Goal: Transaction & Acquisition: Book appointment/travel/reservation

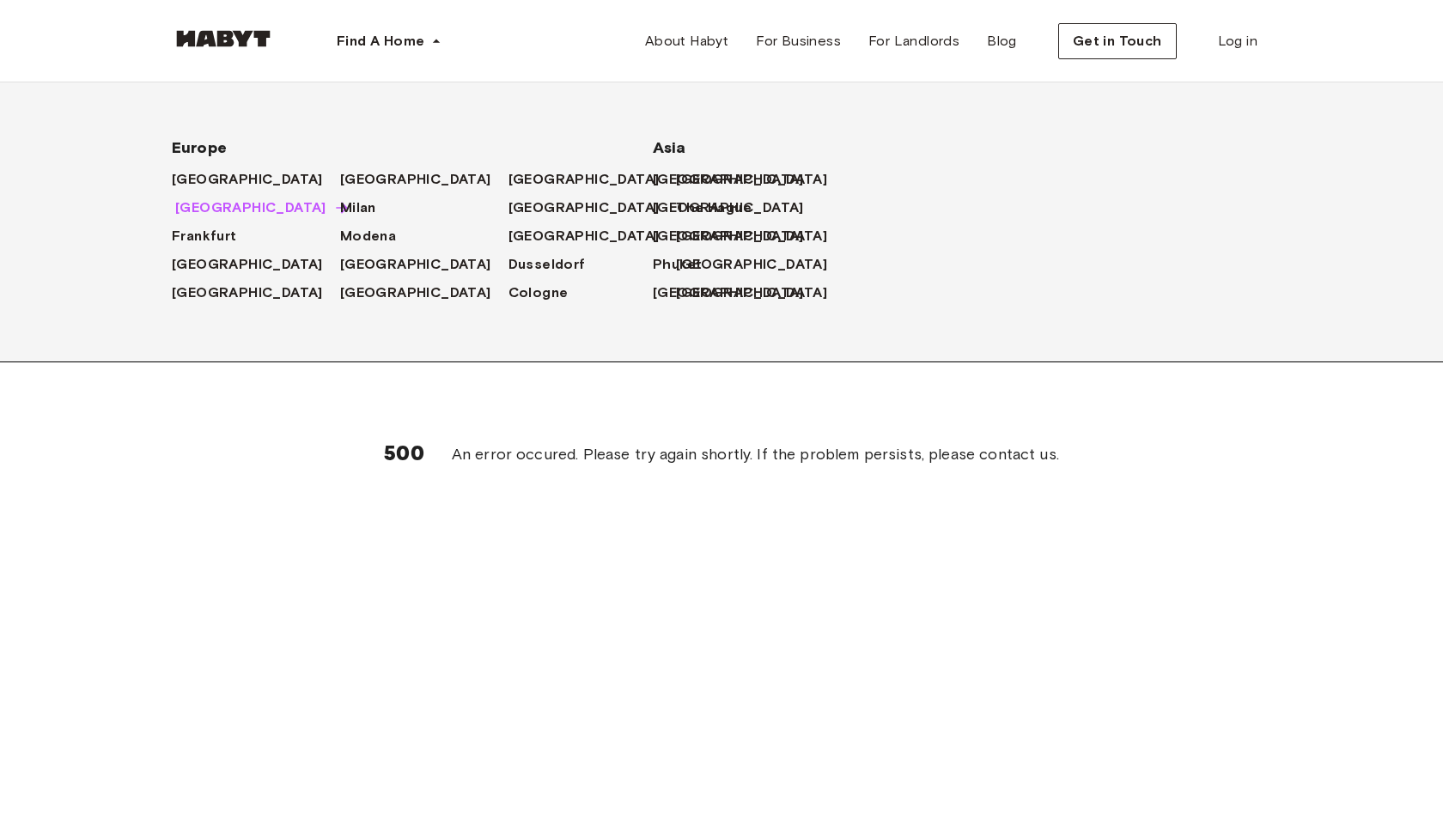
click at [204, 218] on span "[GEOGRAPHIC_DATA]" at bounding box center [250, 208] width 151 height 21
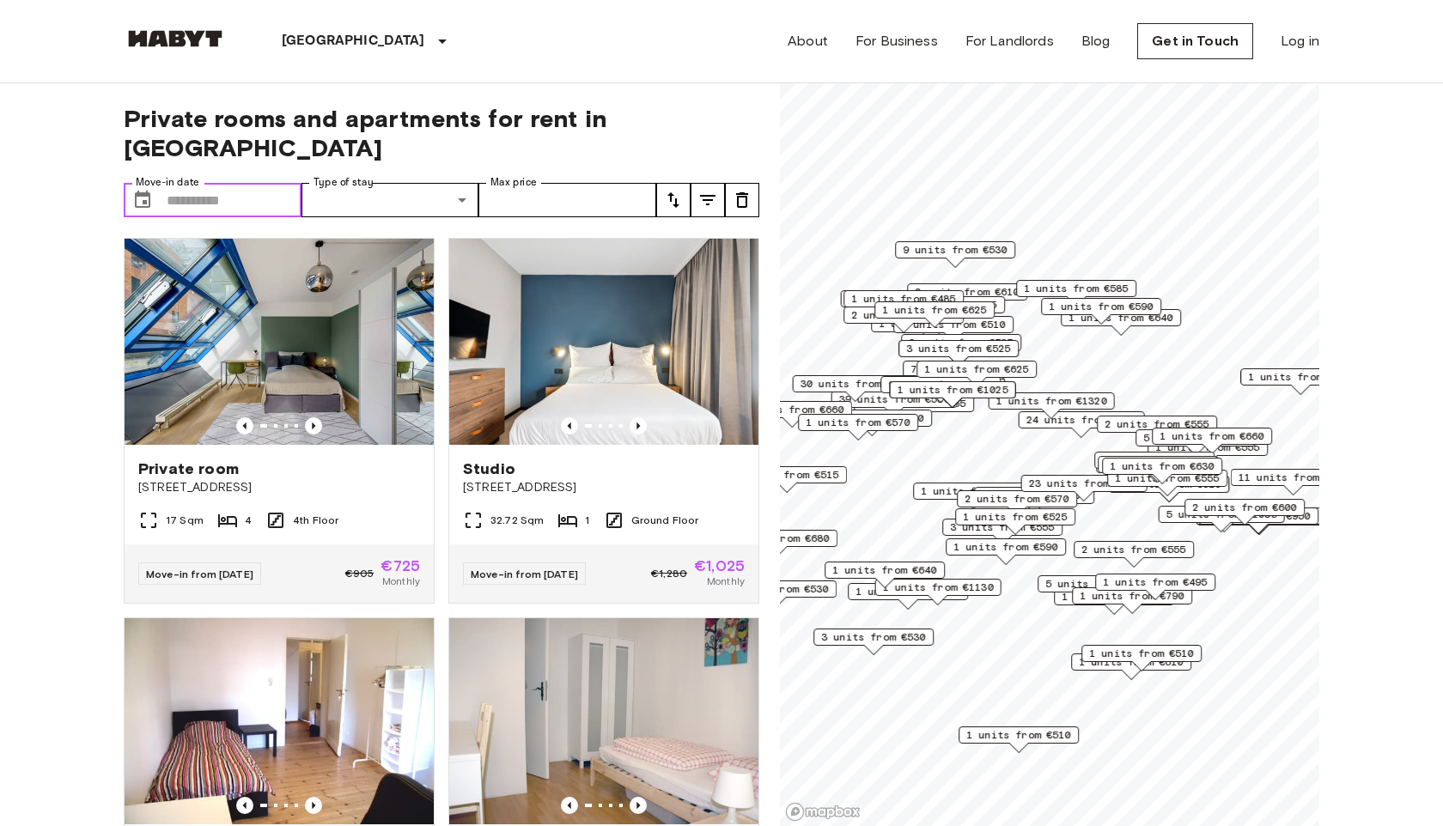
click at [236, 183] on input "Move-in date" at bounding box center [234, 200] width 135 height 34
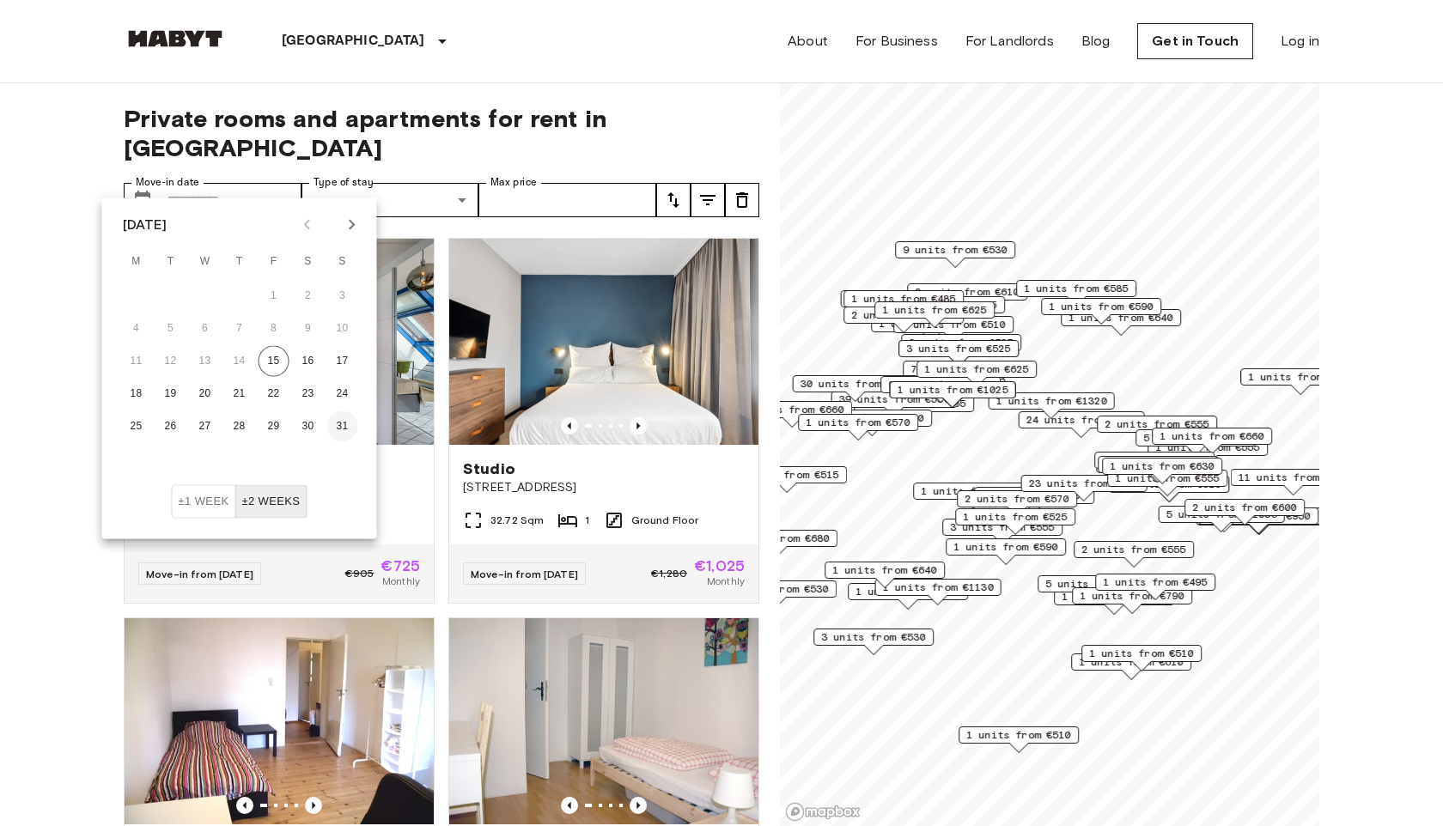
click at [335, 423] on button "31" at bounding box center [342, 426] width 31 height 31
type input "**********"
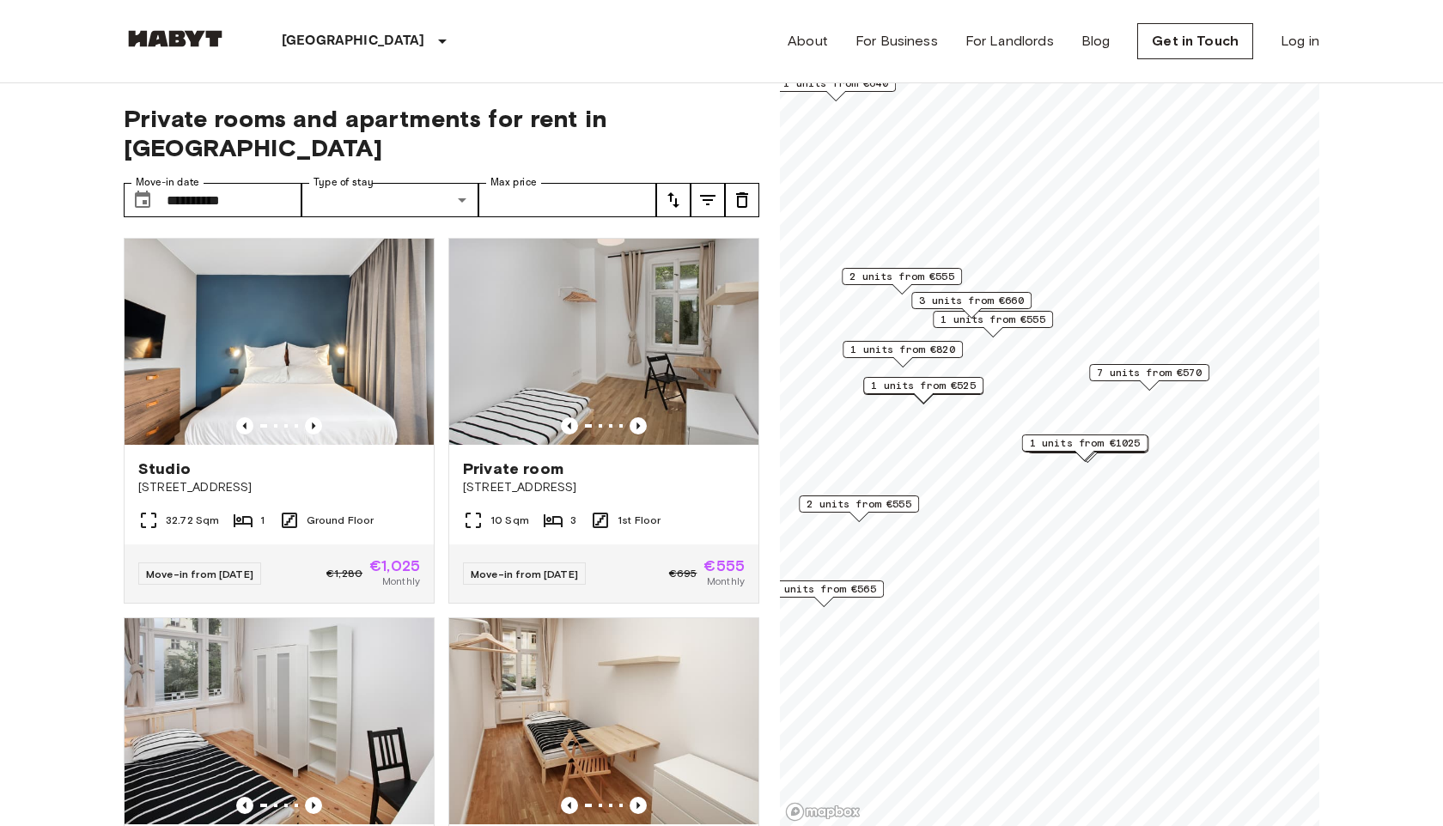
click at [1113, 373] on span "7 units from €570" at bounding box center [1149, 372] width 105 height 15
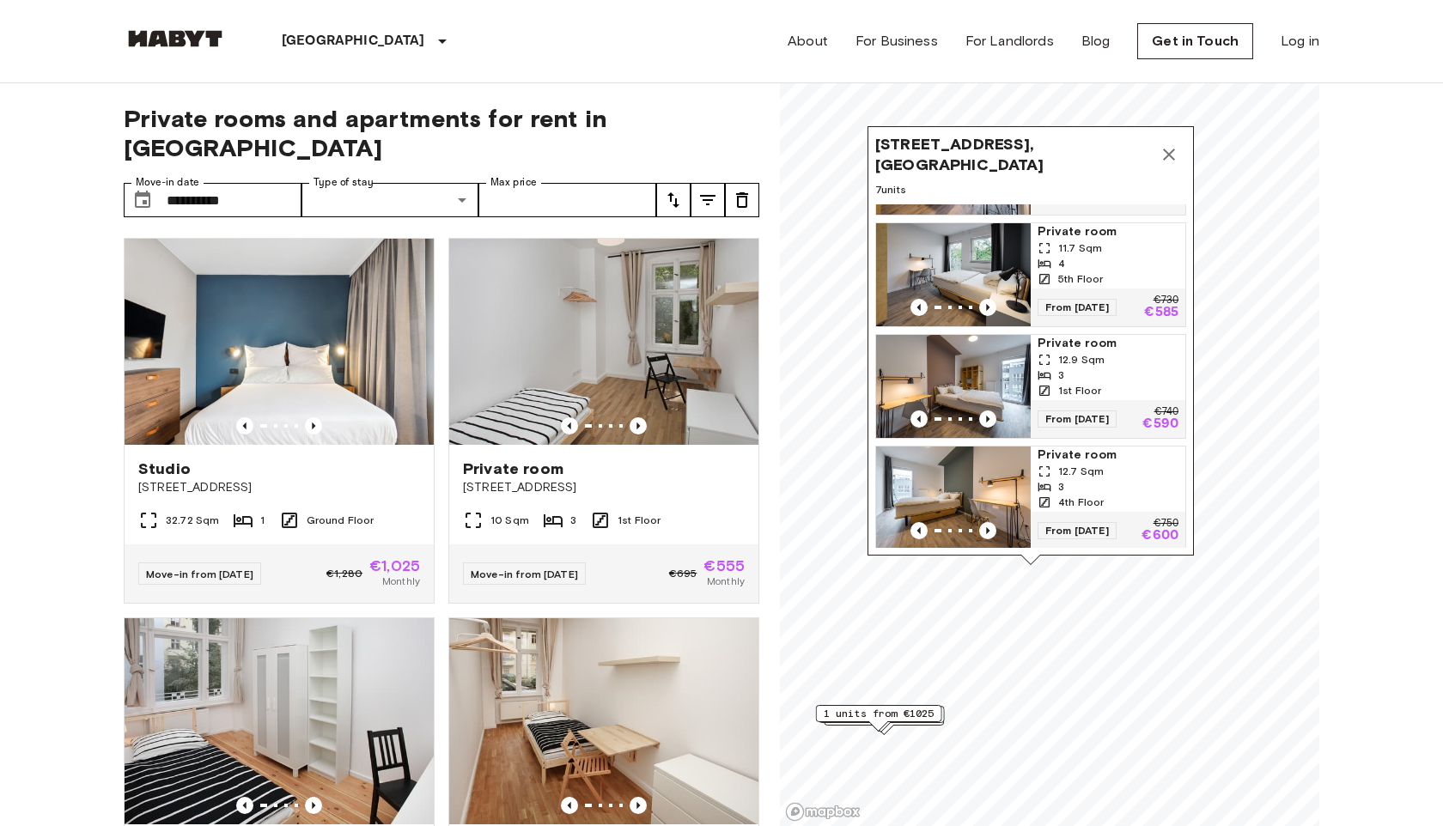
scroll to position [427, 0]
click at [1094, 369] on span "12.9 Sqm" at bounding box center [1081, 361] width 46 height 15
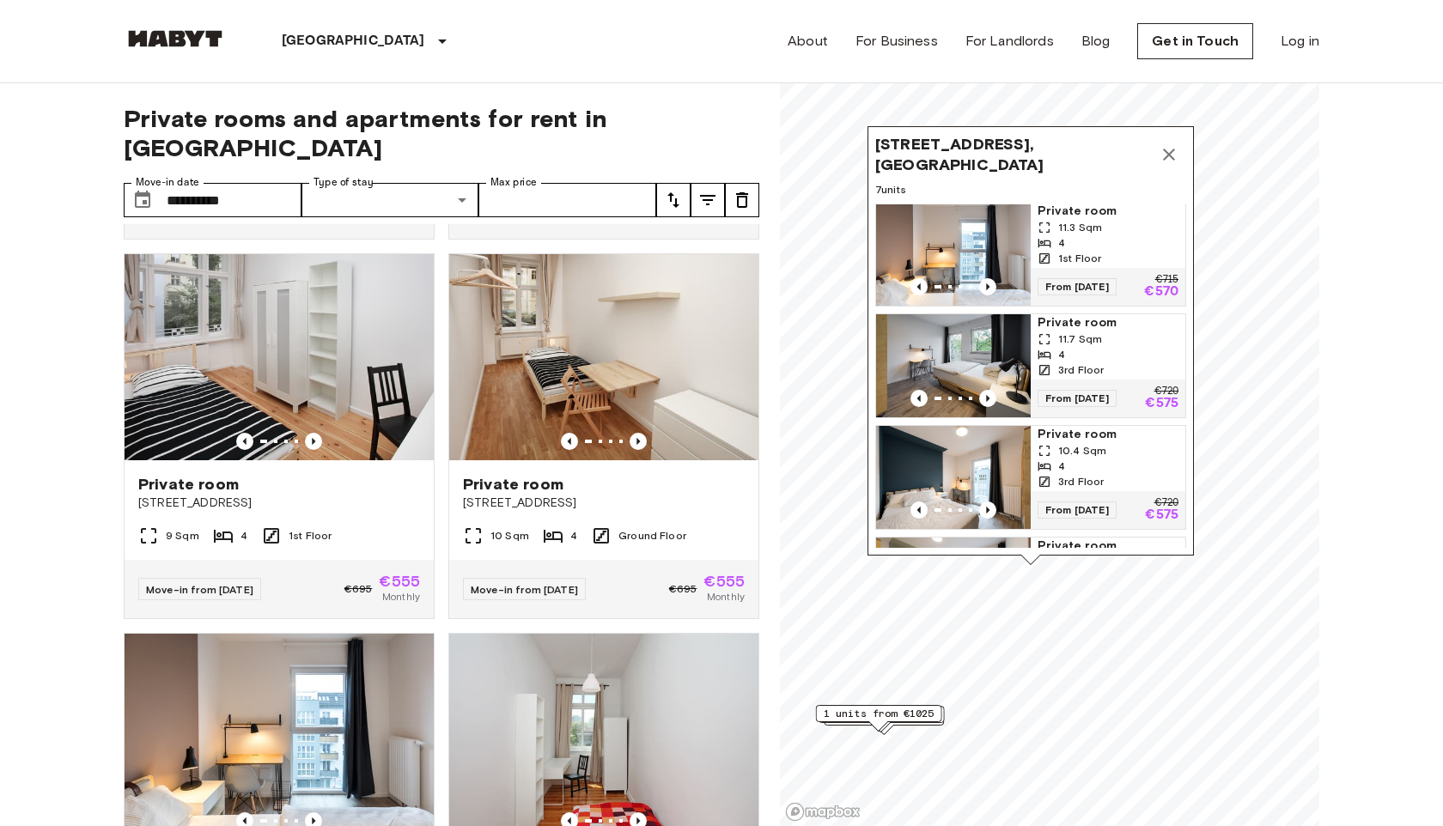
scroll to position [0, 0]
click at [1108, 334] on span "Private room" at bounding box center [1108, 325] width 141 height 17
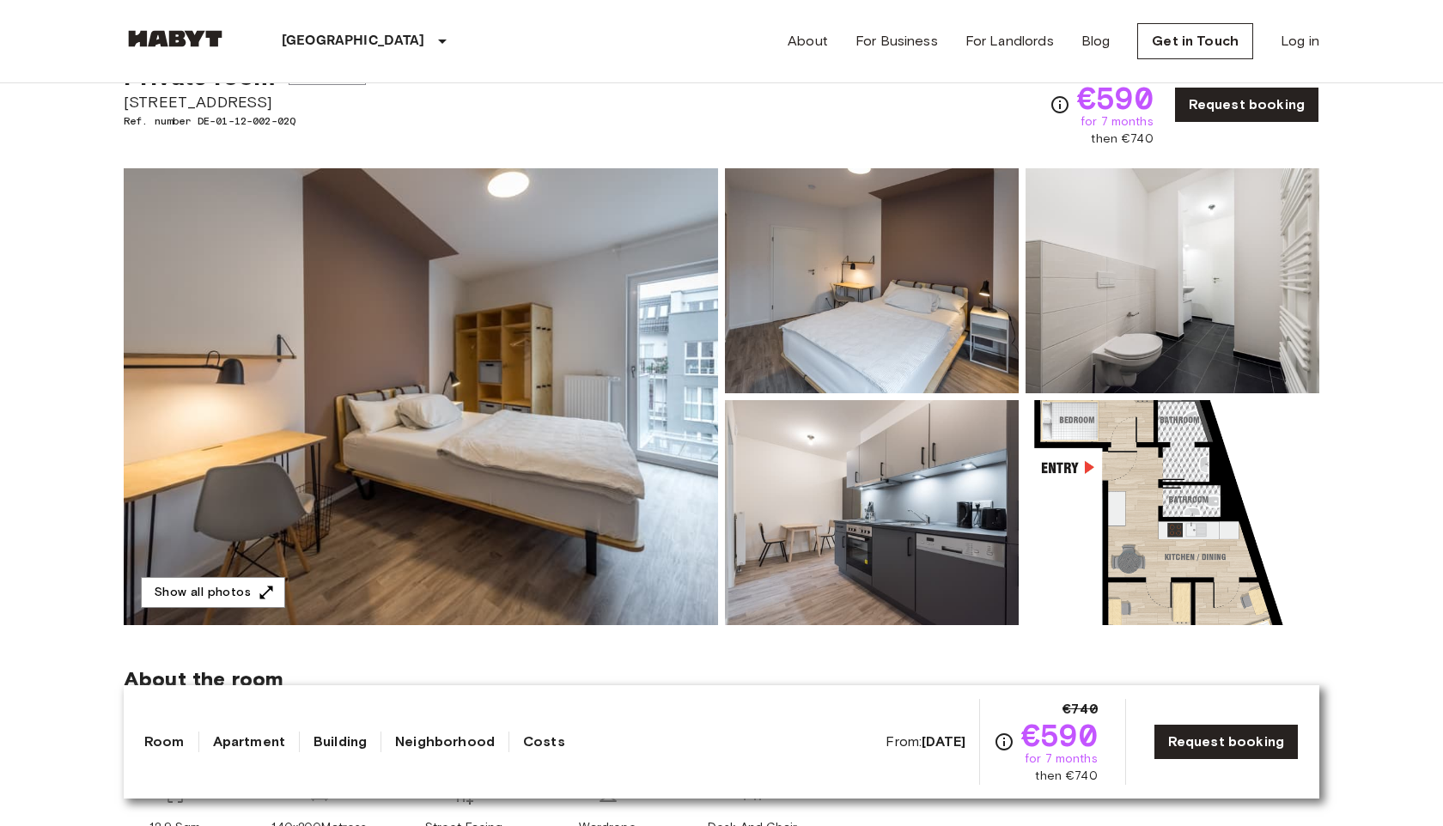
scroll to position [46, 0]
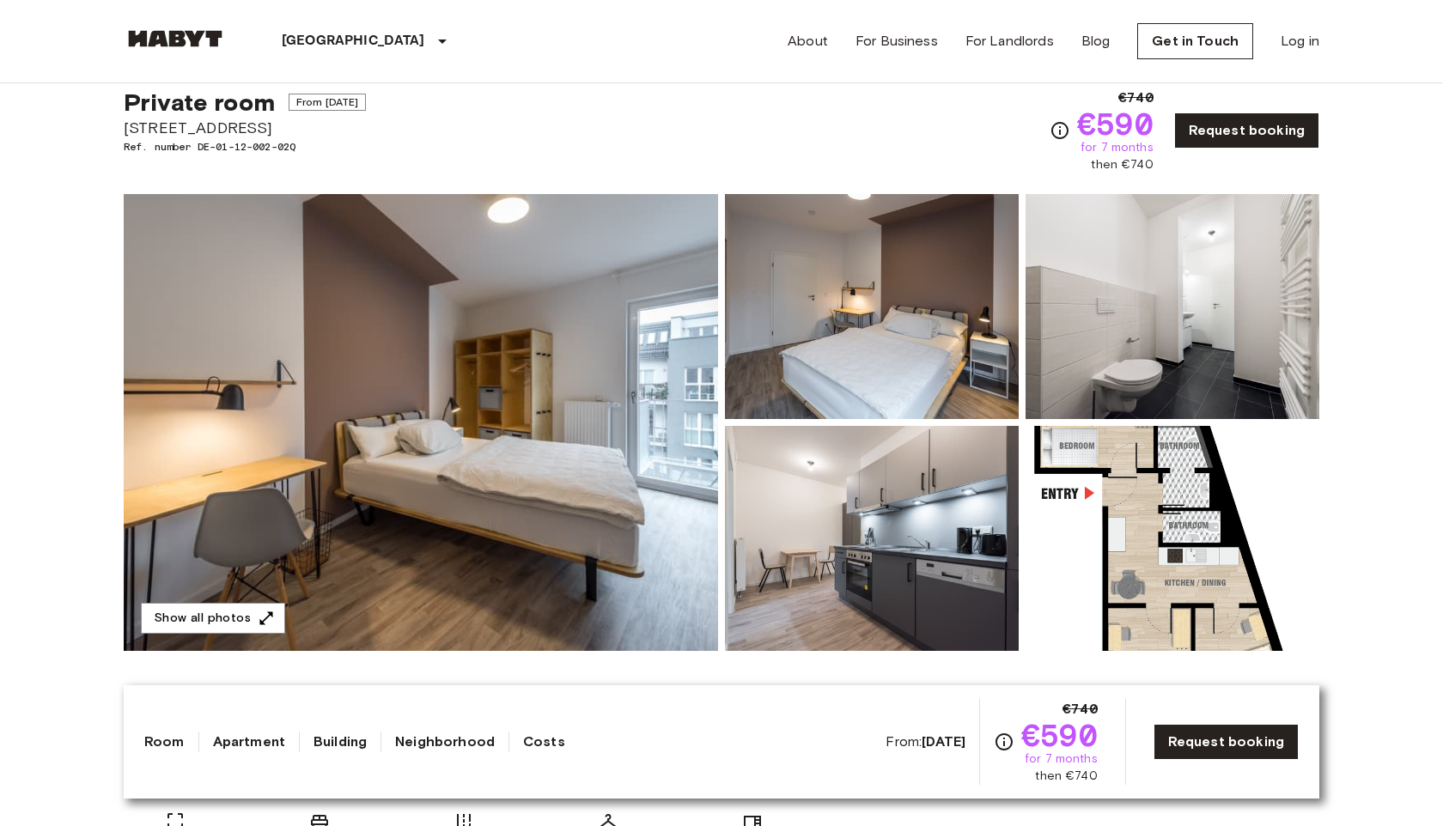
click at [1151, 518] on img at bounding box center [1173, 538] width 294 height 225
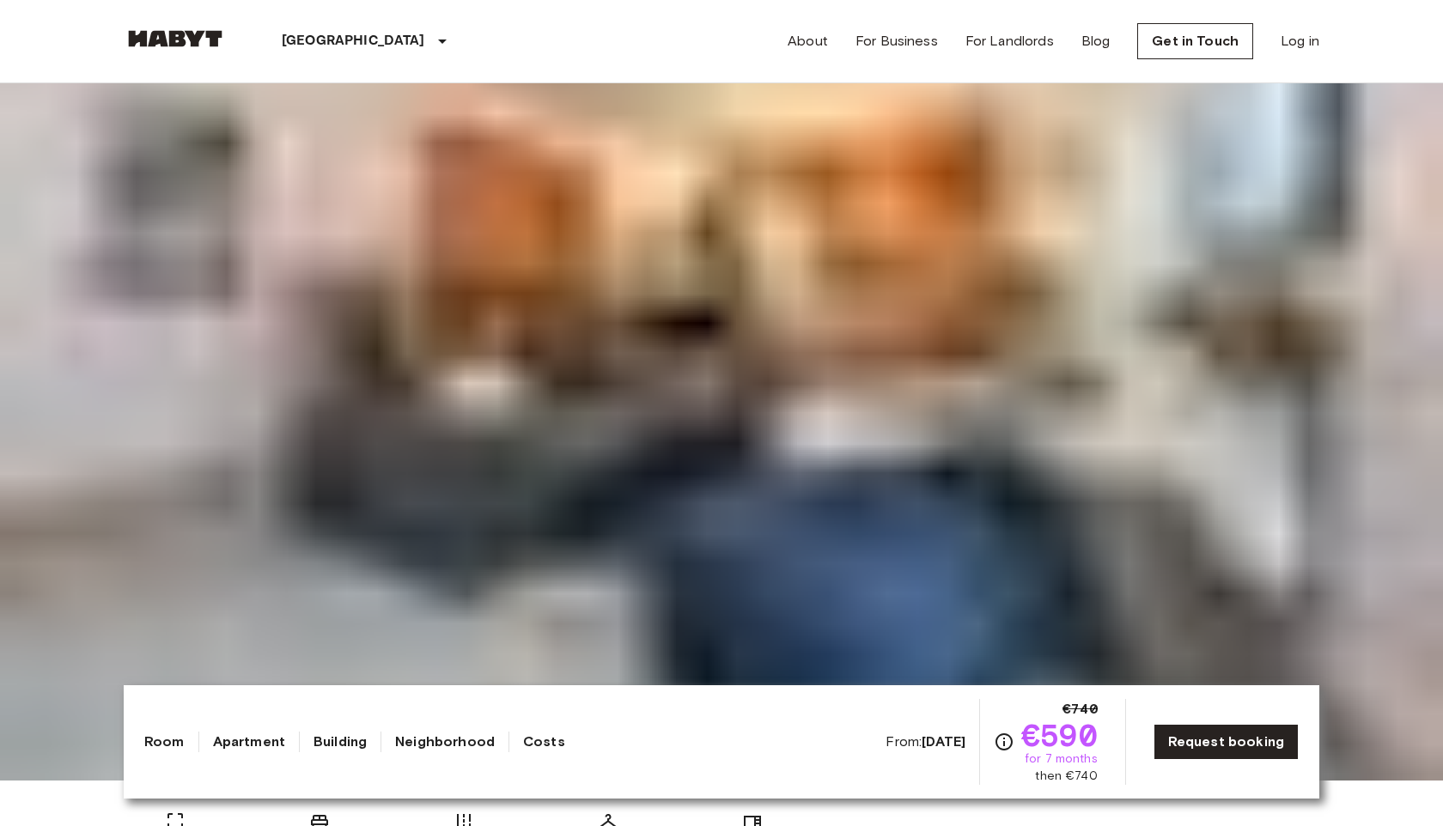
drag, startPoint x: 1204, startPoint y: 578, endPoint x: 1150, endPoint y: 596, distance: 56.2
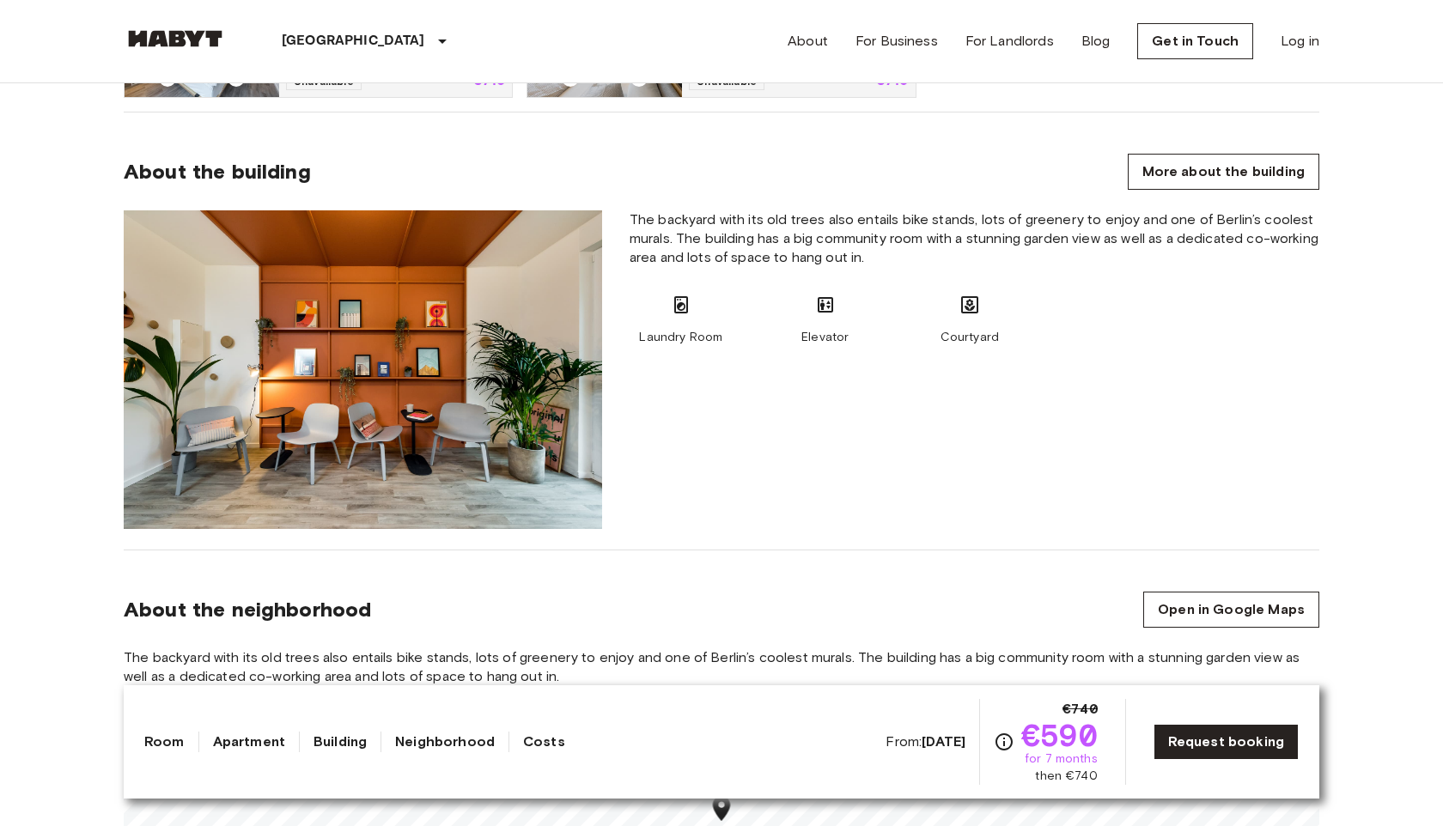
scroll to position [1156, 0]
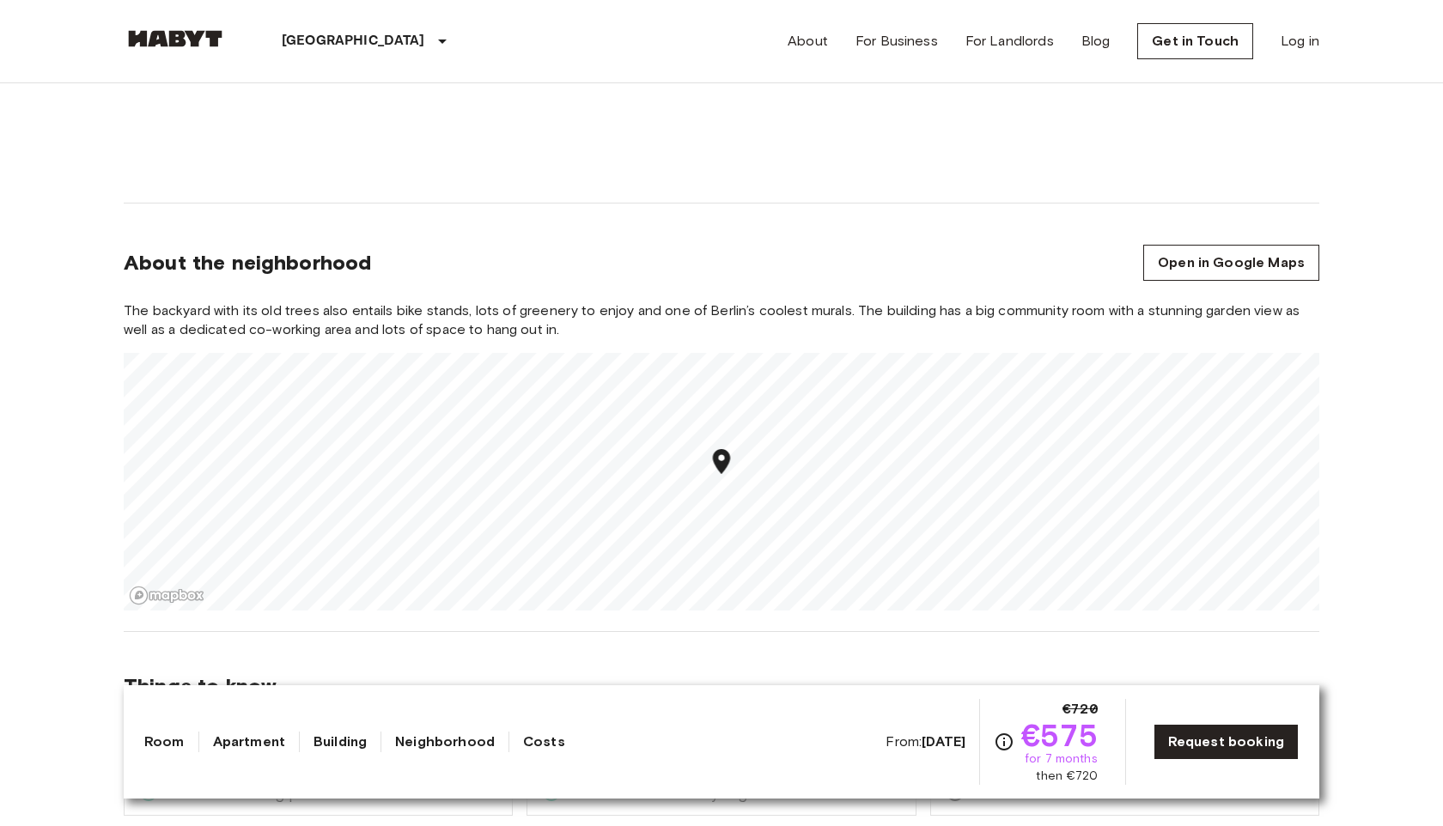
scroll to position [1694, 0]
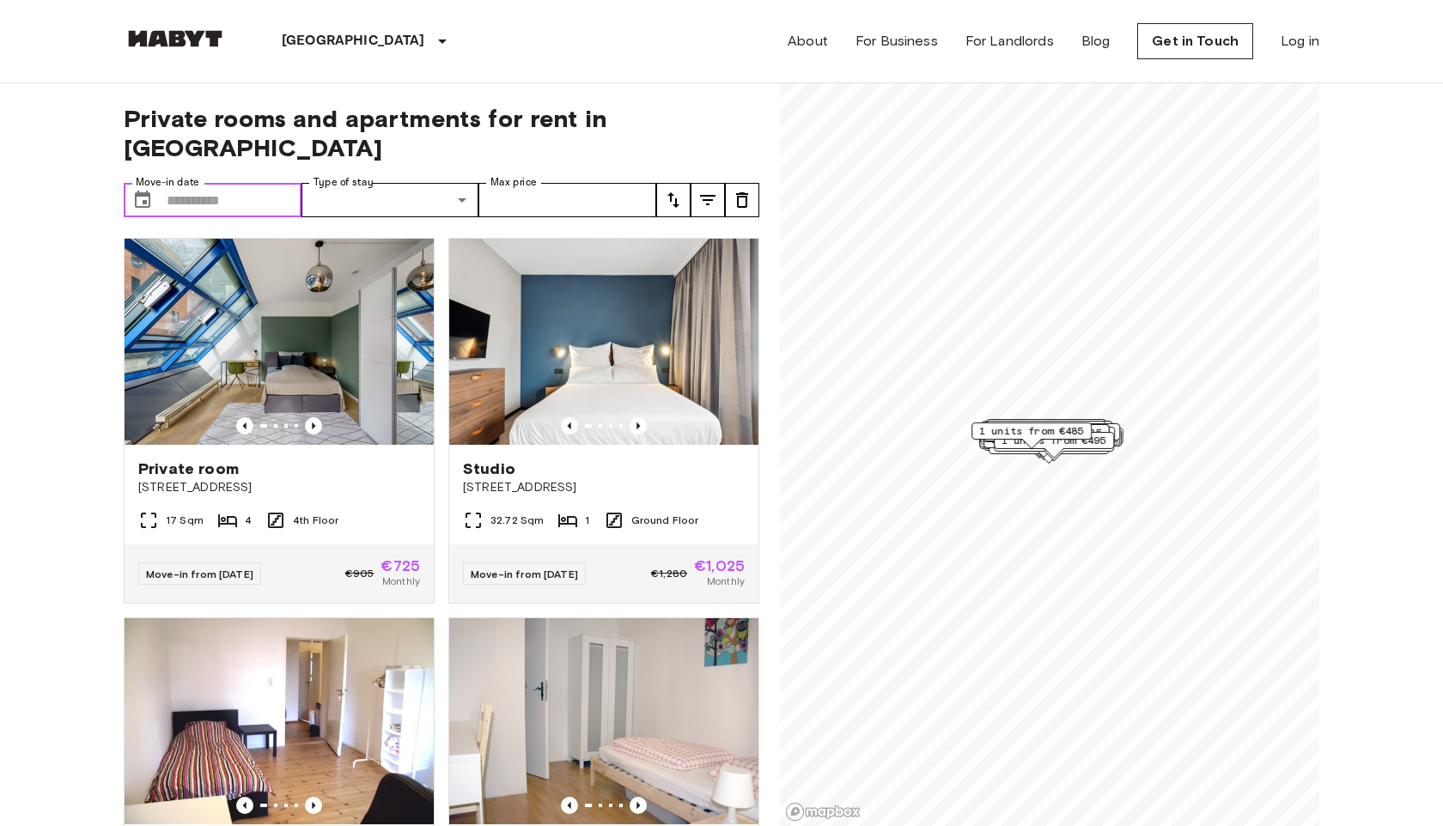
click at [253, 185] on input "Move-in date" at bounding box center [234, 200] width 135 height 34
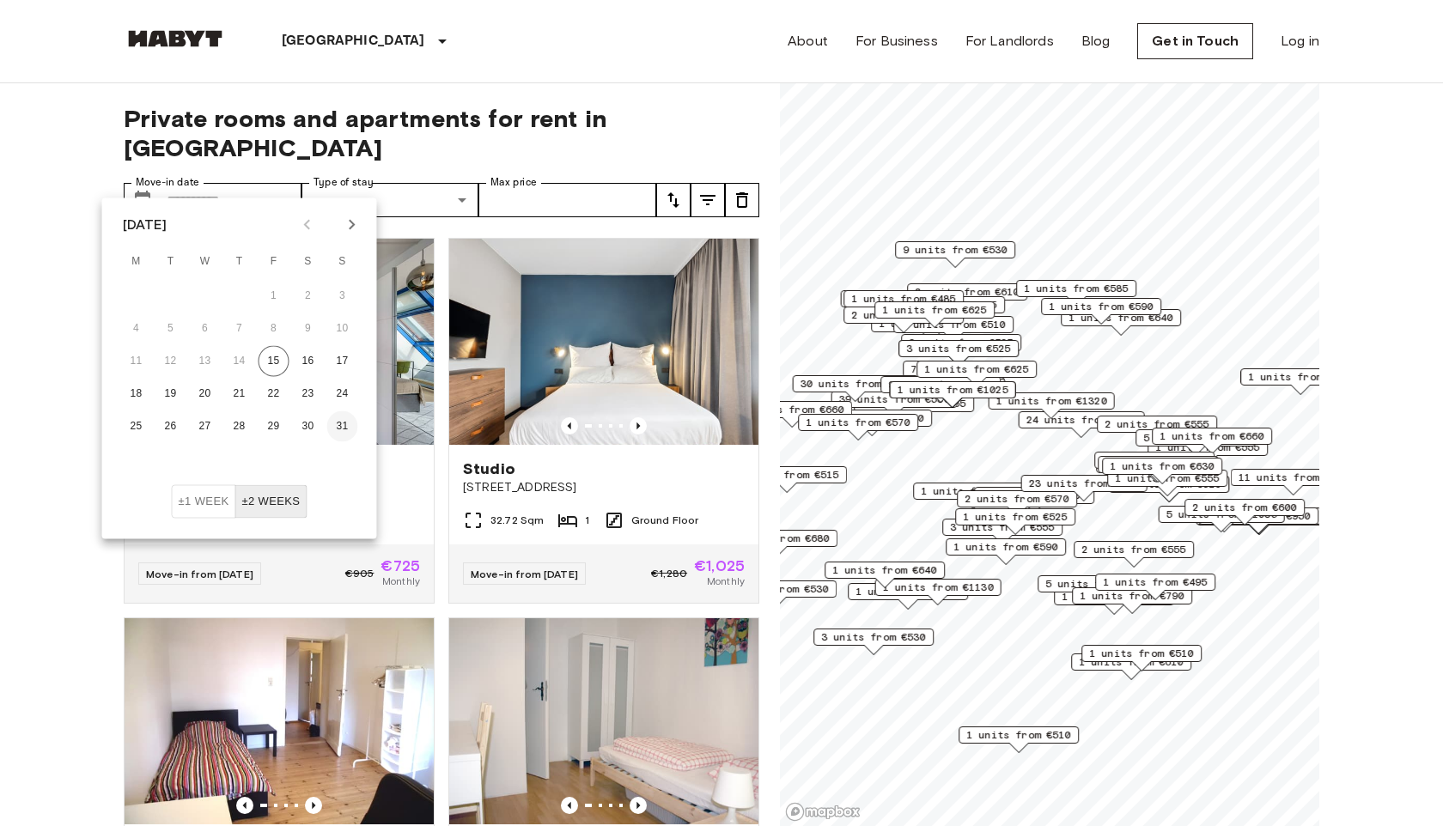
click at [348, 422] on button "31" at bounding box center [342, 426] width 31 height 31
type input "**********"
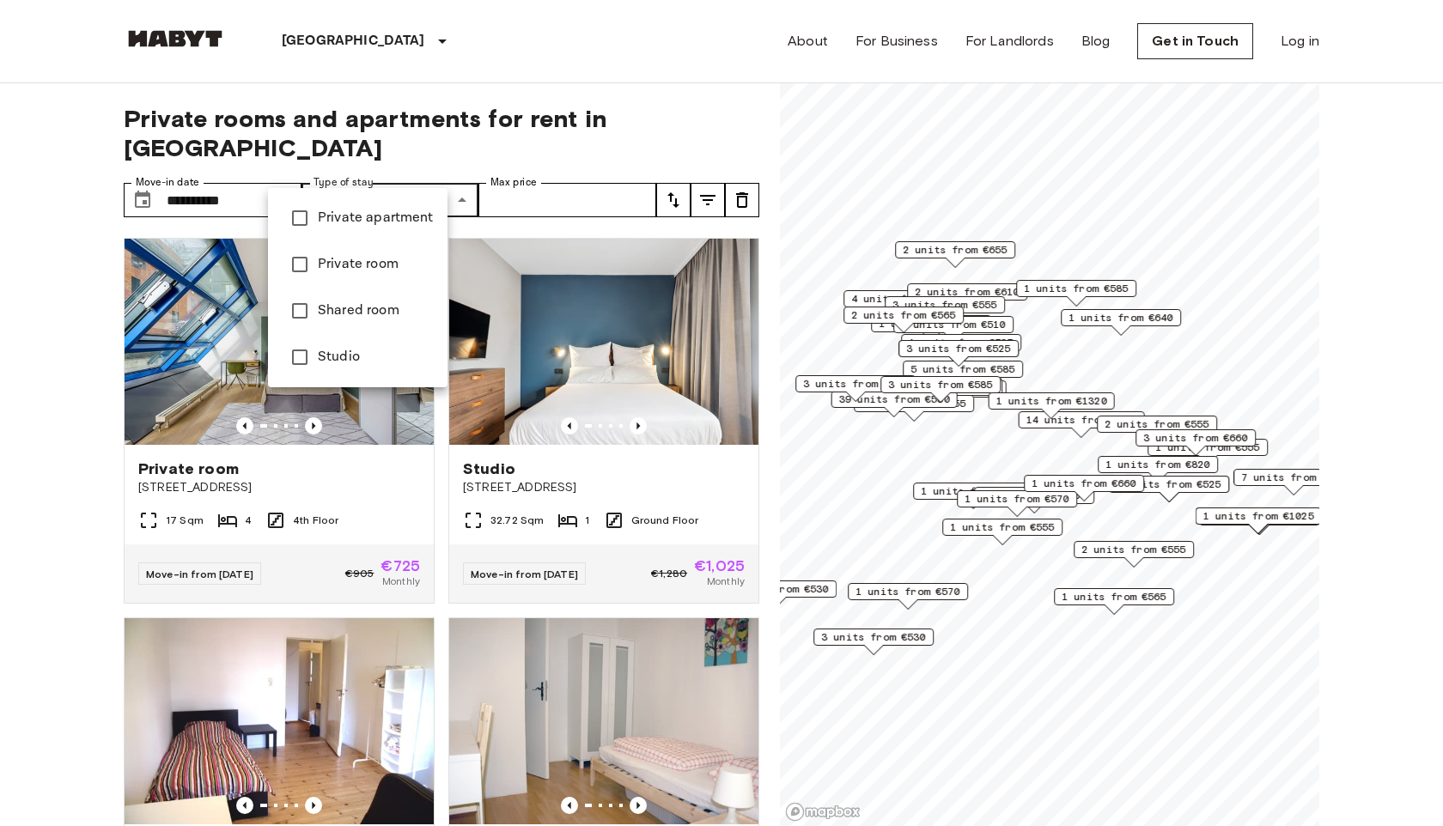
click at [387, 275] on span "Private room" at bounding box center [376, 264] width 116 height 21
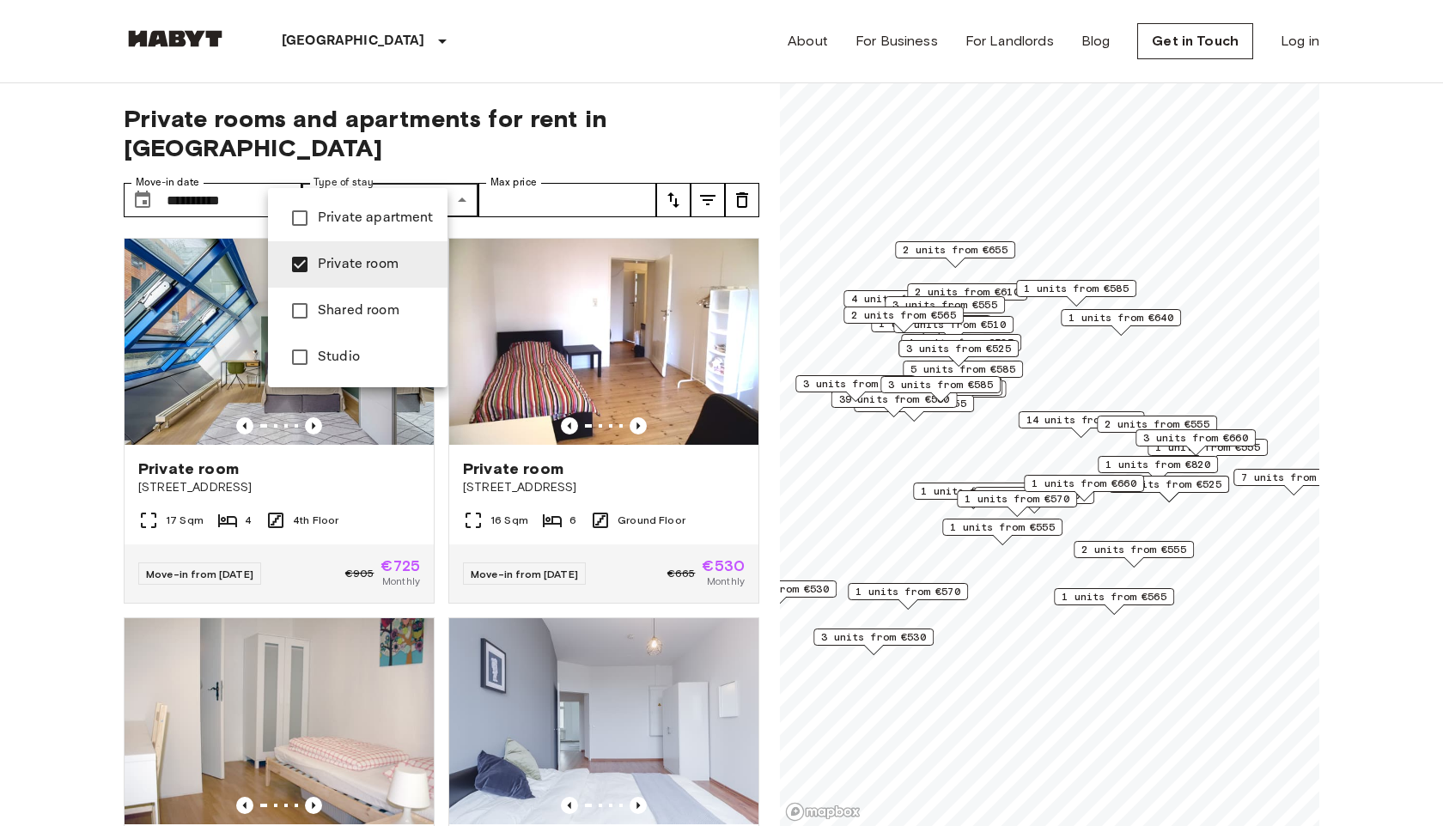
click at [336, 321] on span "Shared room" at bounding box center [376, 311] width 116 height 21
click at [369, 275] on span "Private room" at bounding box center [376, 264] width 116 height 21
type input "**********"
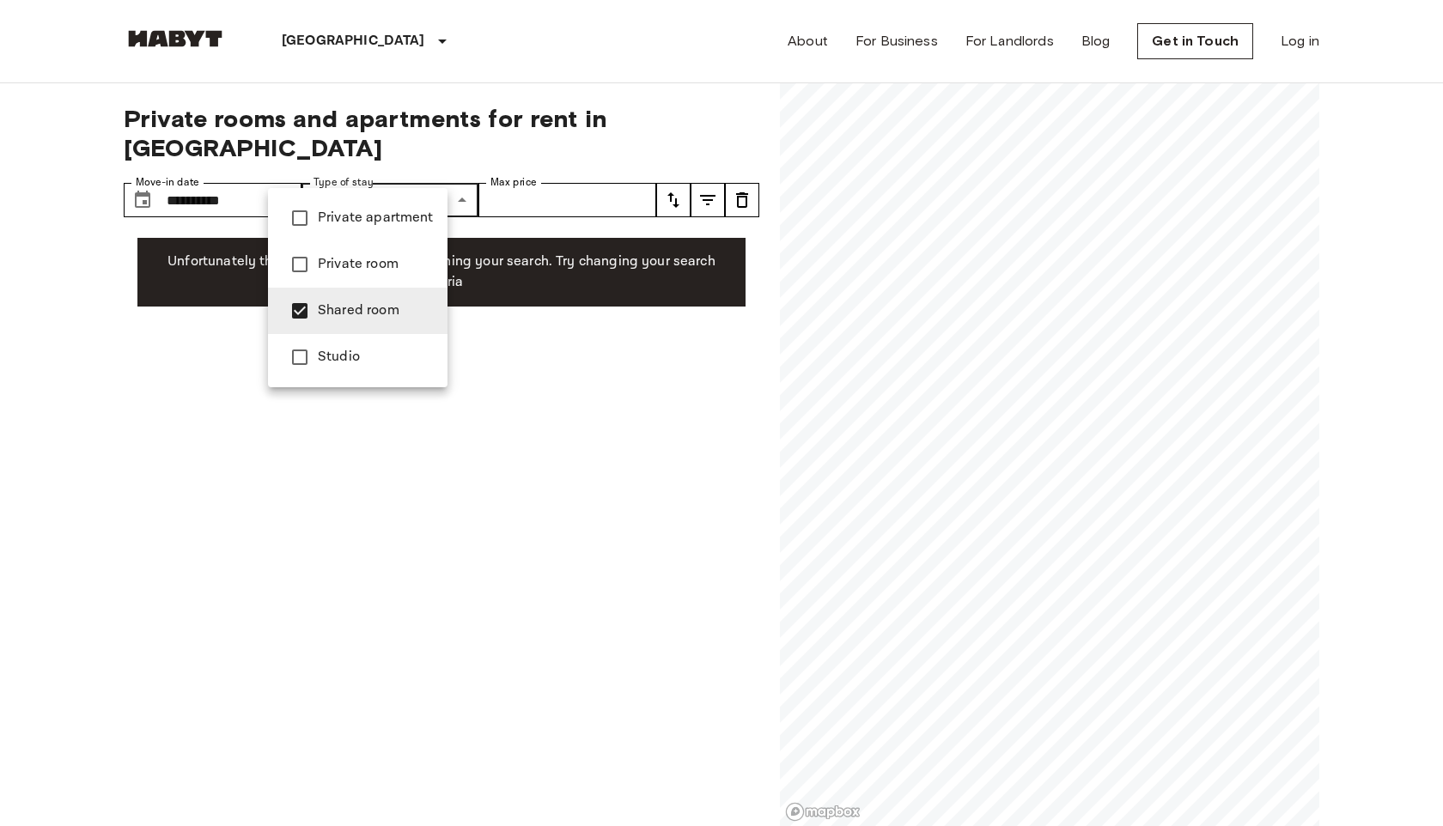
click at [349, 321] on span "Shared room" at bounding box center [376, 311] width 116 height 21
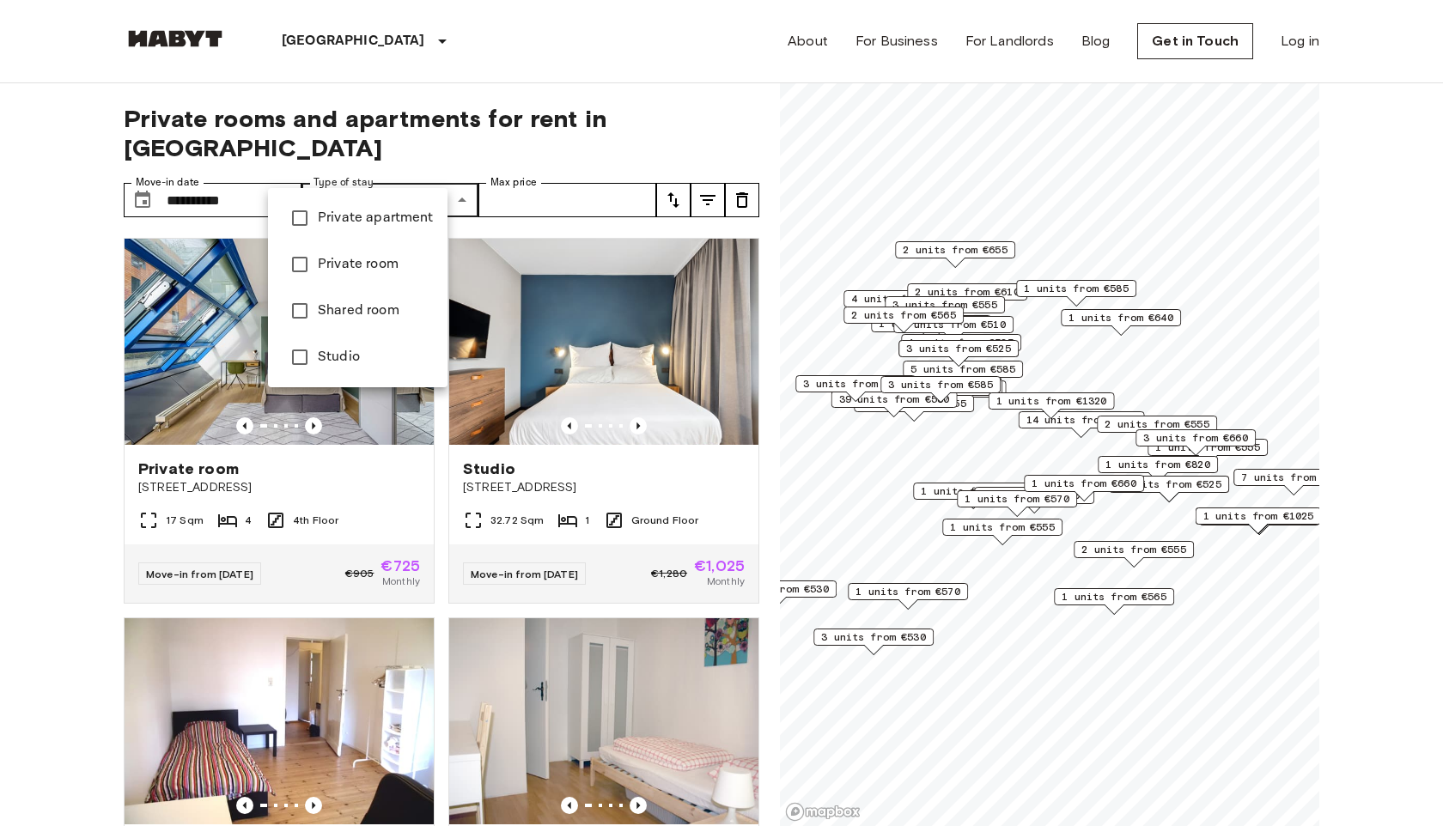
click at [347, 368] on span "Studio" at bounding box center [376, 357] width 116 height 21
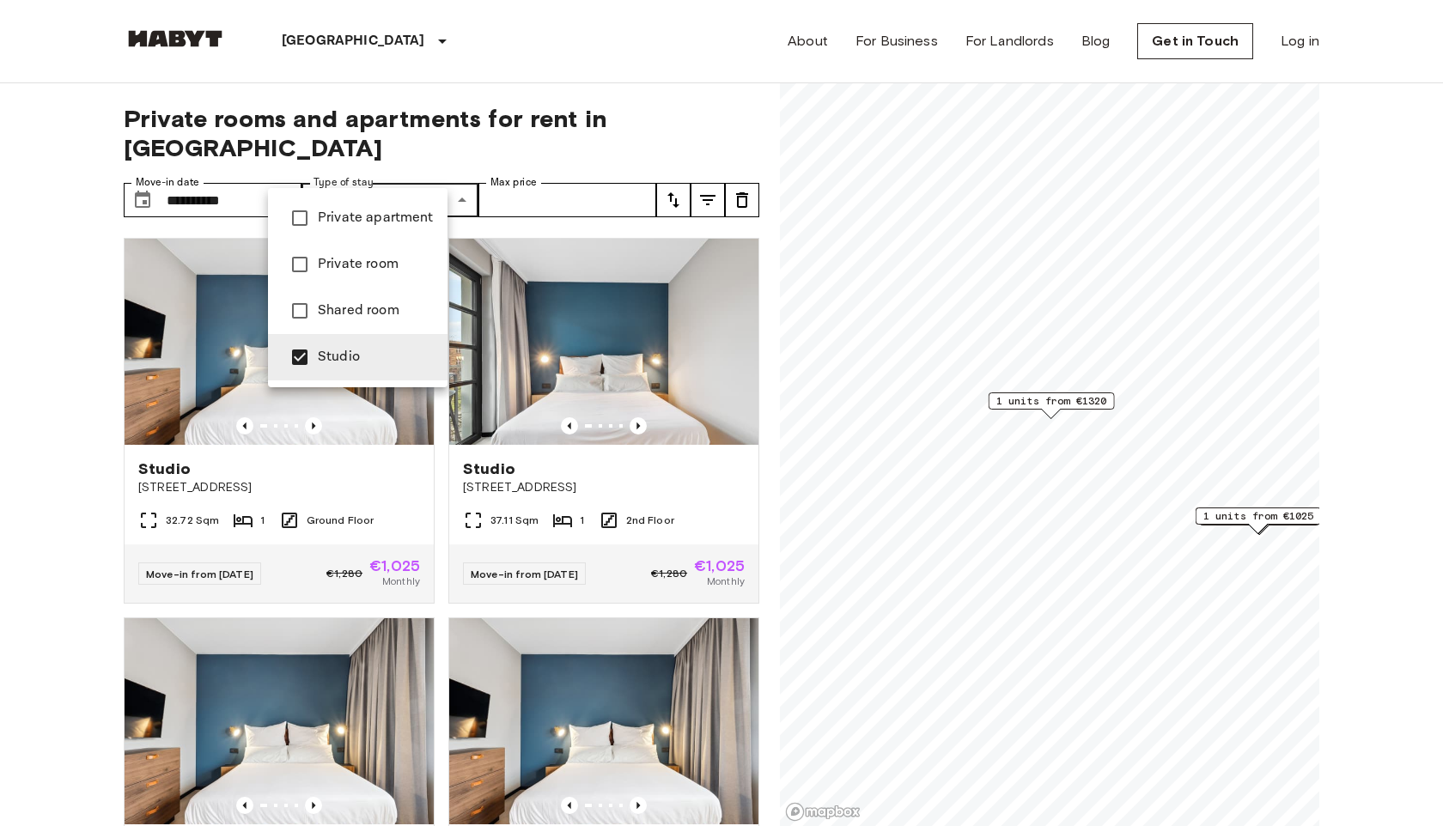
click at [566, 167] on div at bounding box center [721, 413] width 1443 height 826
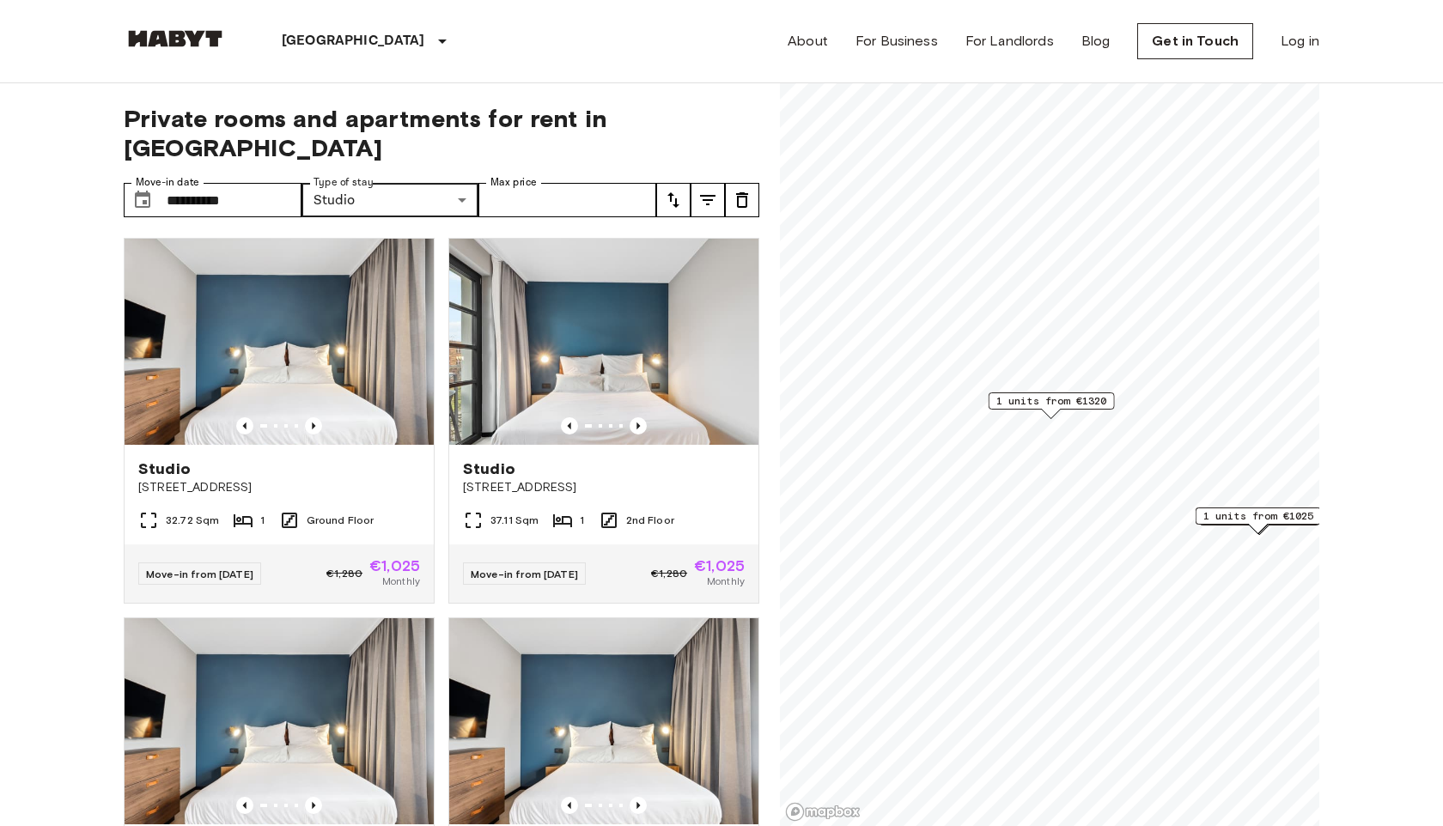
click at [673, 190] on icon "tune" at bounding box center [673, 200] width 21 height 21
click at [705, 246] on li "Lowest price" at bounding box center [742, 234] width 172 height 31
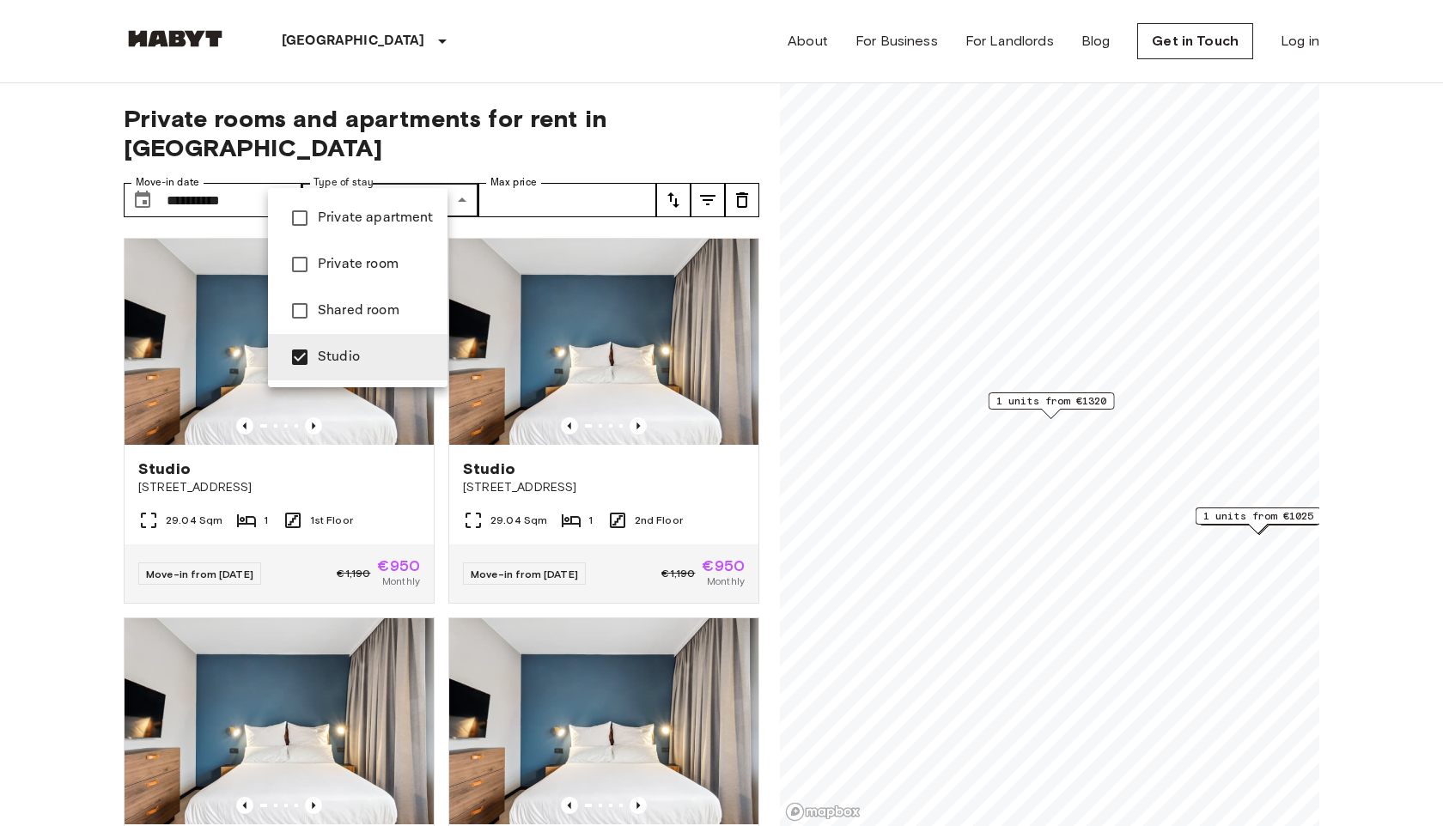
click at [416, 229] on span "Private apartment" at bounding box center [376, 218] width 116 height 21
click at [371, 368] on span "Studio" at bounding box center [376, 357] width 116 height 21
type input "**********"
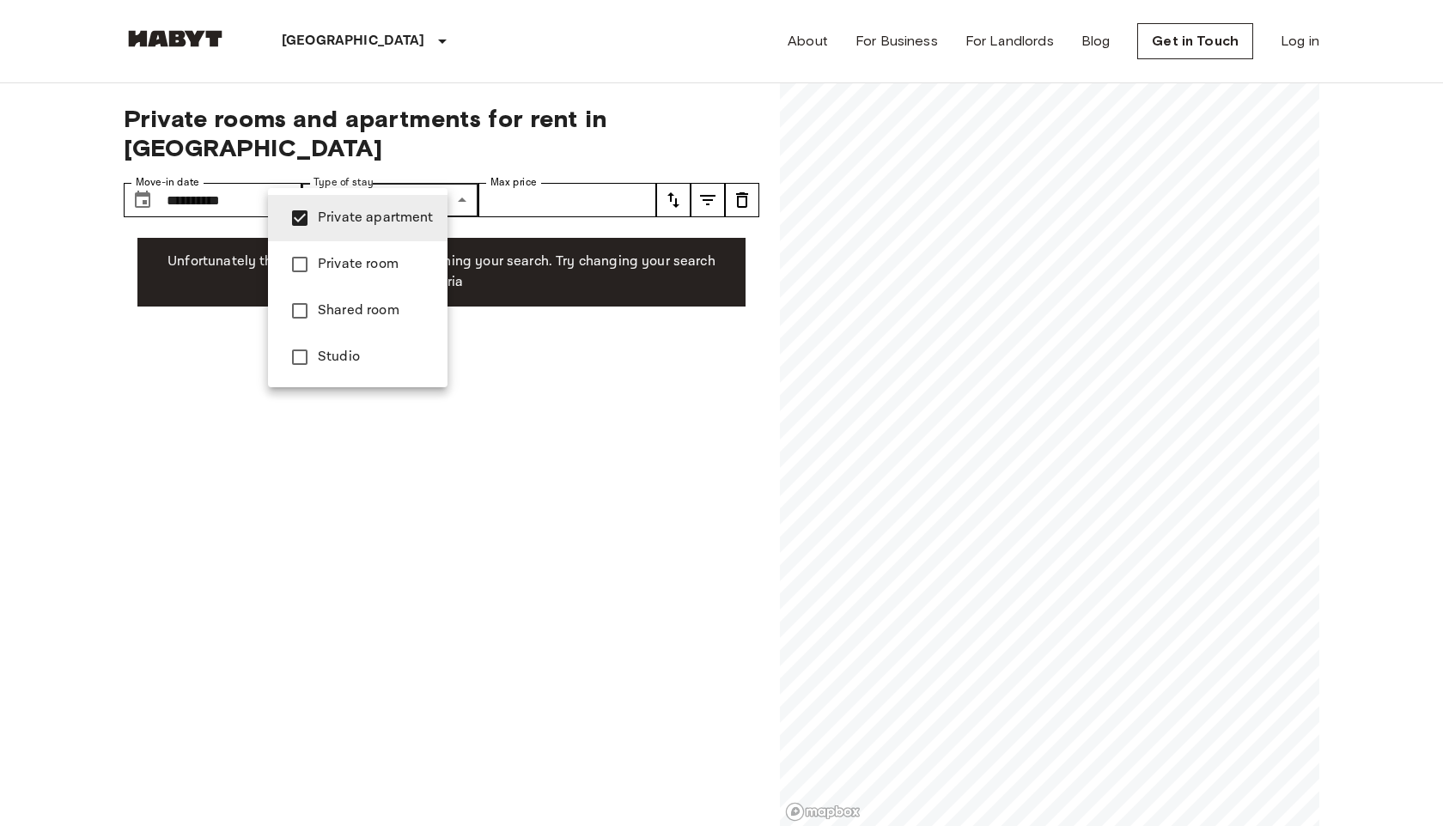
click at [344, 227] on span "Private apartment" at bounding box center [376, 218] width 116 height 21
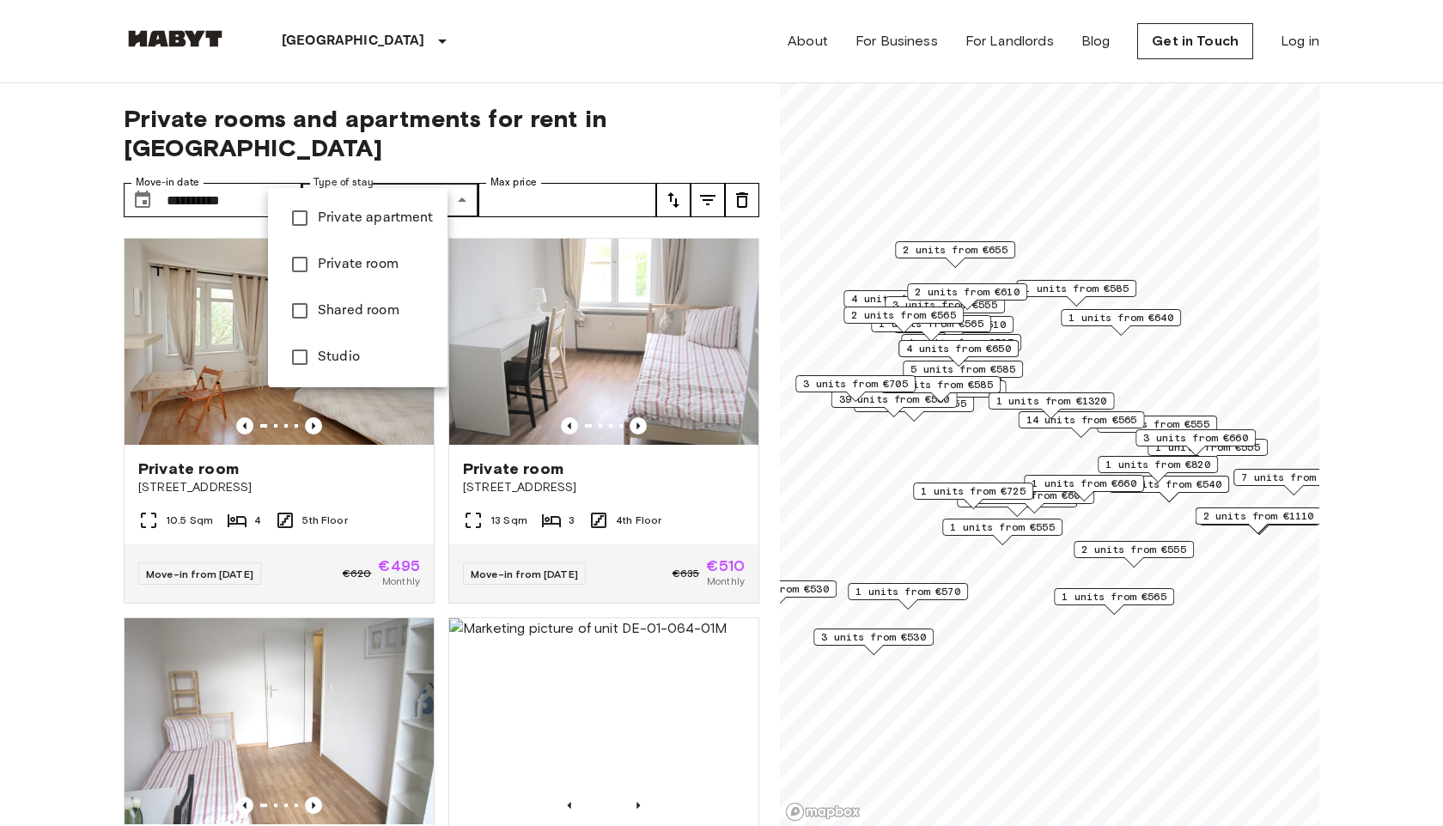
click at [394, 275] on span "Private room" at bounding box center [376, 264] width 116 height 21
type input "**********"
click at [435, 136] on div at bounding box center [721, 413] width 1443 height 826
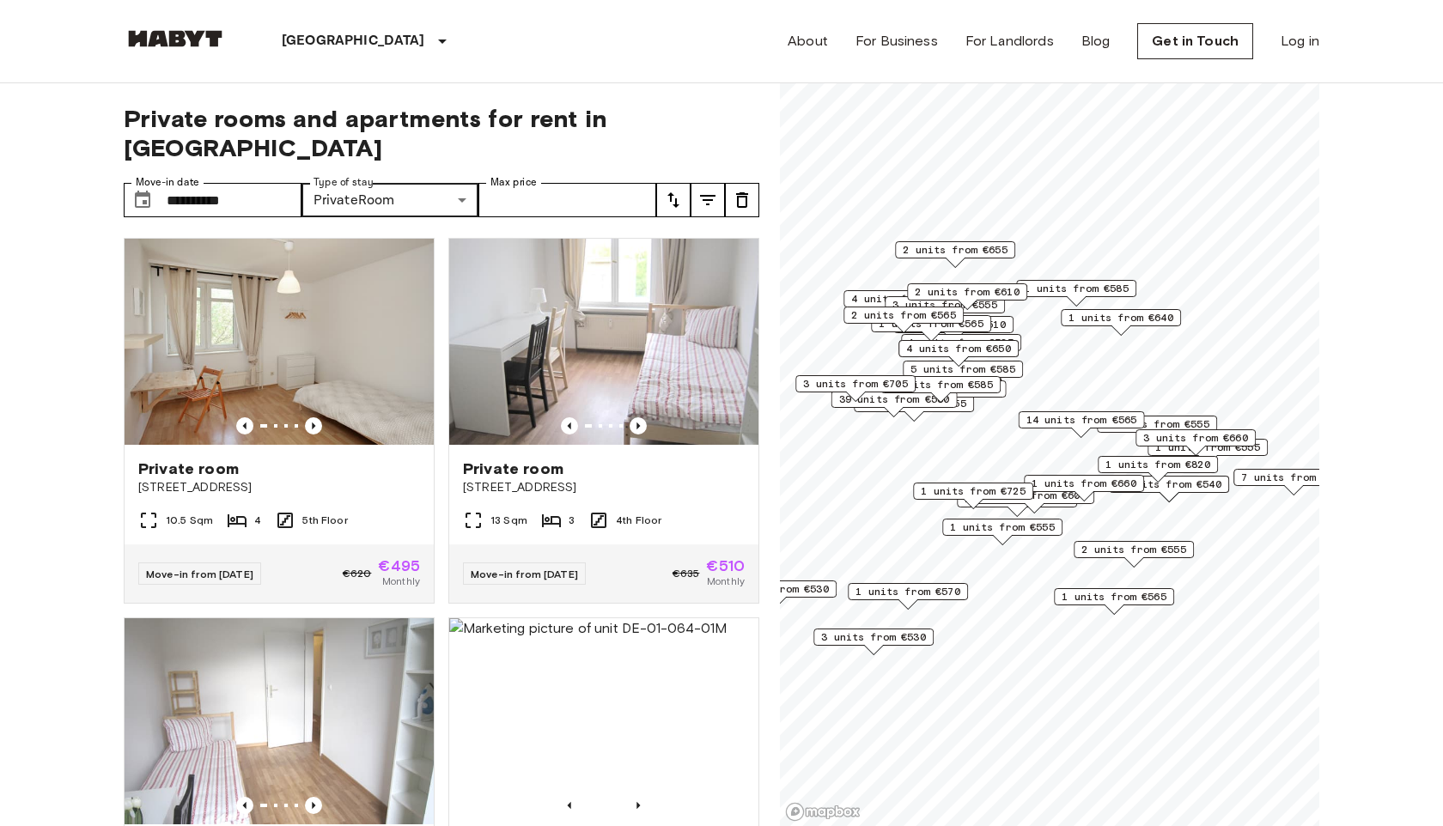
click at [679, 190] on icon "tune" at bounding box center [673, 200] width 21 height 21
click at [725, 214] on li "Earliest availability" at bounding box center [742, 203] width 172 height 31
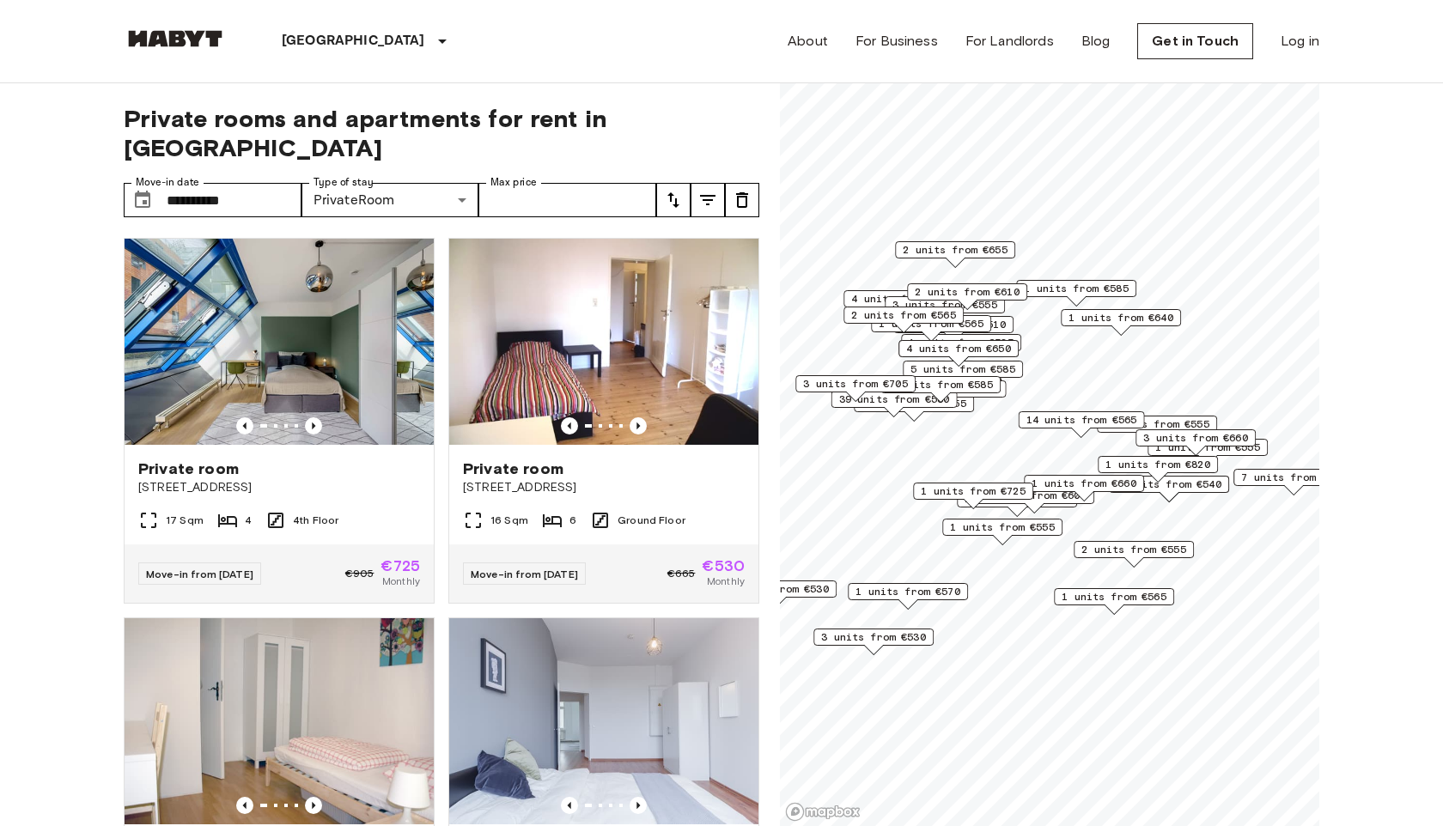
click at [678, 192] on icon "tune" at bounding box center [673, 199] width 12 height 15
click at [690, 234] on li "Lowest price" at bounding box center [742, 234] width 172 height 31
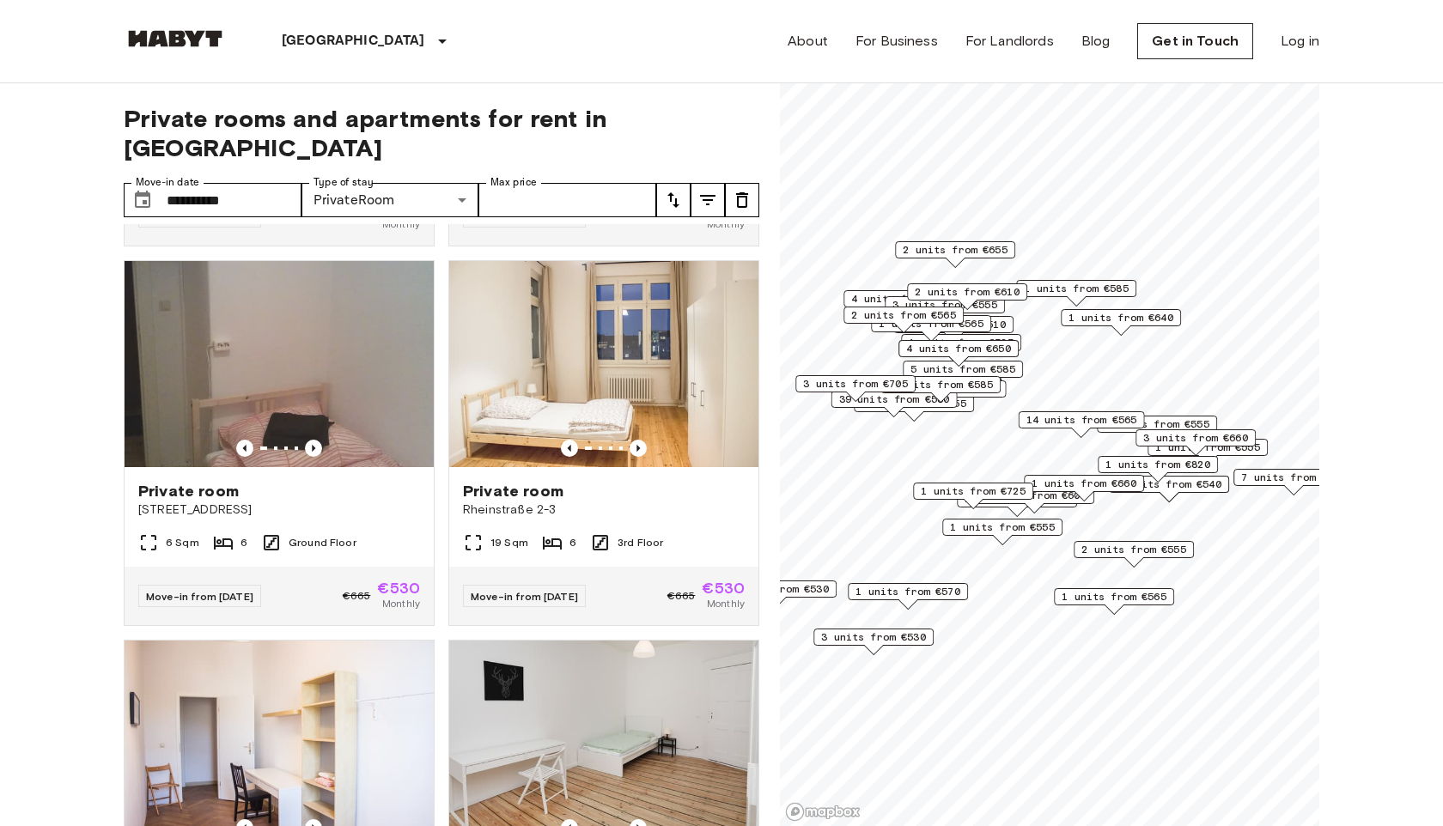
scroll to position [1501, 0]
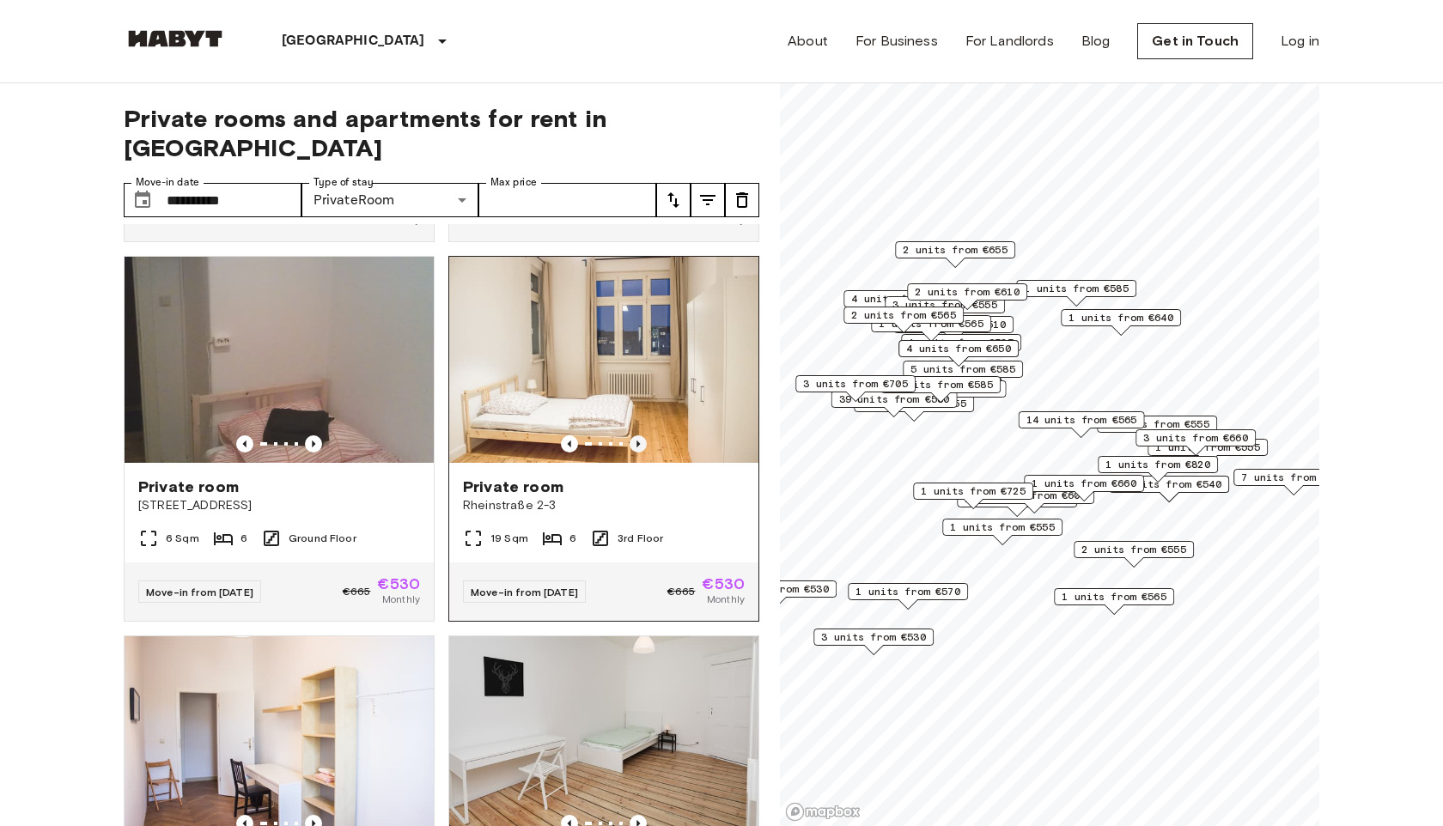
click at [643, 453] on icon "Previous image" at bounding box center [638, 444] width 17 height 17
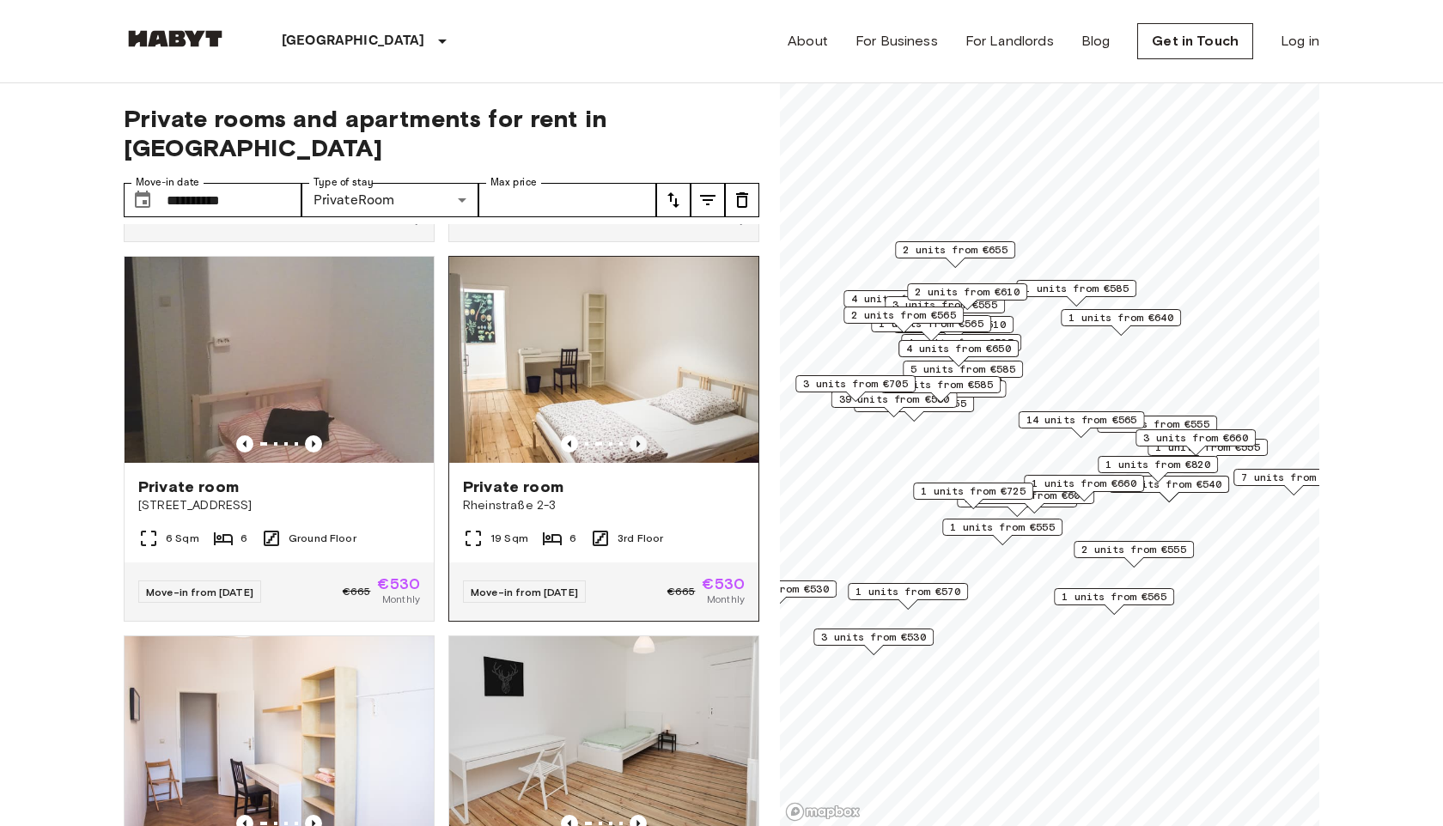
click at [643, 453] on icon "Previous image" at bounding box center [638, 444] width 17 height 17
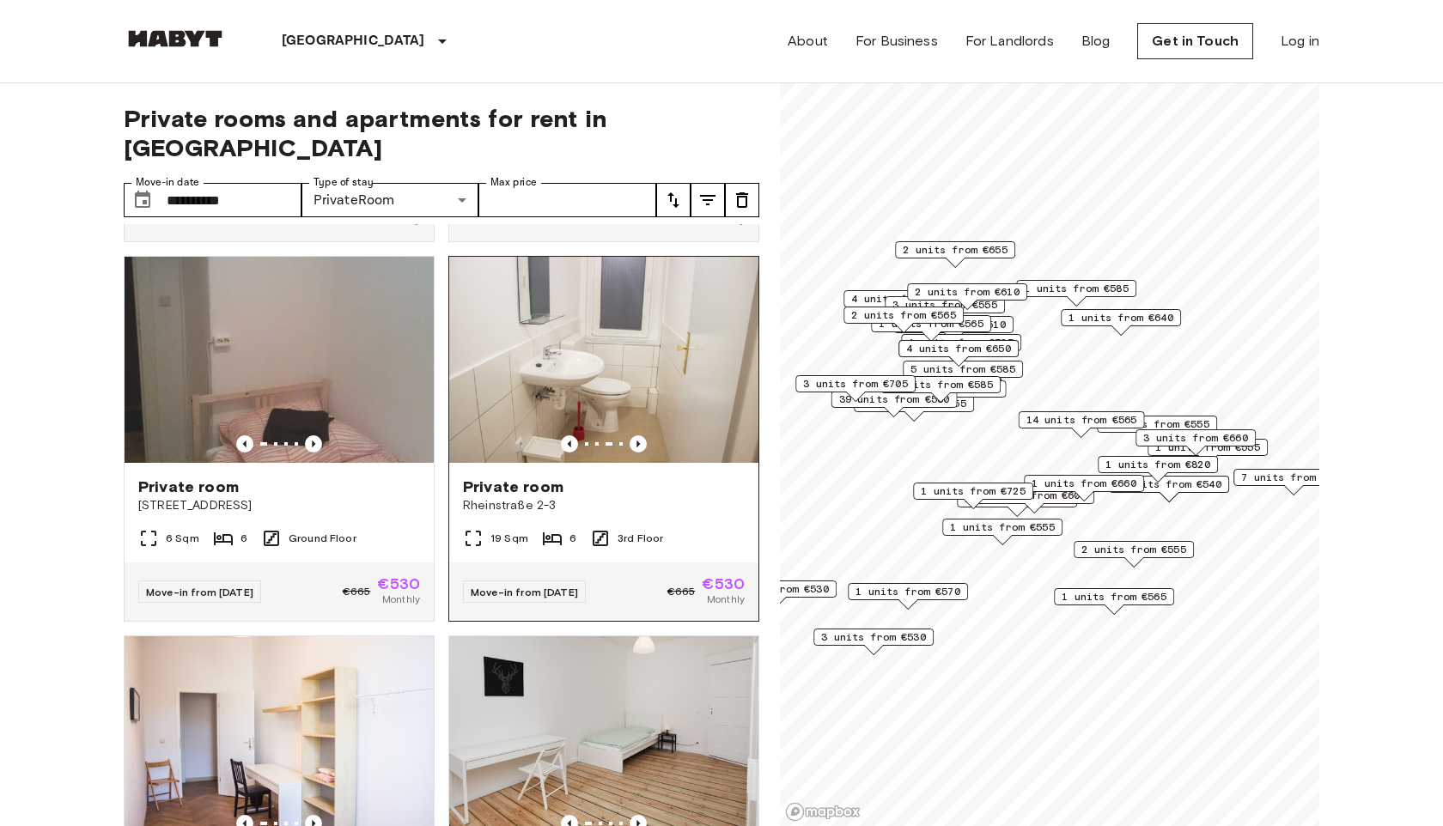
click at [636, 379] on img at bounding box center [603, 360] width 309 height 206
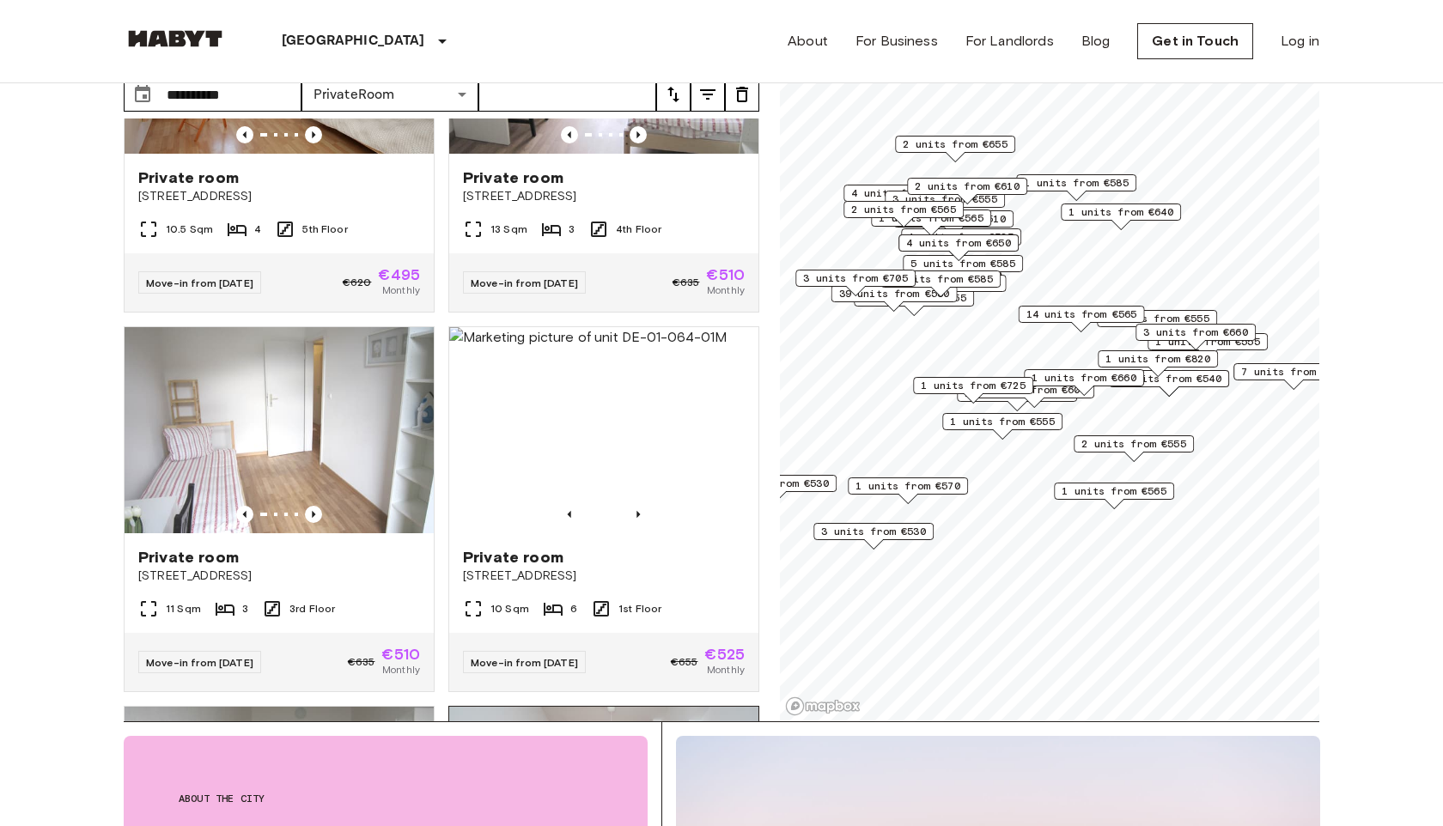
scroll to position [185, 0]
click at [637, 512] on icon "Previous image" at bounding box center [638, 515] width 3 height 7
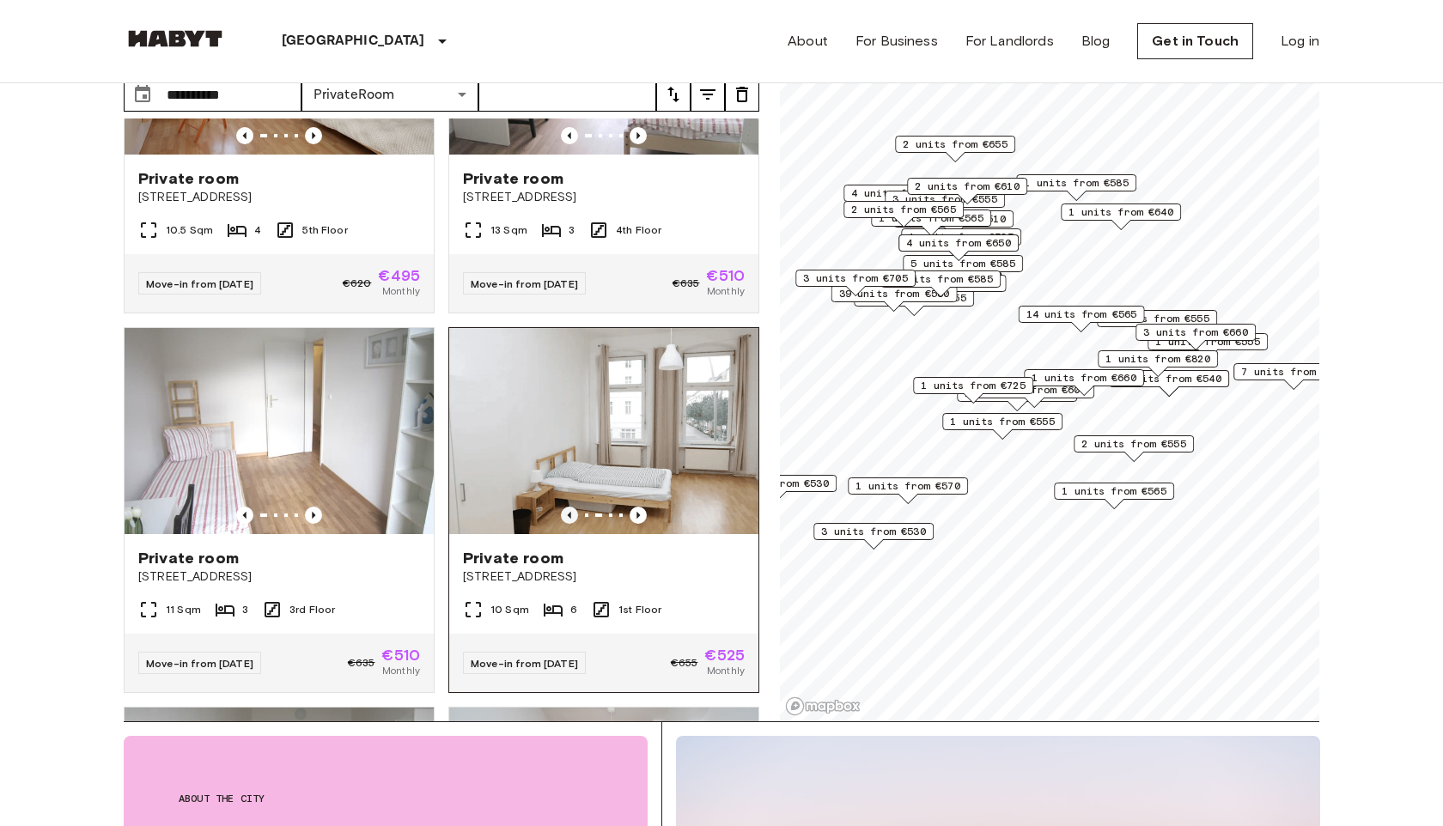
click at [570, 512] on icon "Previous image" at bounding box center [569, 515] width 3 height 7
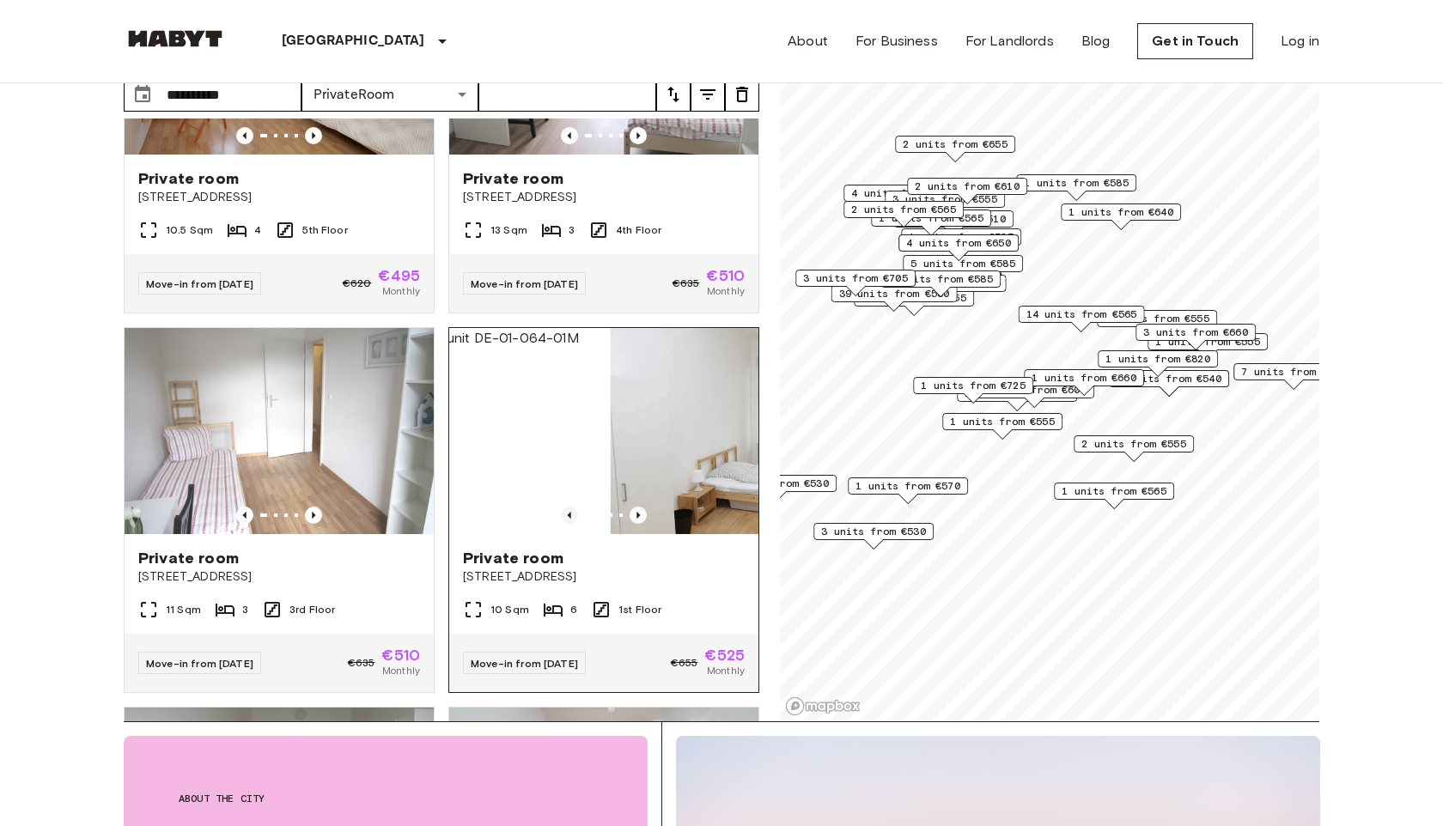
click at [570, 512] on icon "Previous image" at bounding box center [569, 515] width 3 height 7
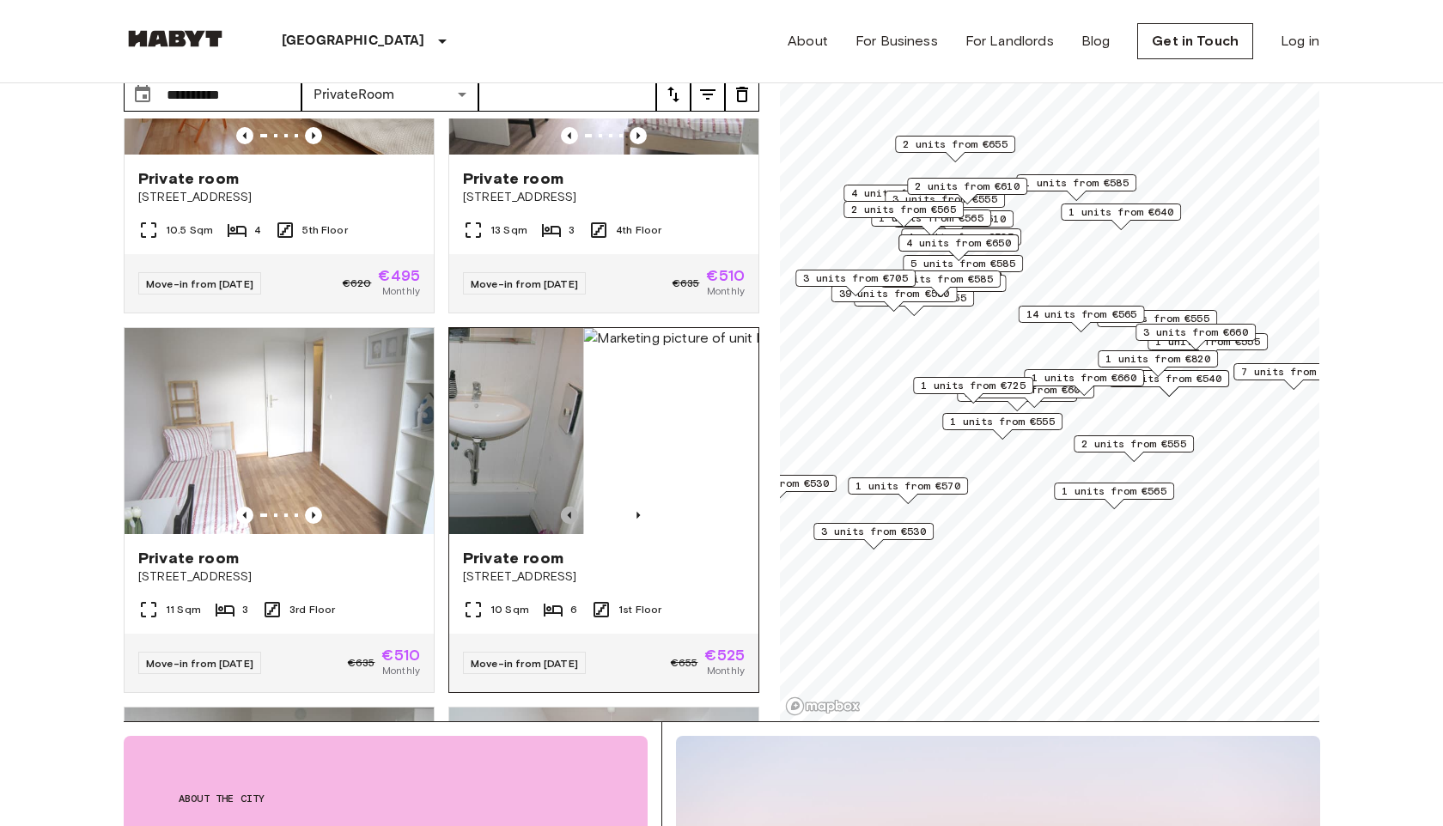
click at [570, 512] on icon "Previous image" at bounding box center [569, 515] width 3 height 7
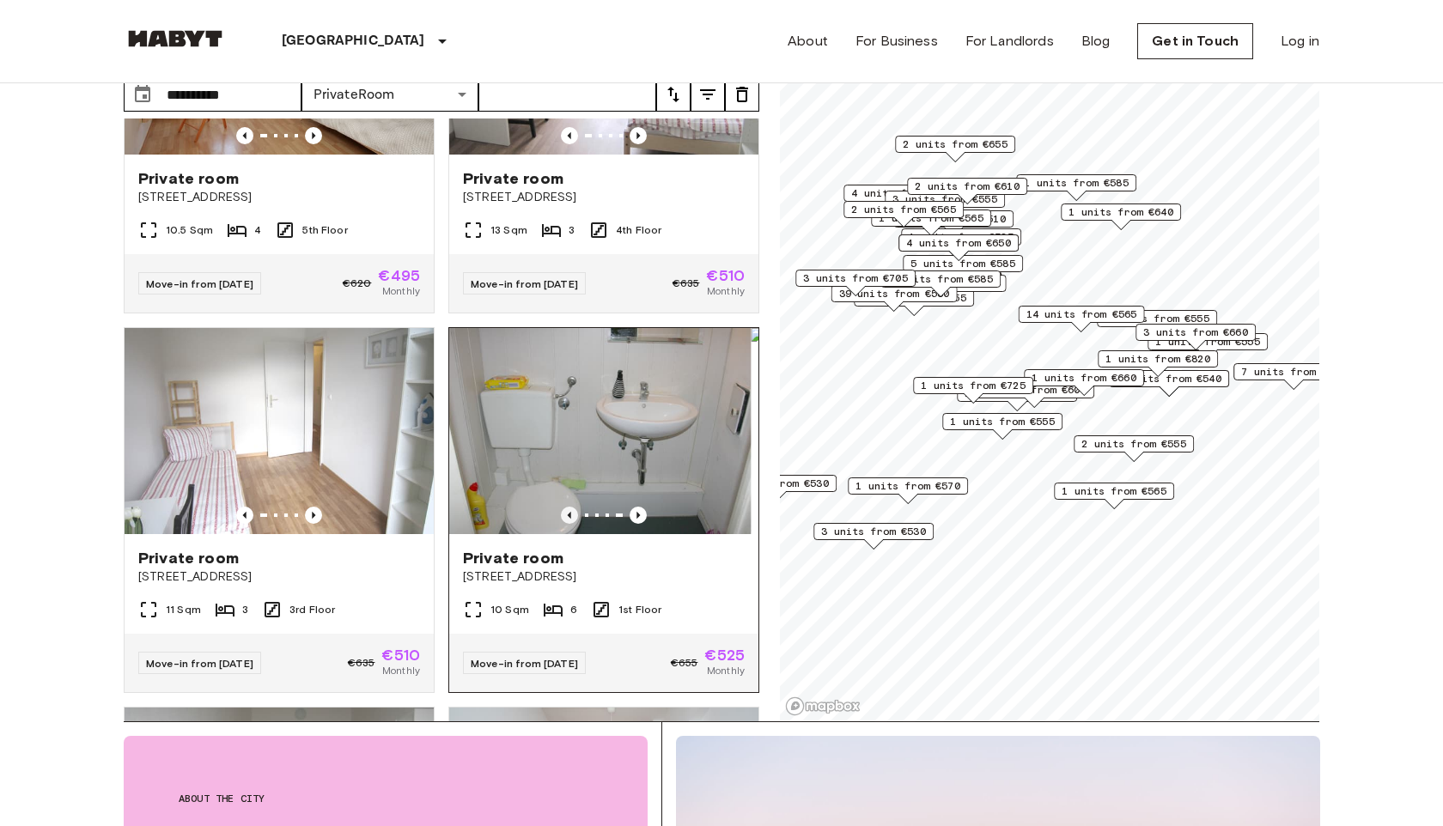
click at [570, 512] on icon "Previous image" at bounding box center [569, 515] width 3 height 7
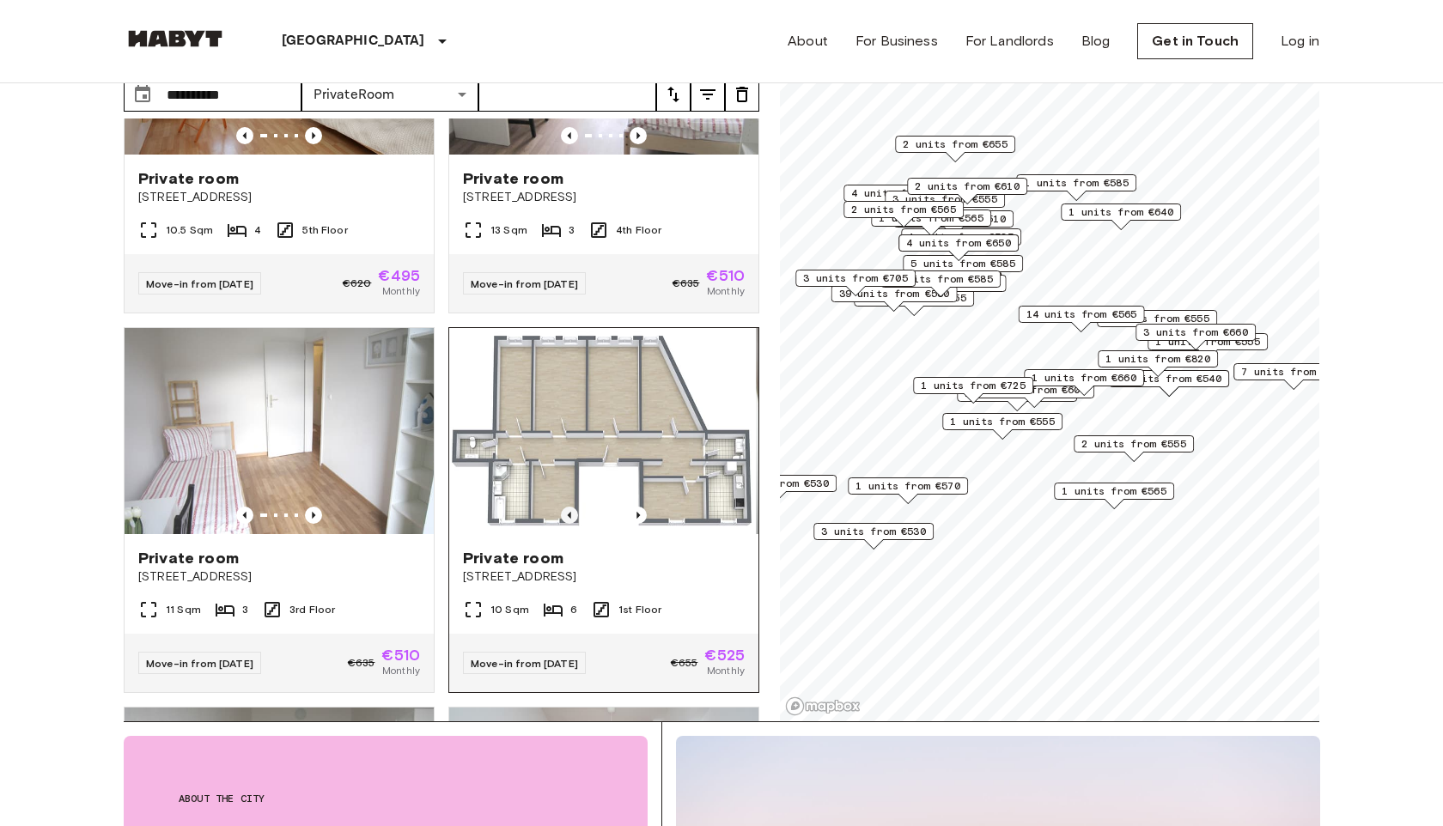
click at [570, 512] on icon "Previous image" at bounding box center [569, 515] width 3 height 7
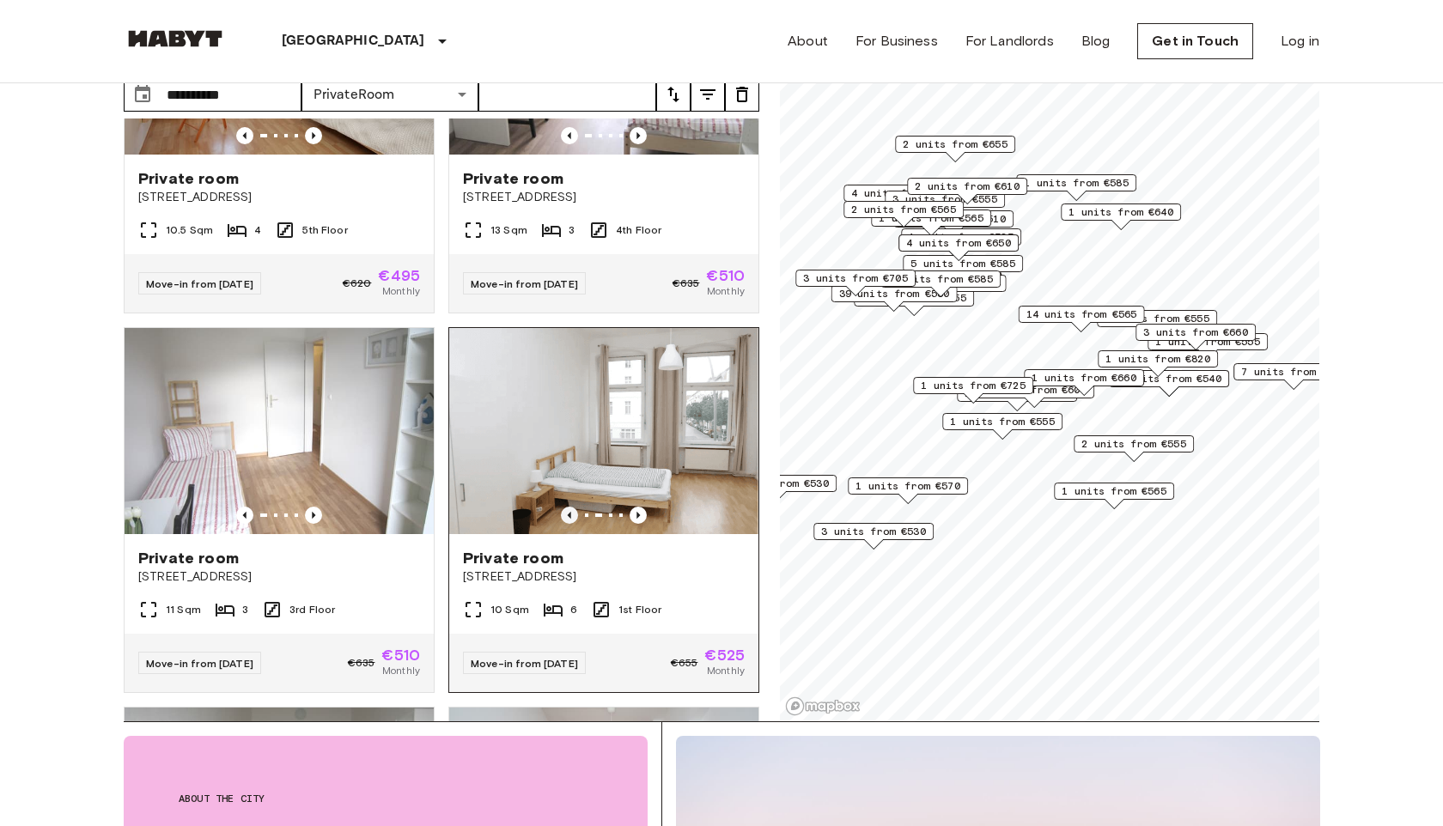
click at [570, 512] on icon "Previous image" at bounding box center [569, 515] width 3 height 7
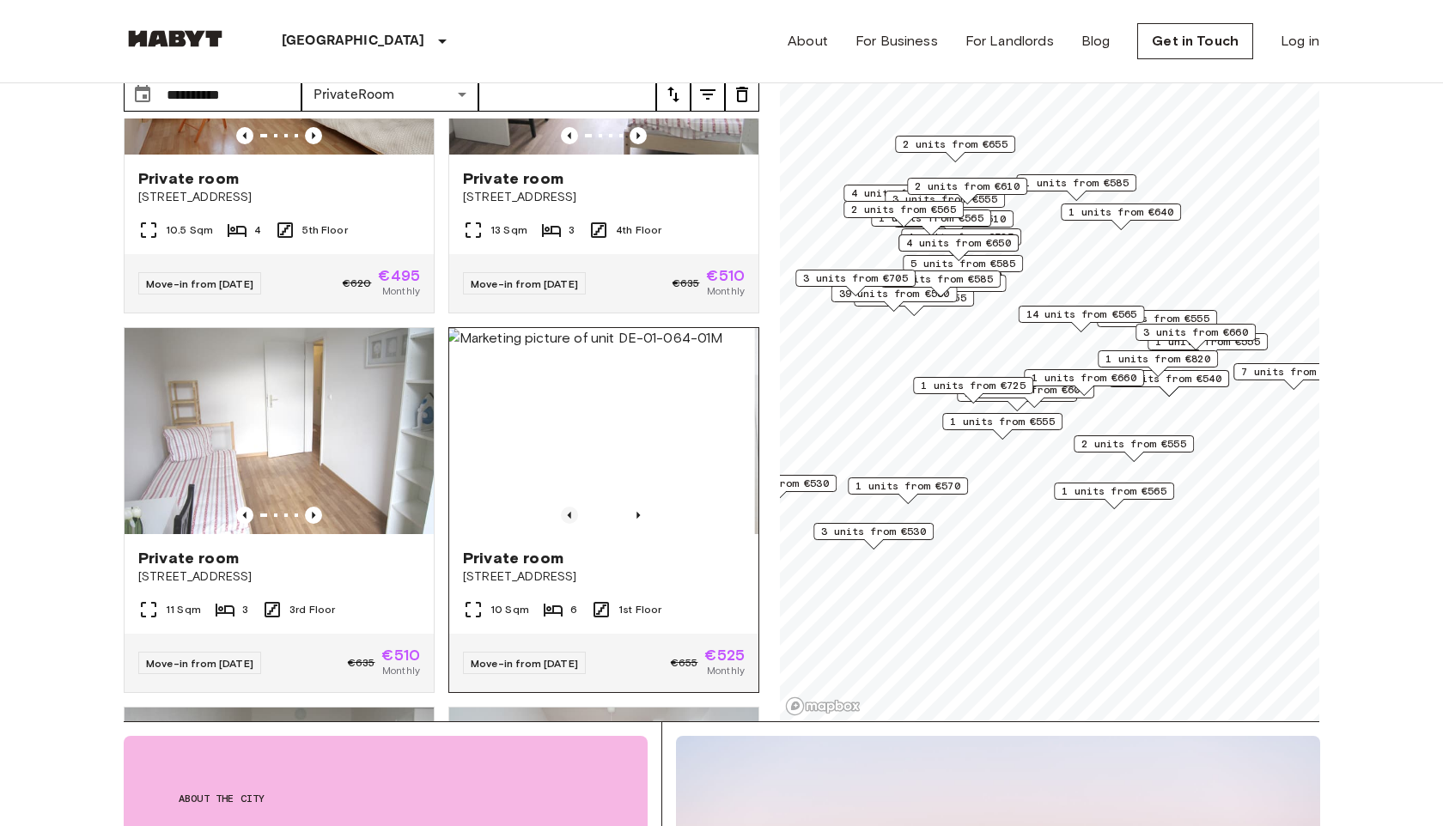
click at [570, 512] on icon "Previous image" at bounding box center [569, 515] width 3 height 7
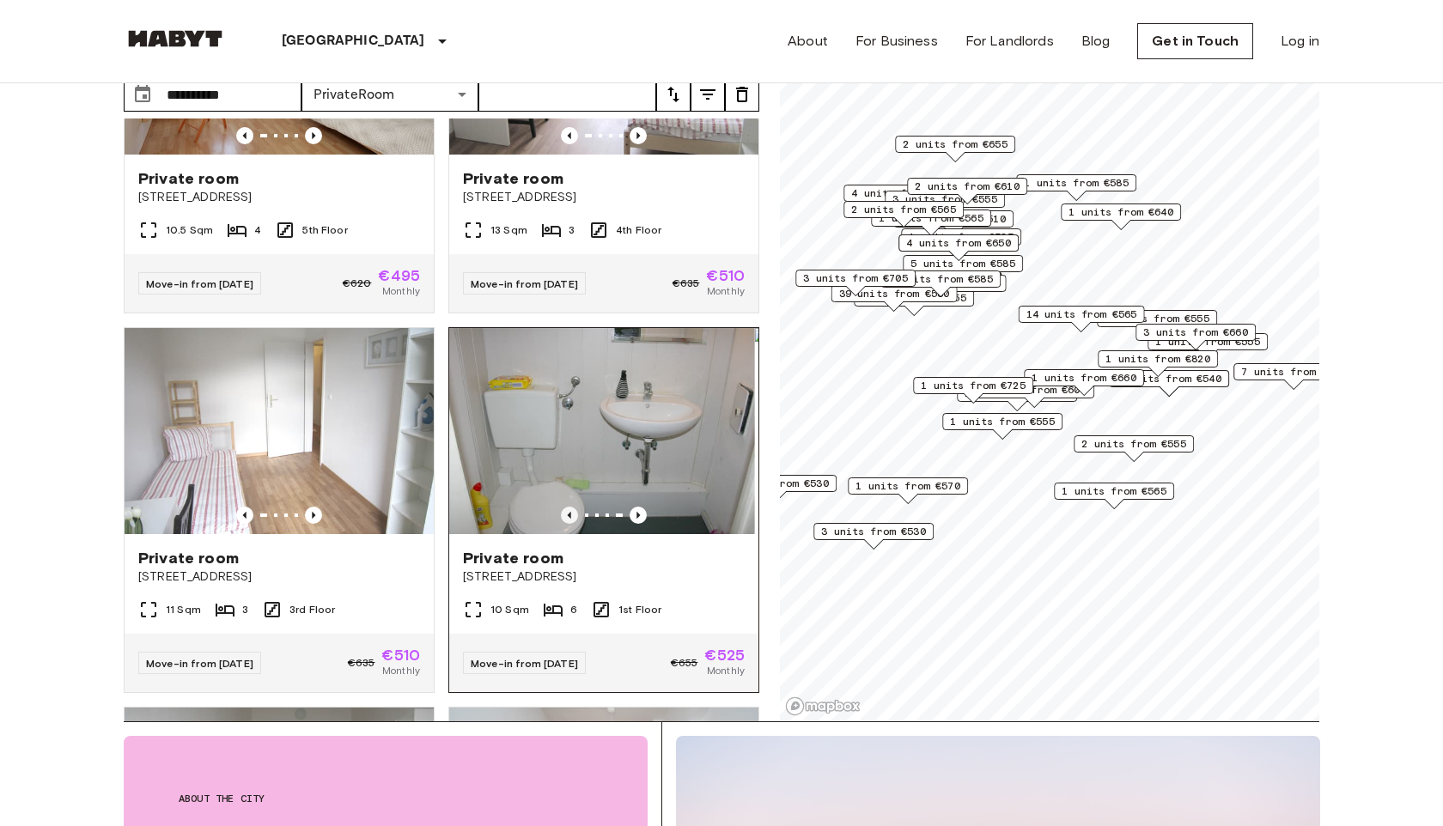
click at [570, 512] on icon "Previous image" at bounding box center [569, 515] width 3 height 7
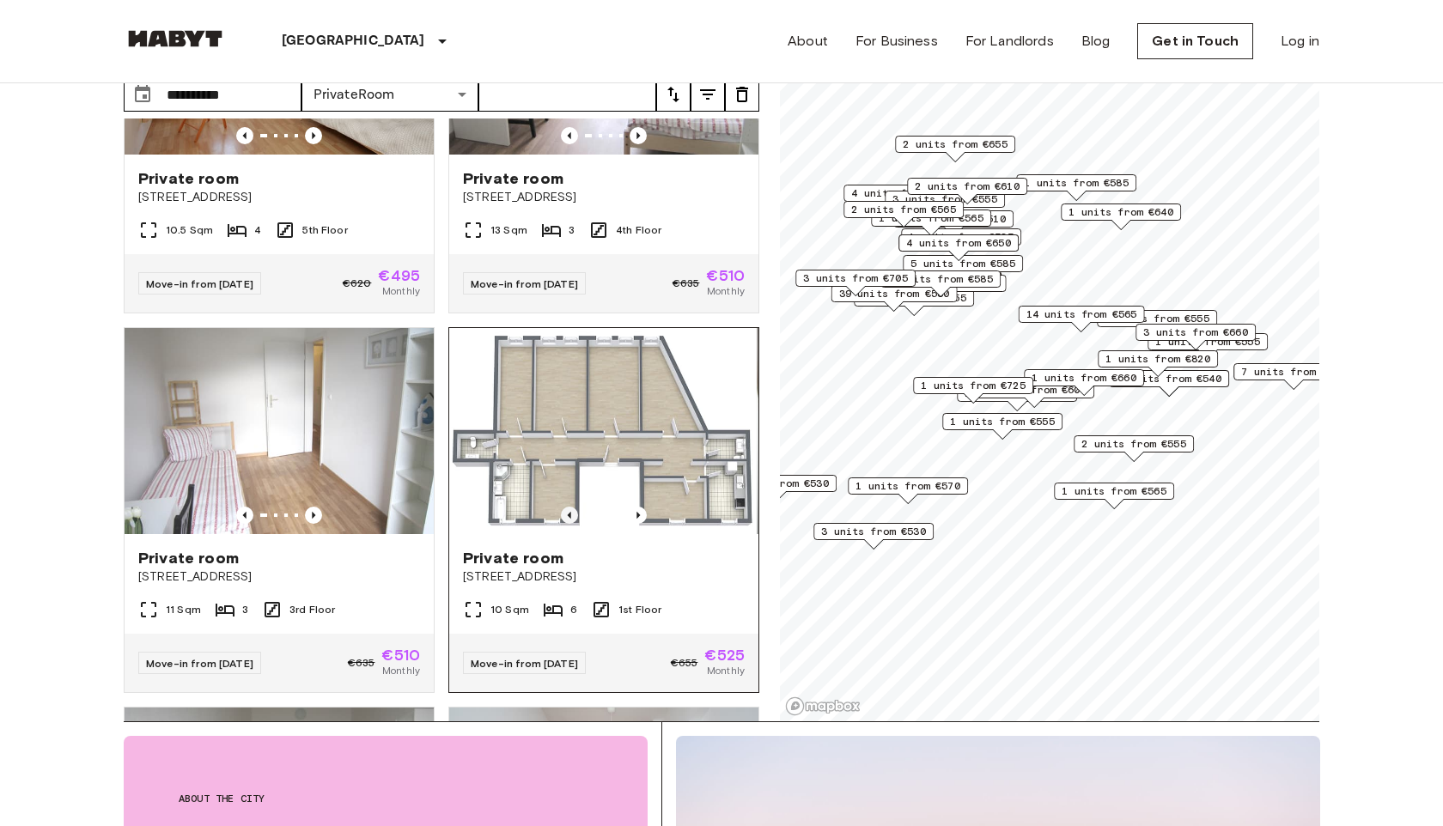
click at [570, 512] on icon "Previous image" at bounding box center [569, 515] width 3 height 7
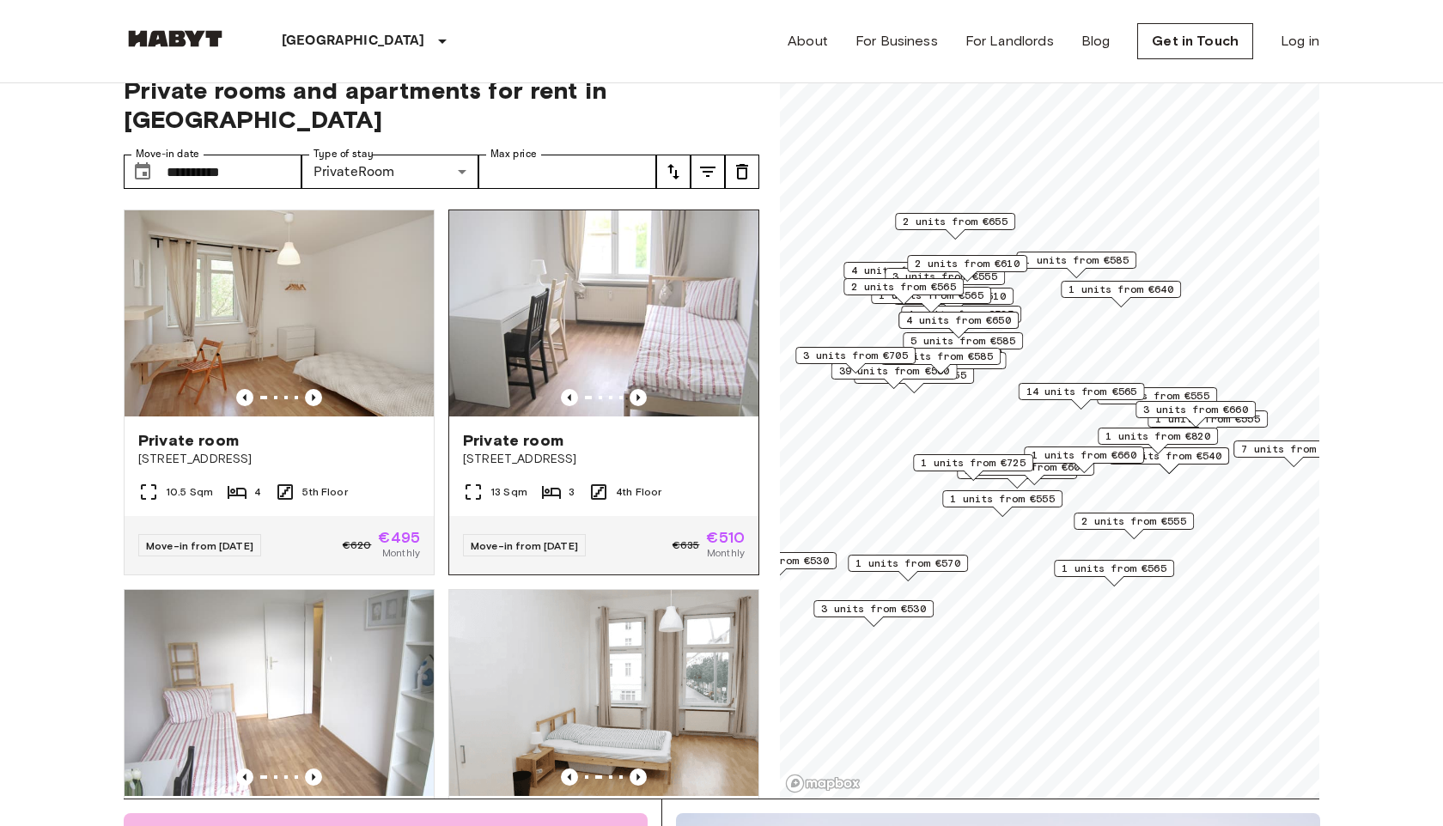
scroll to position [0, 0]
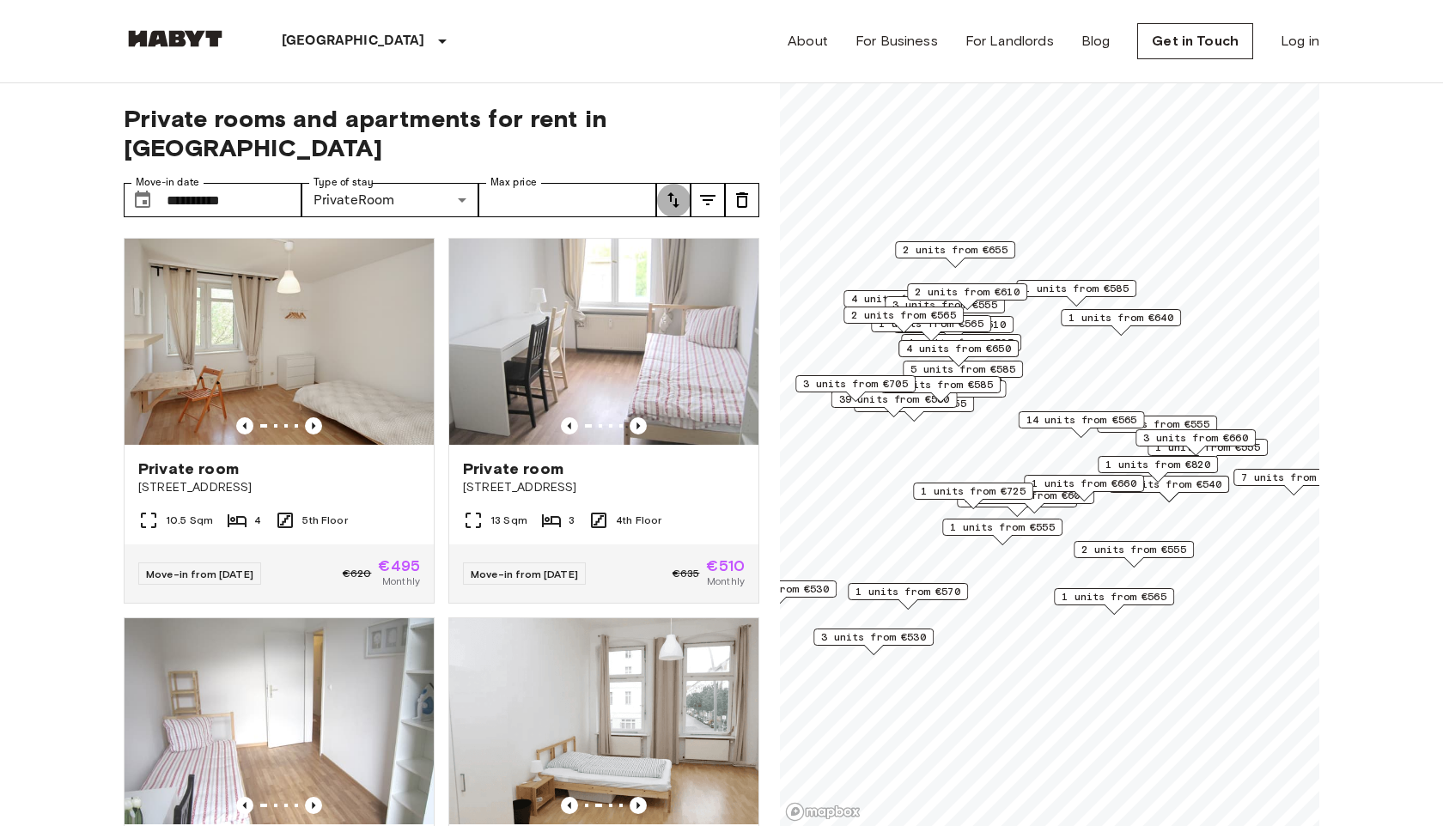
click at [675, 190] on icon "tune" at bounding box center [673, 200] width 21 height 21
click at [699, 241] on li "Lowest price" at bounding box center [742, 234] width 172 height 31
click at [284, 183] on input "**********" at bounding box center [234, 200] width 135 height 34
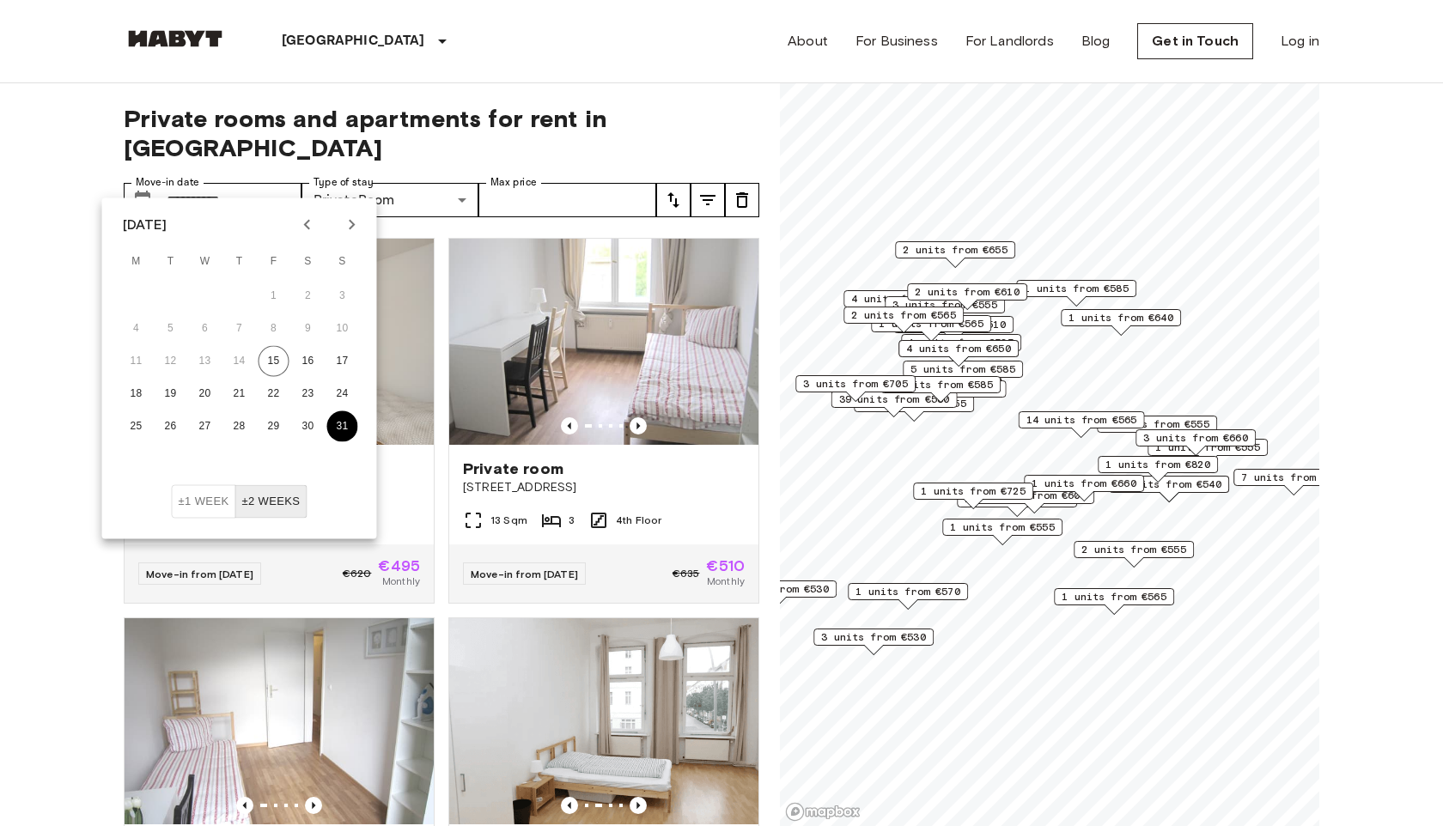
click at [344, 424] on button "31" at bounding box center [342, 426] width 31 height 31
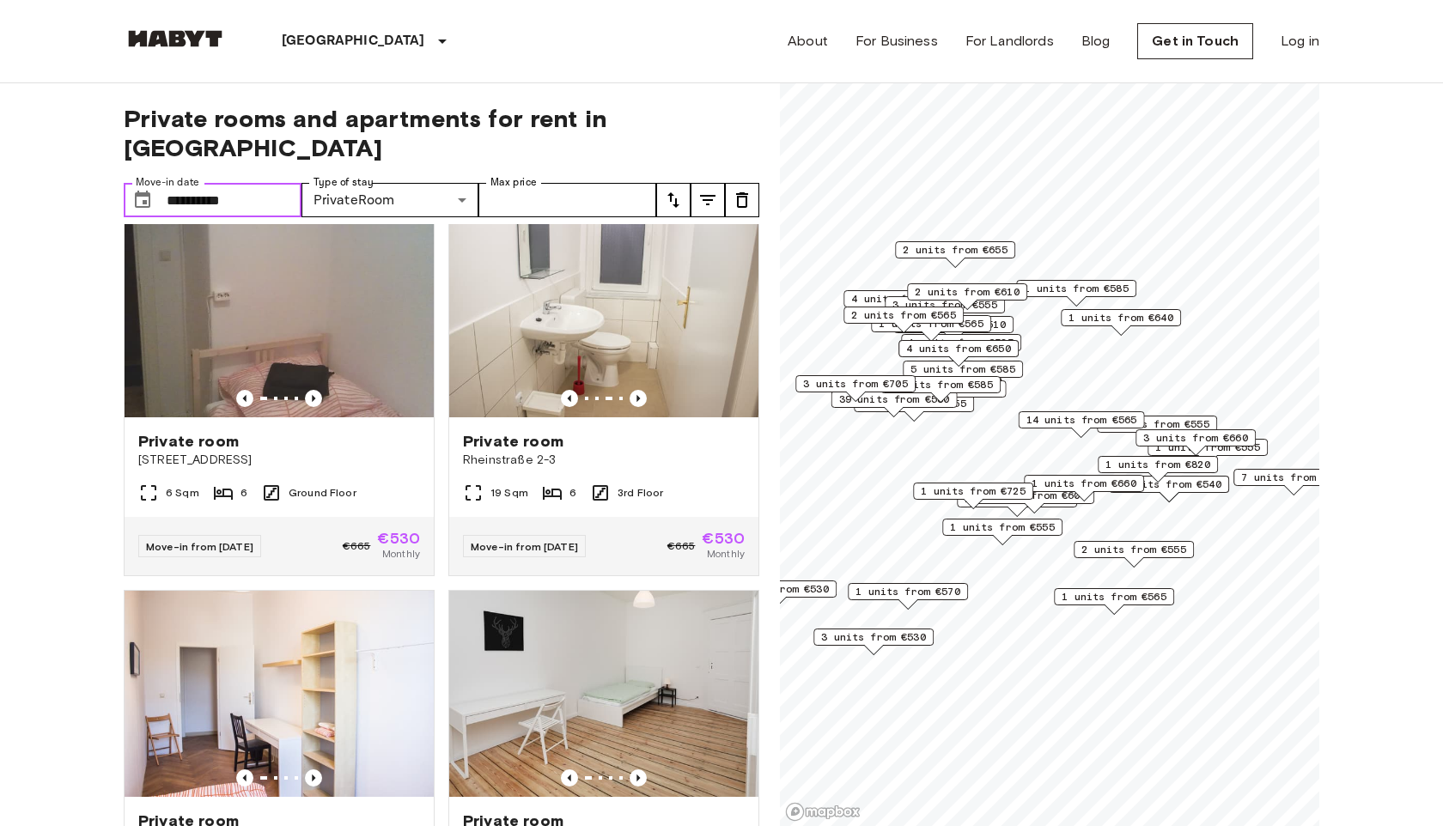
scroll to position [1553, 0]
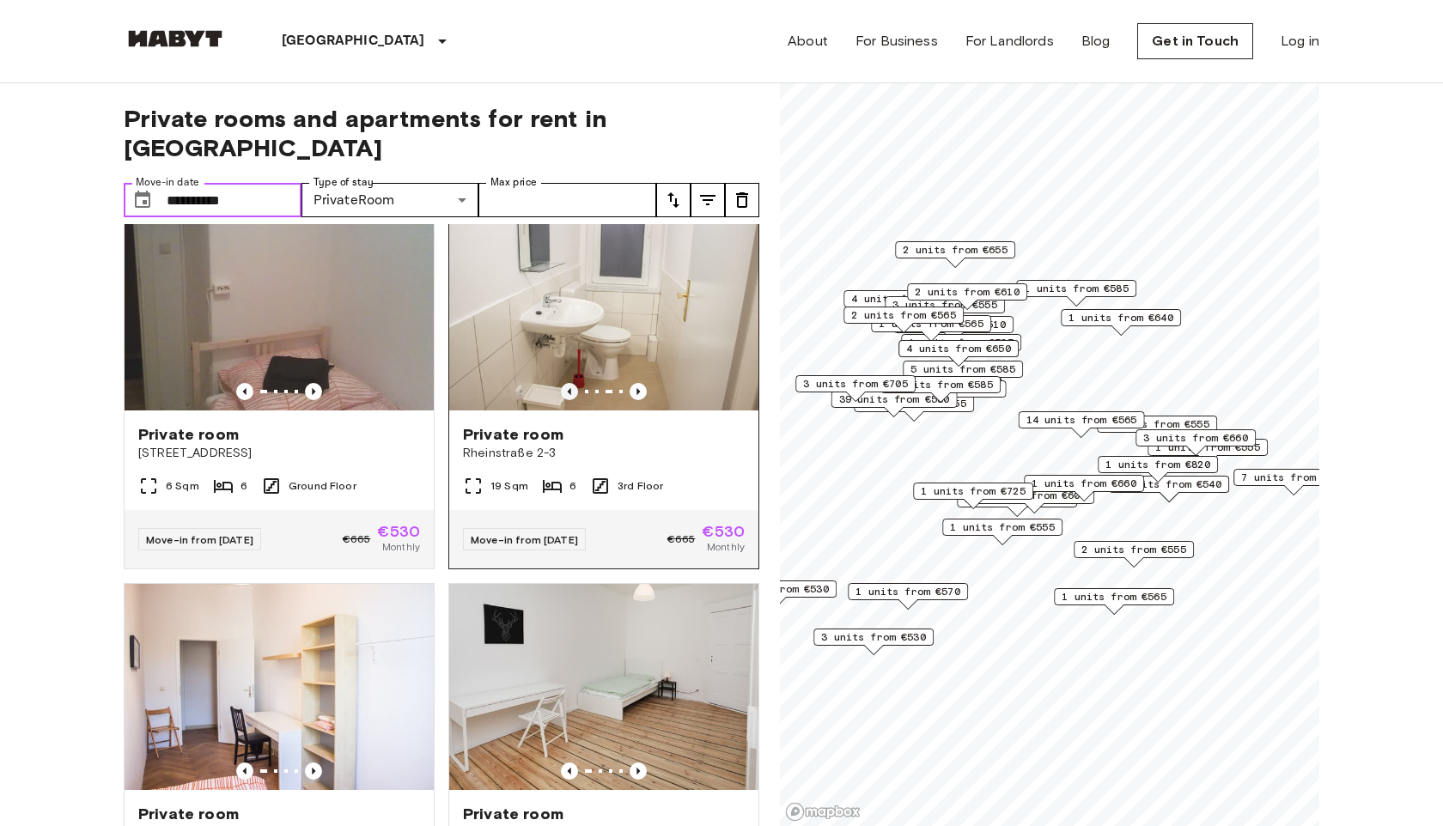
click at [568, 395] on icon "Previous image" at bounding box center [569, 391] width 3 height 7
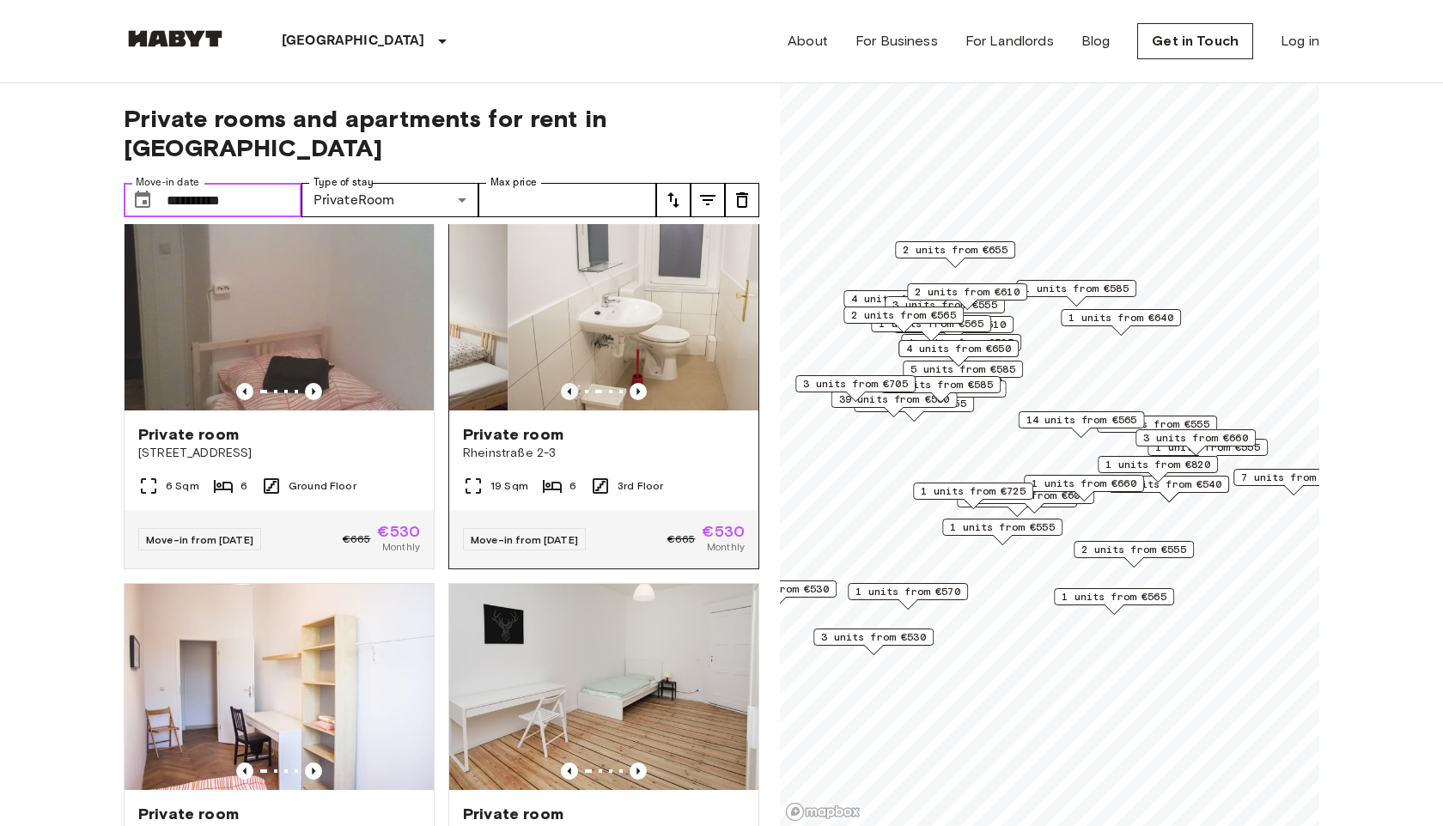
click at [568, 395] on icon "Previous image" at bounding box center [569, 391] width 3 height 7
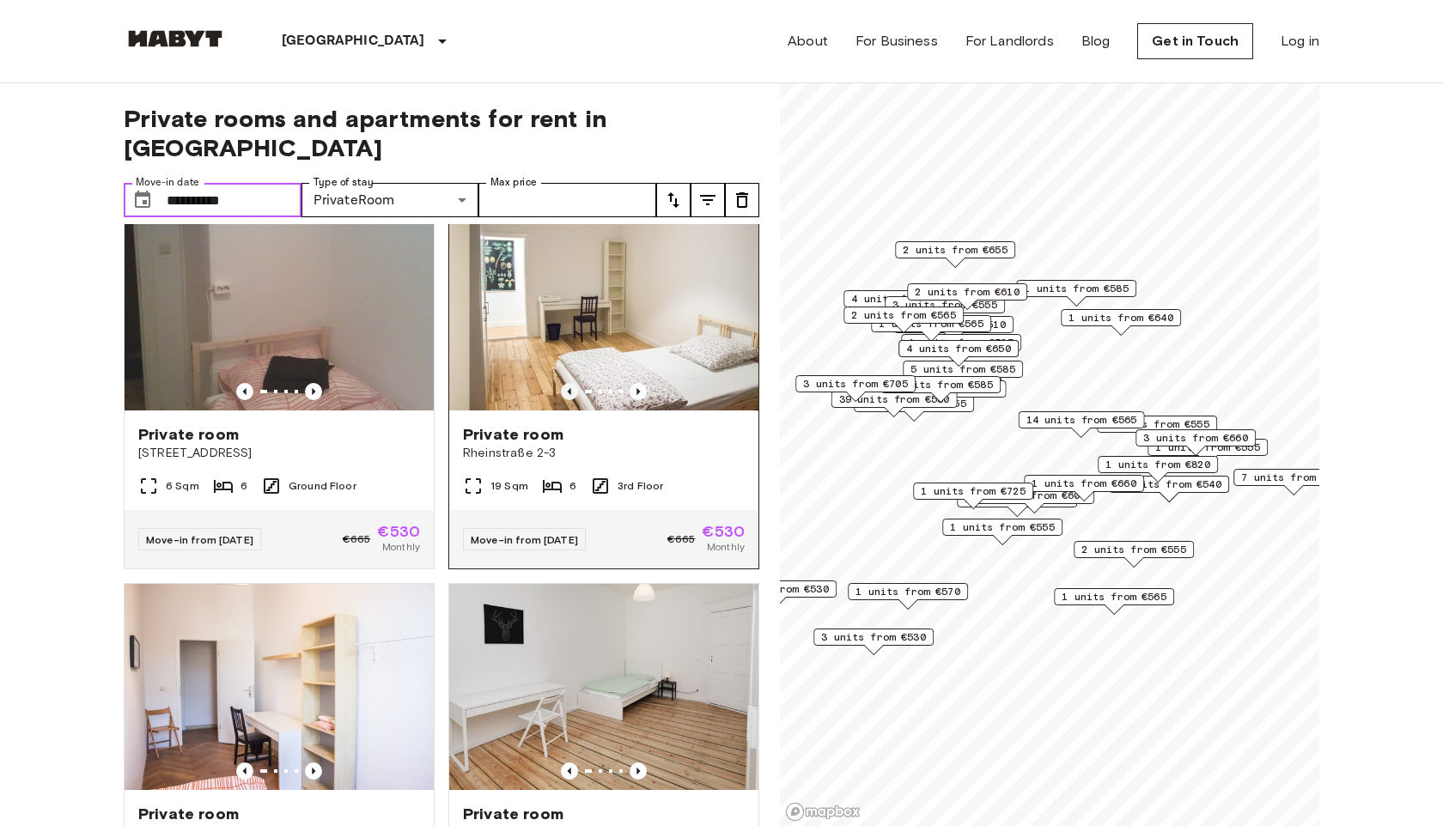
click at [568, 395] on icon "Previous image" at bounding box center [569, 391] width 3 height 7
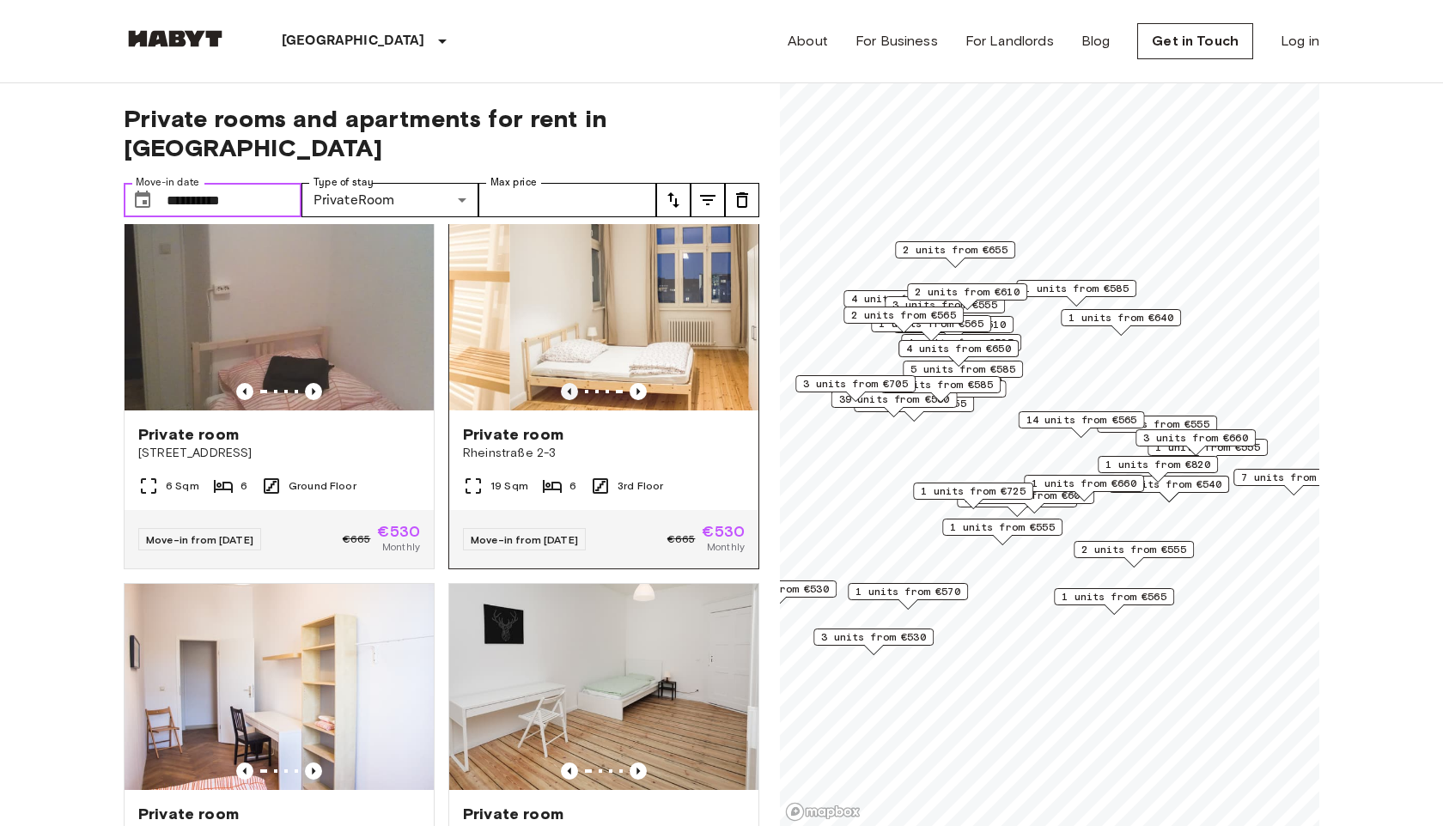
click at [568, 395] on icon "Previous image" at bounding box center [569, 391] width 3 height 7
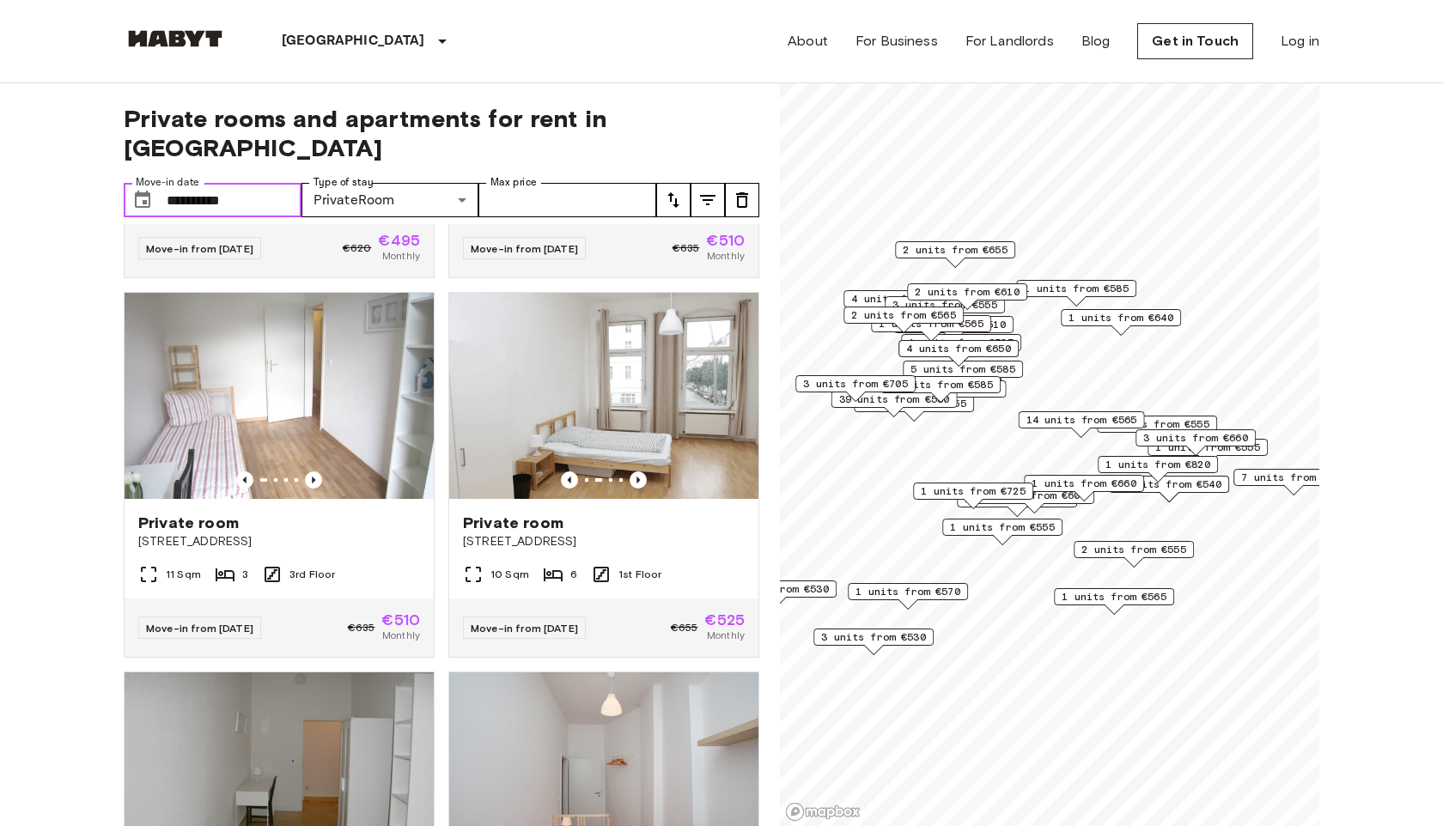
scroll to position [328, 0]
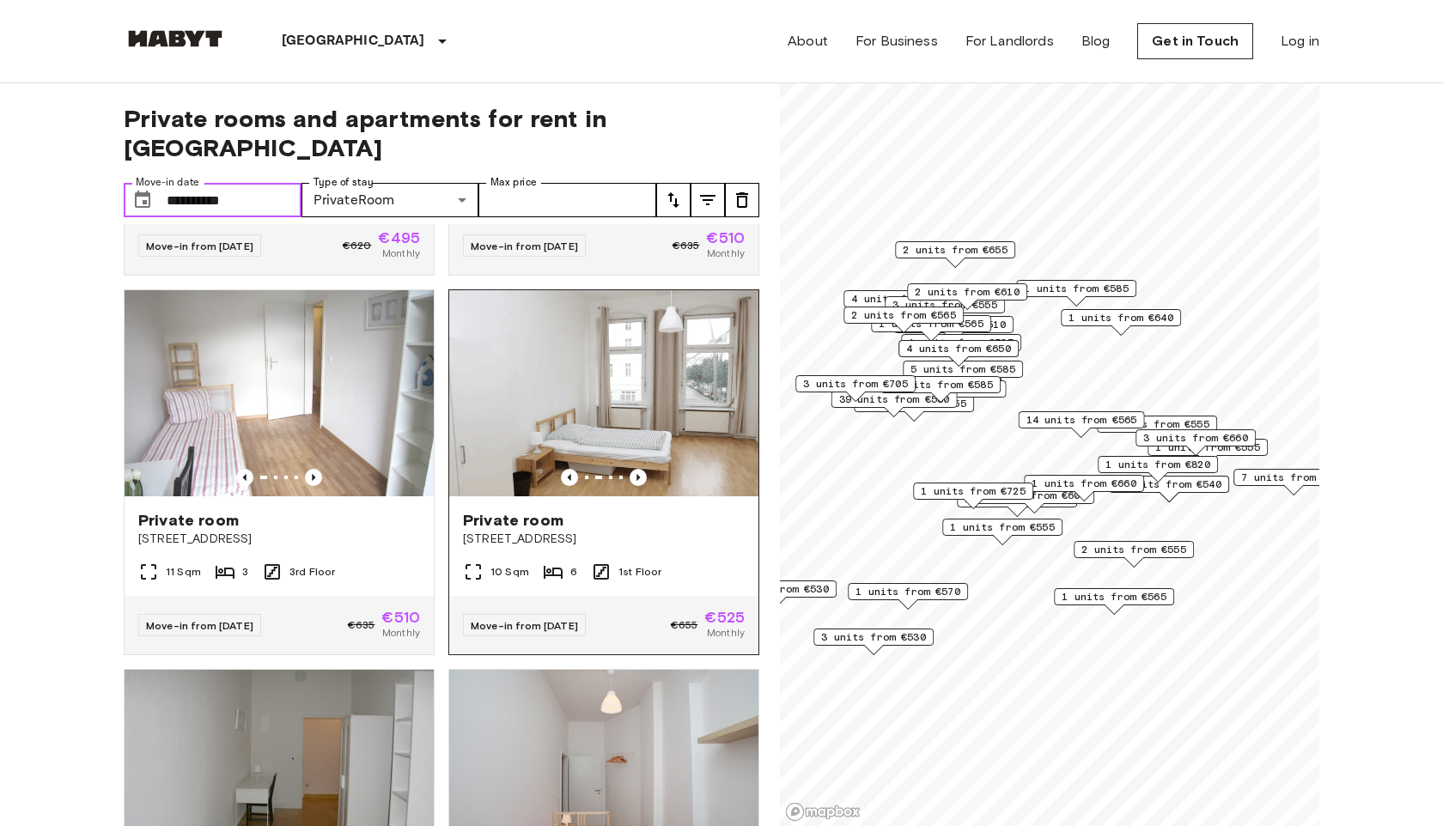
click at [582, 400] on img at bounding box center [603, 393] width 309 height 206
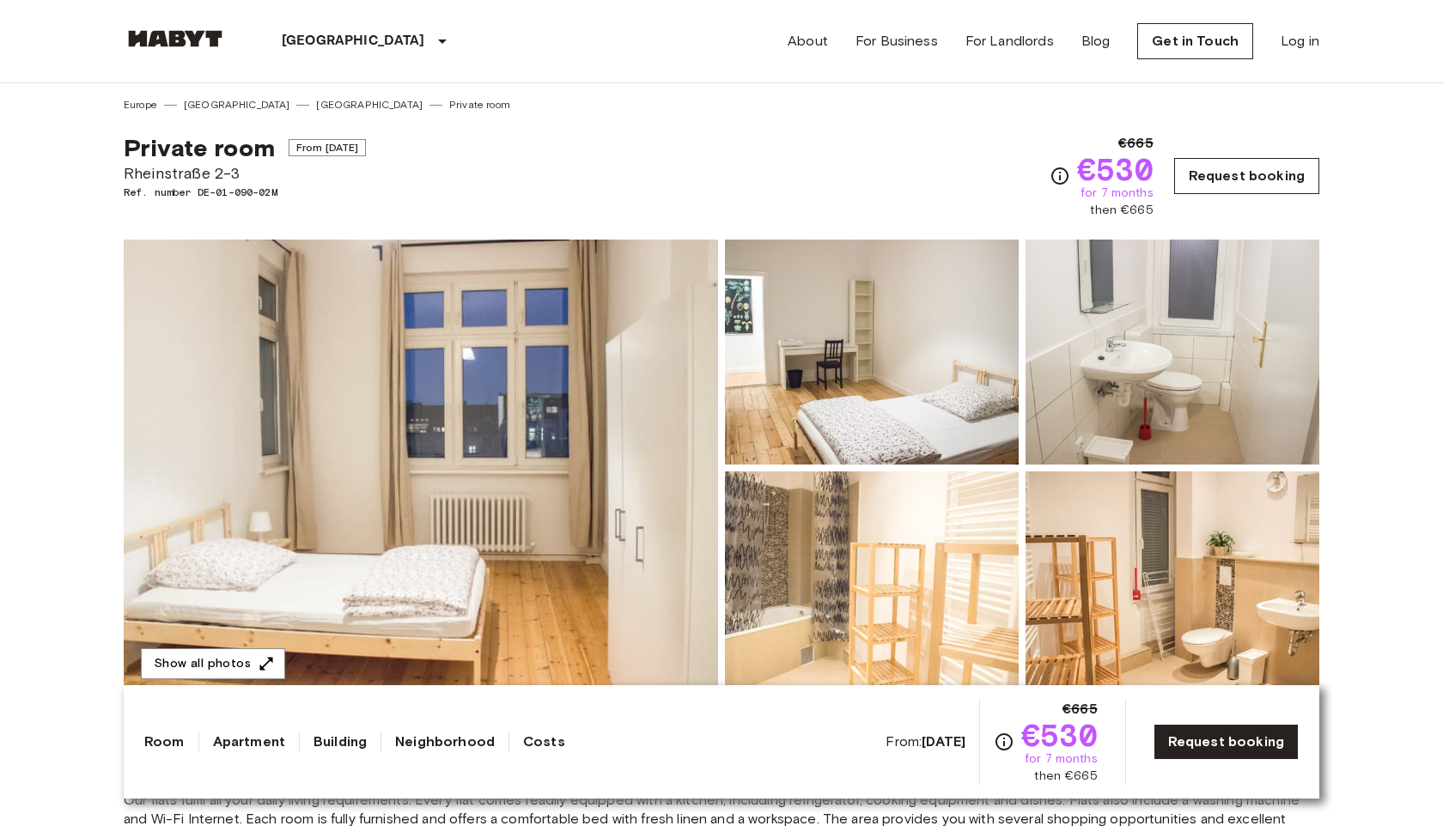
click at [1174, 192] on link "Request booking" at bounding box center [1246, 176] width 145 height 36
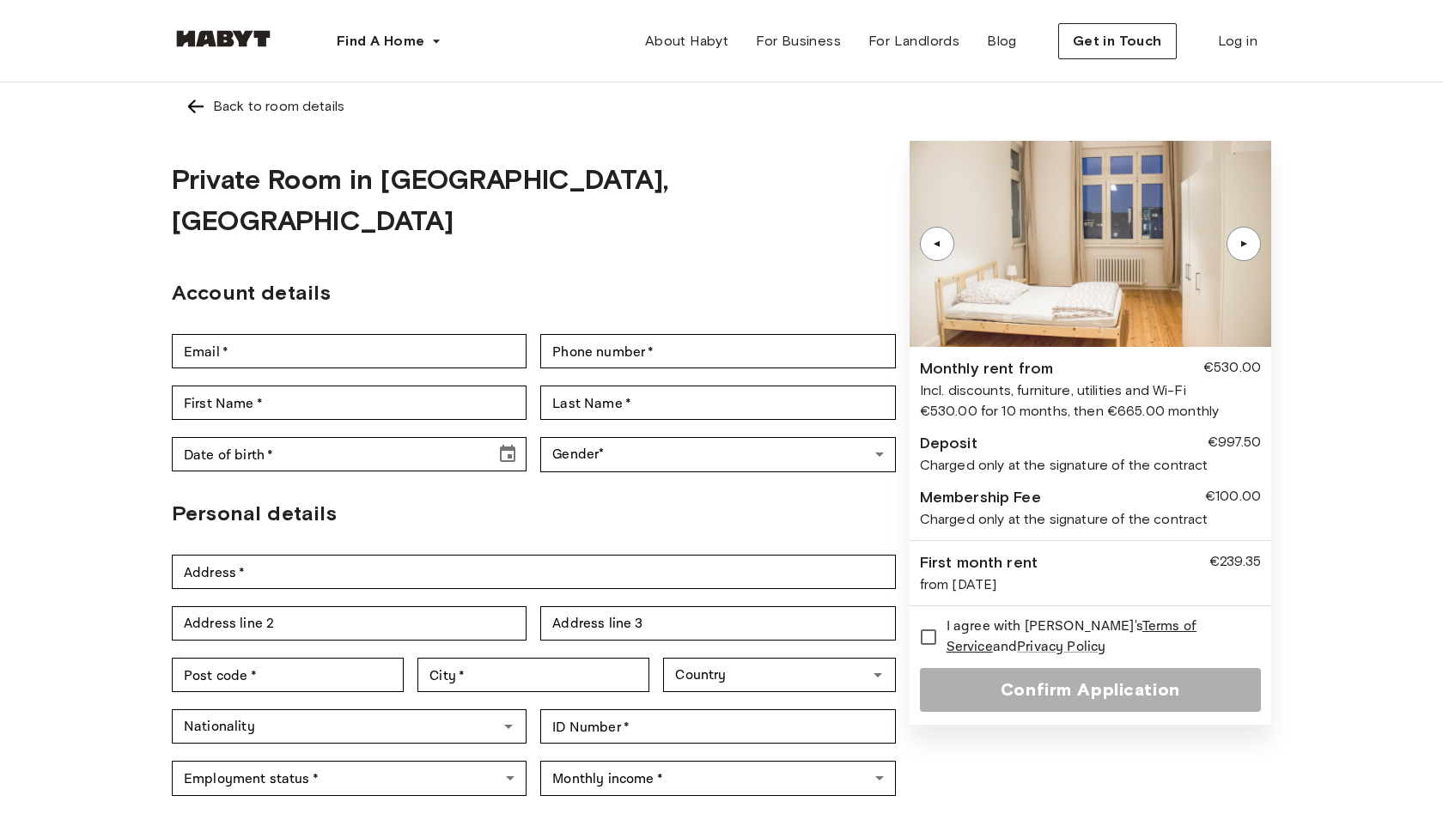
click at [207, 113] on div "Back to room details" at bounding box center [722, 106] width 1072 height 21
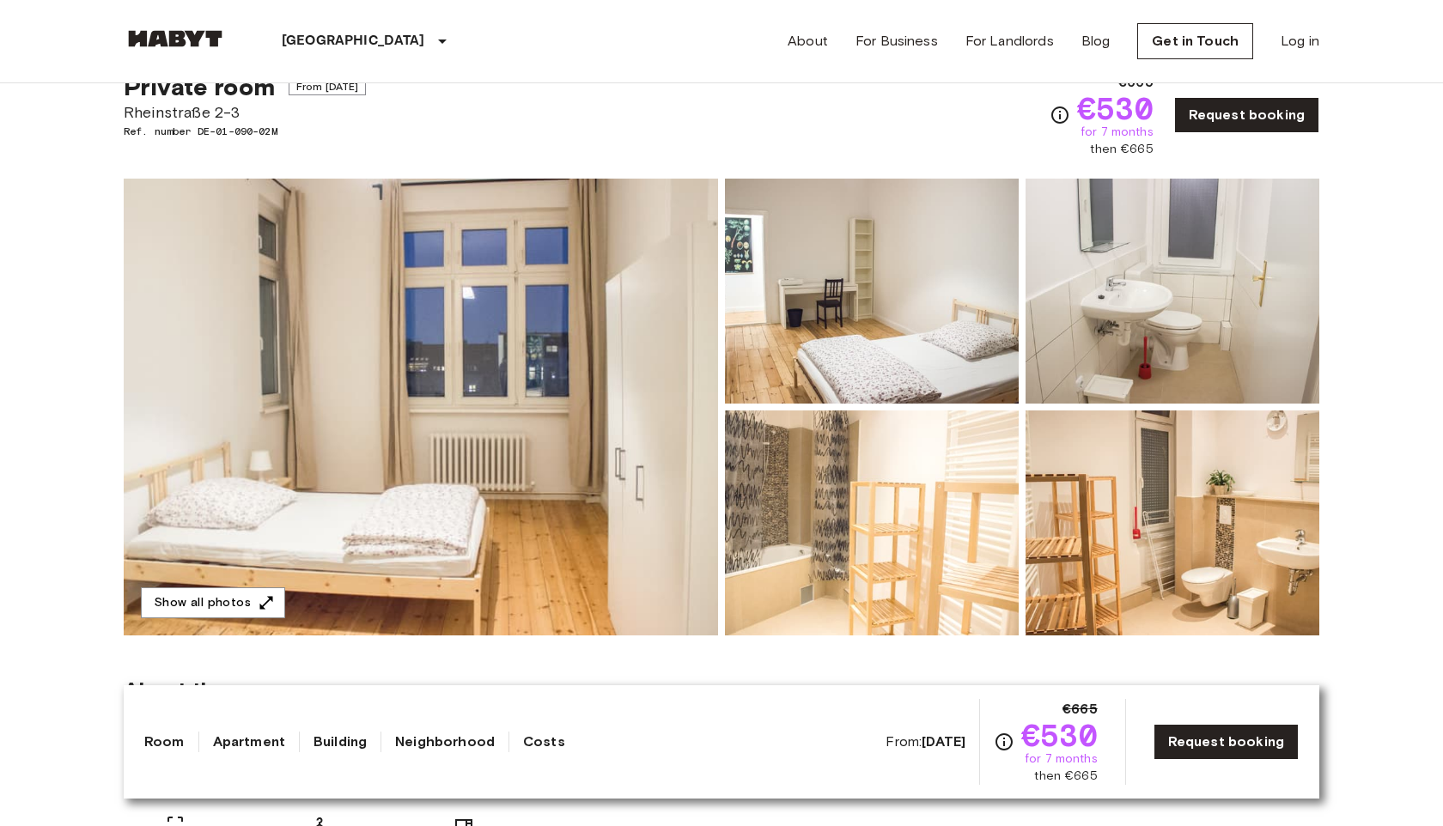
scroll to position [49, 0]
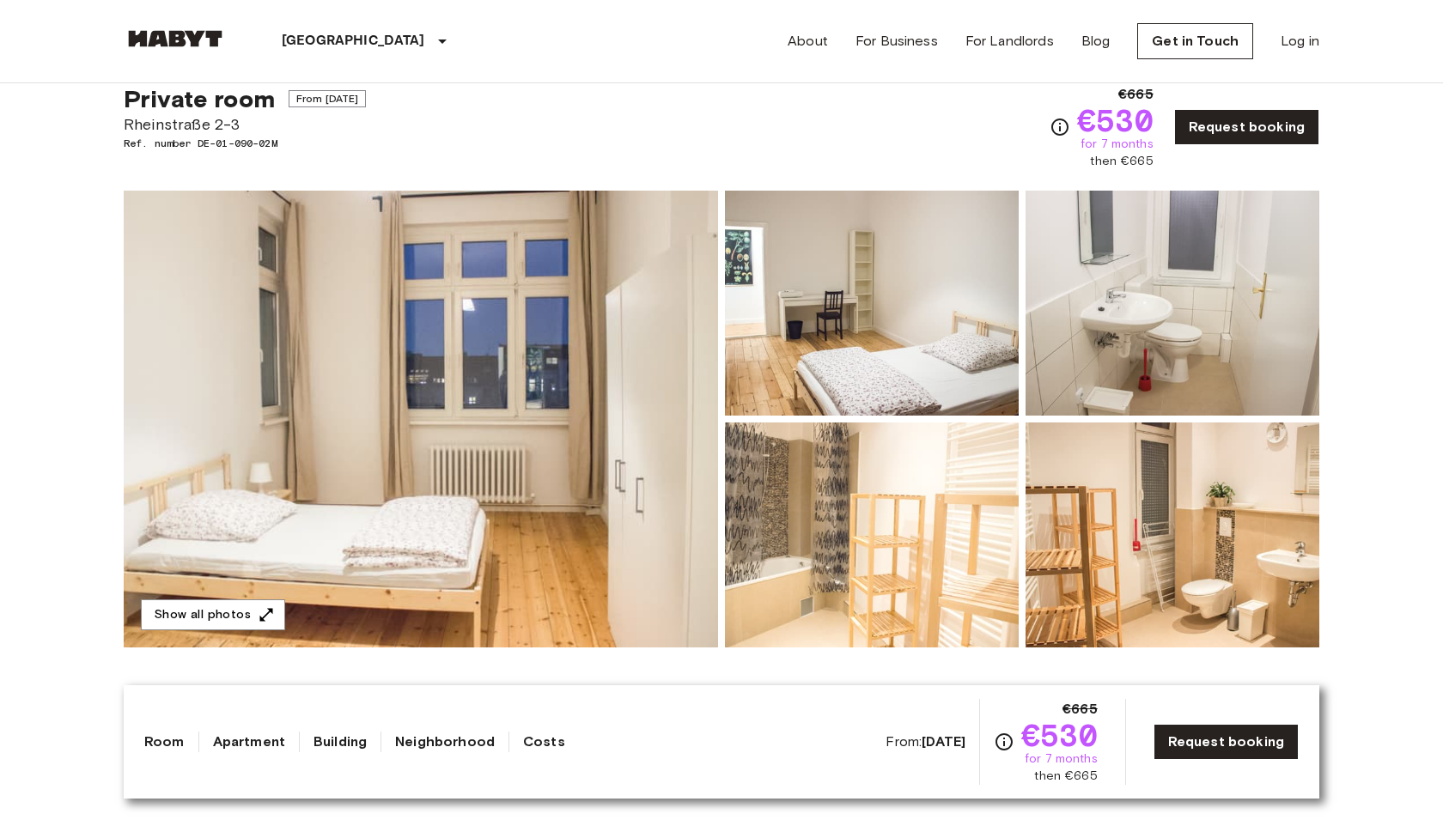
click at [942, 496] on img at bounding box center [872, 535] width 294 height 225
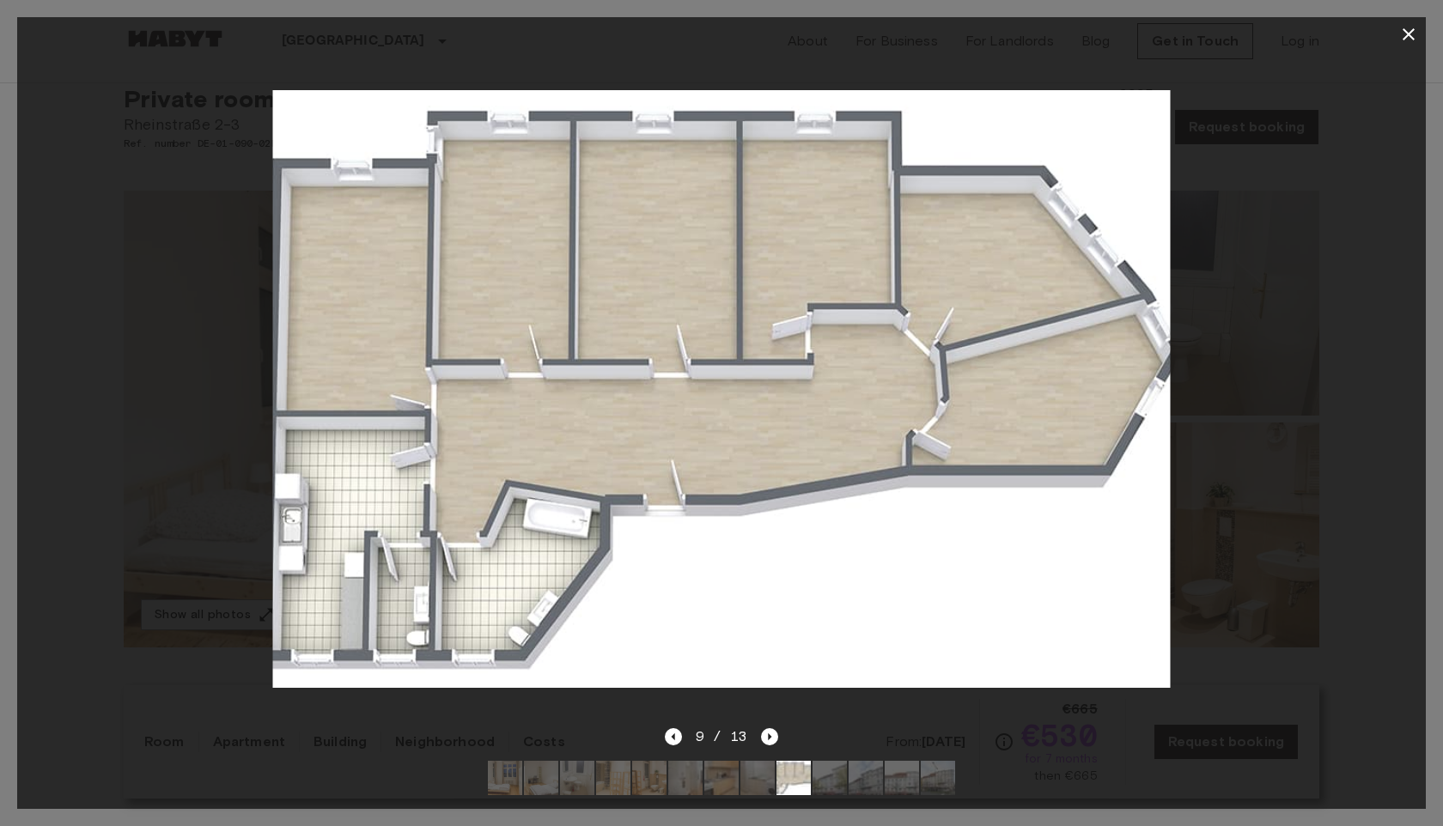
click at [1403, 40] on icon "button" at bounding box center [1409, 34] width 12 height 12
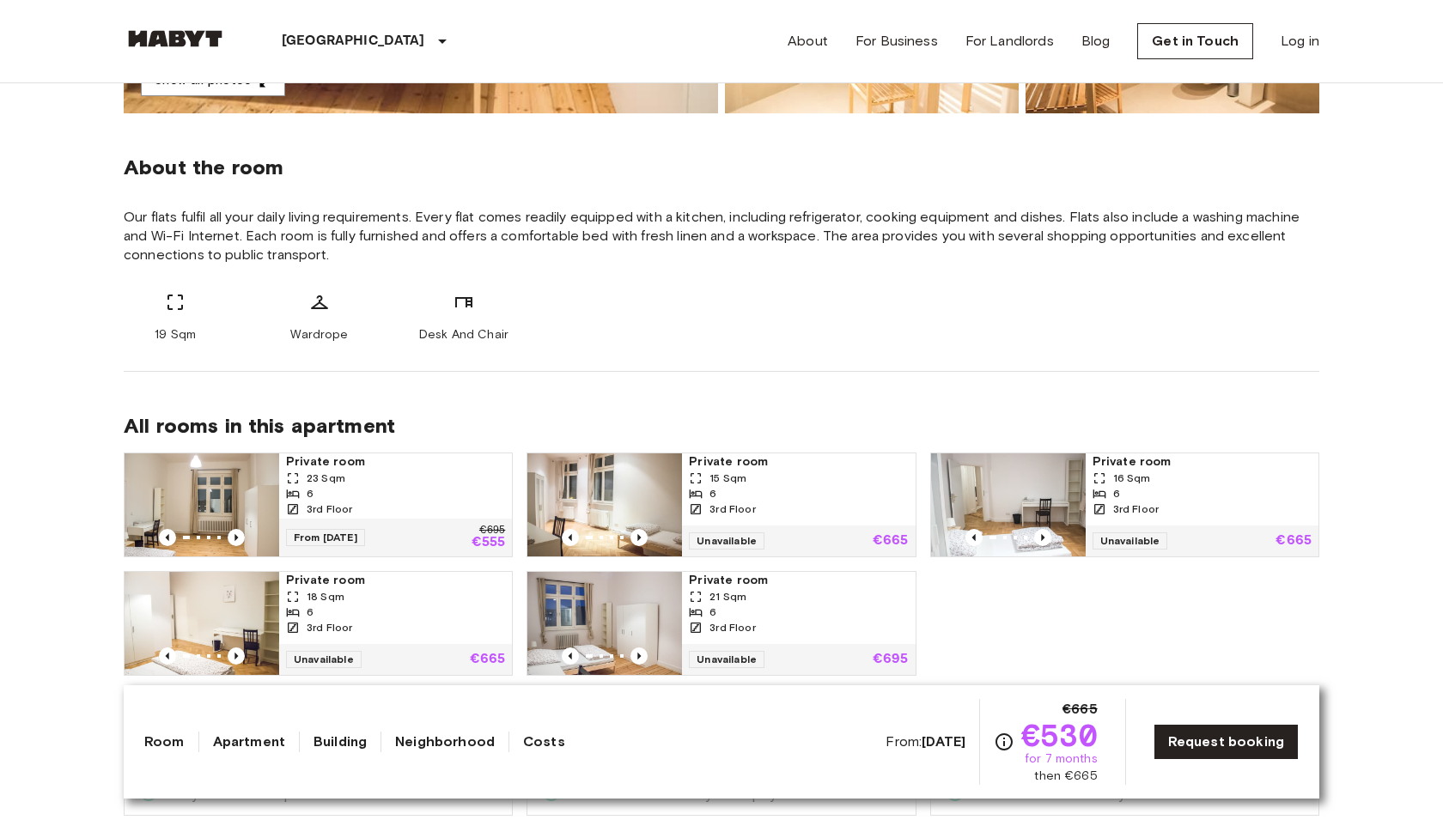
scroll to position [584, 0]
click at [1154, 733] on link "Request booking" at bounding box center [1226, 742] width 145 height 36
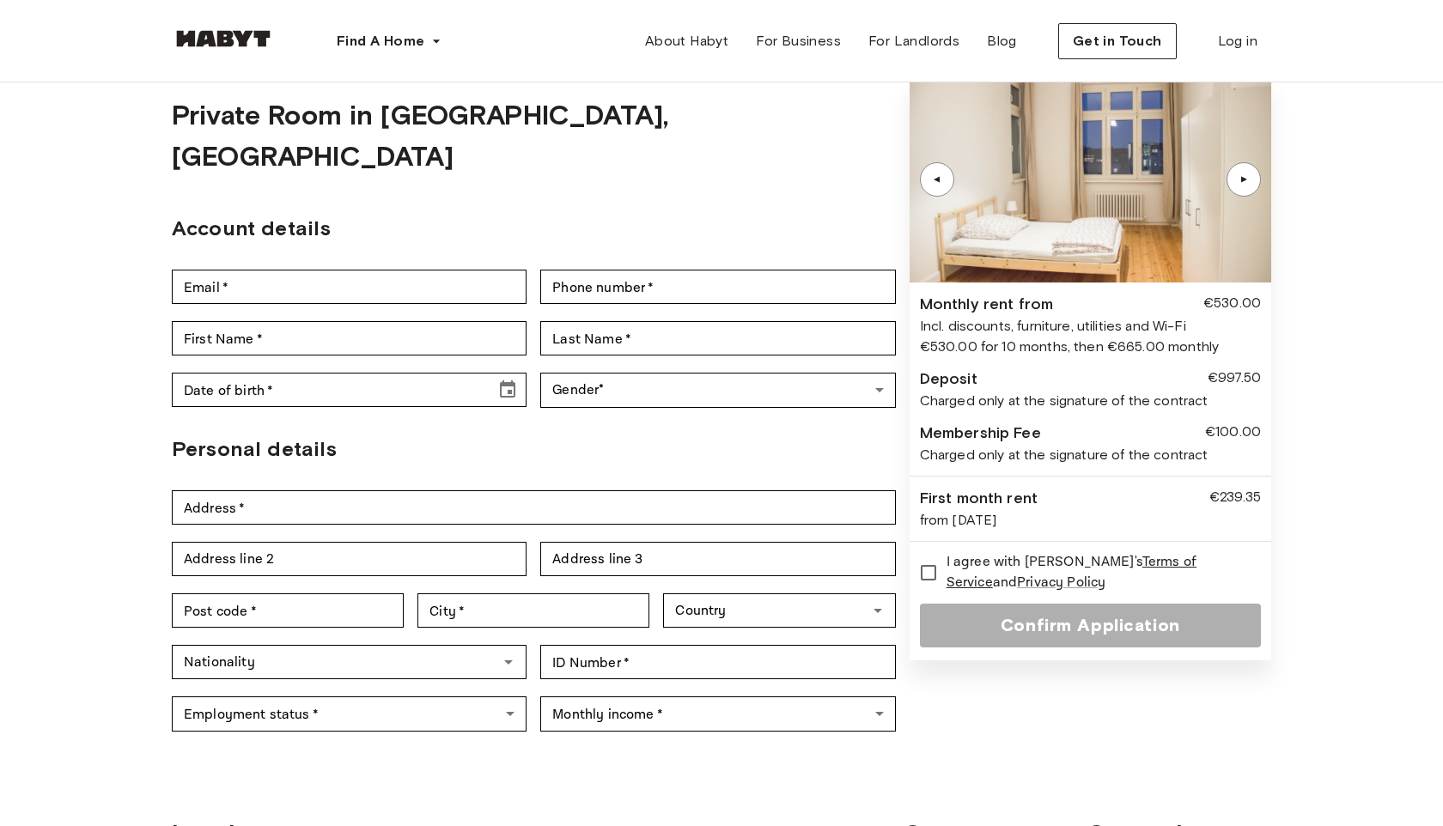
scroll to position [63, 0]
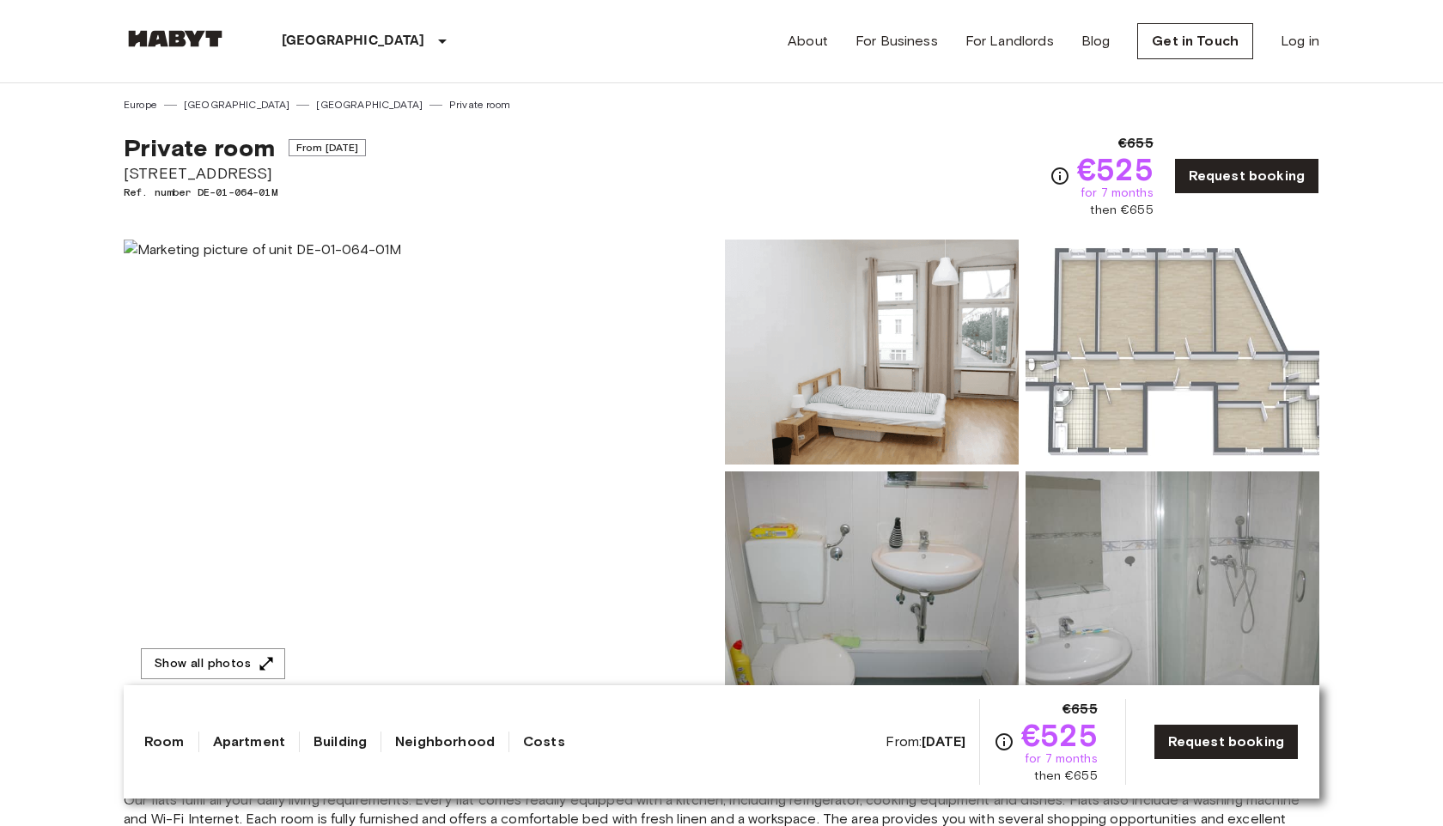
click at [375, 350] on img at bounding box center [421, 468] width 594 height 457
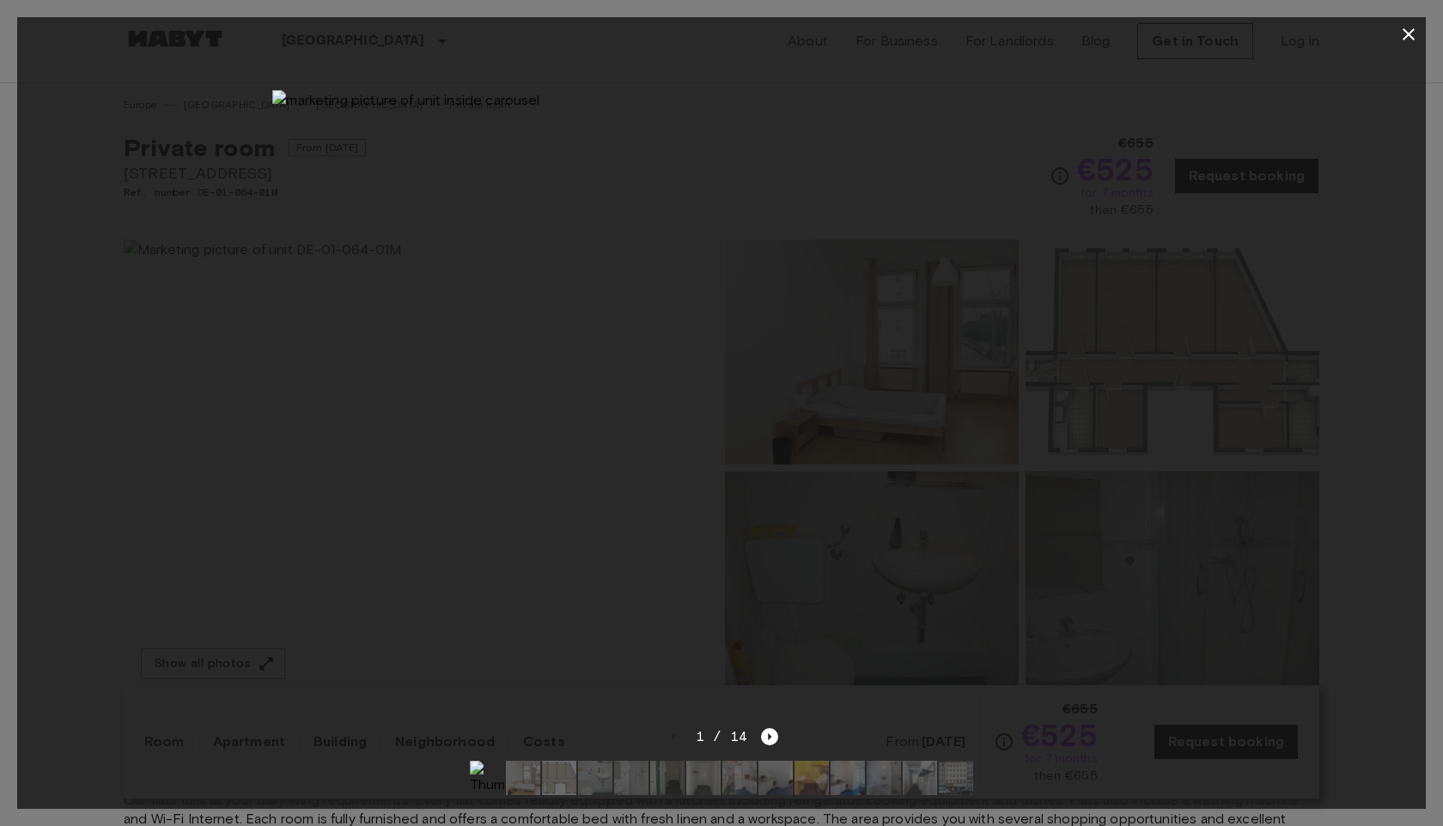
click at [1407, 33] on icon "button" at bounding box center [1409, 34] width 21 height 21
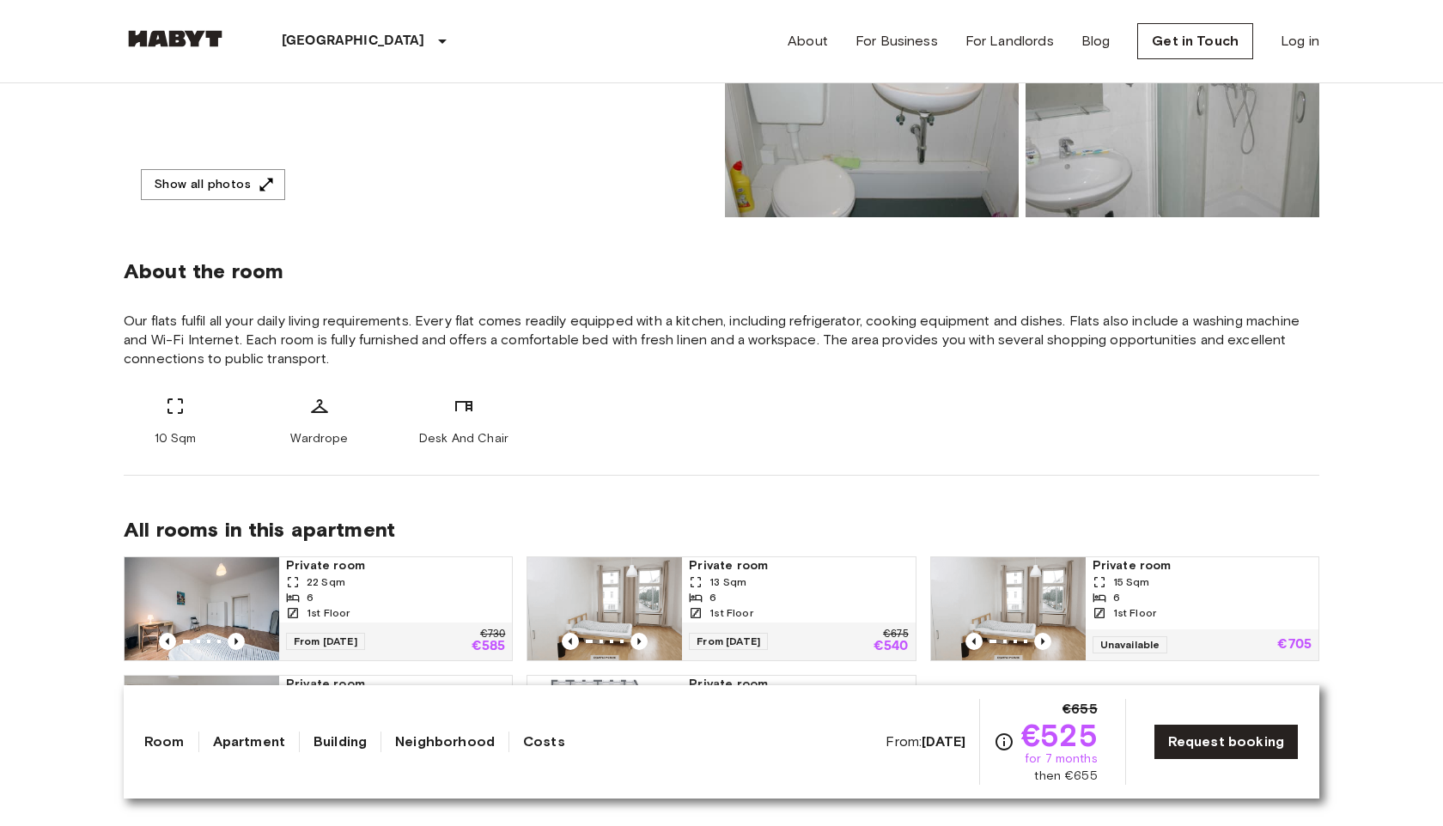
scroll to position [482, 0]
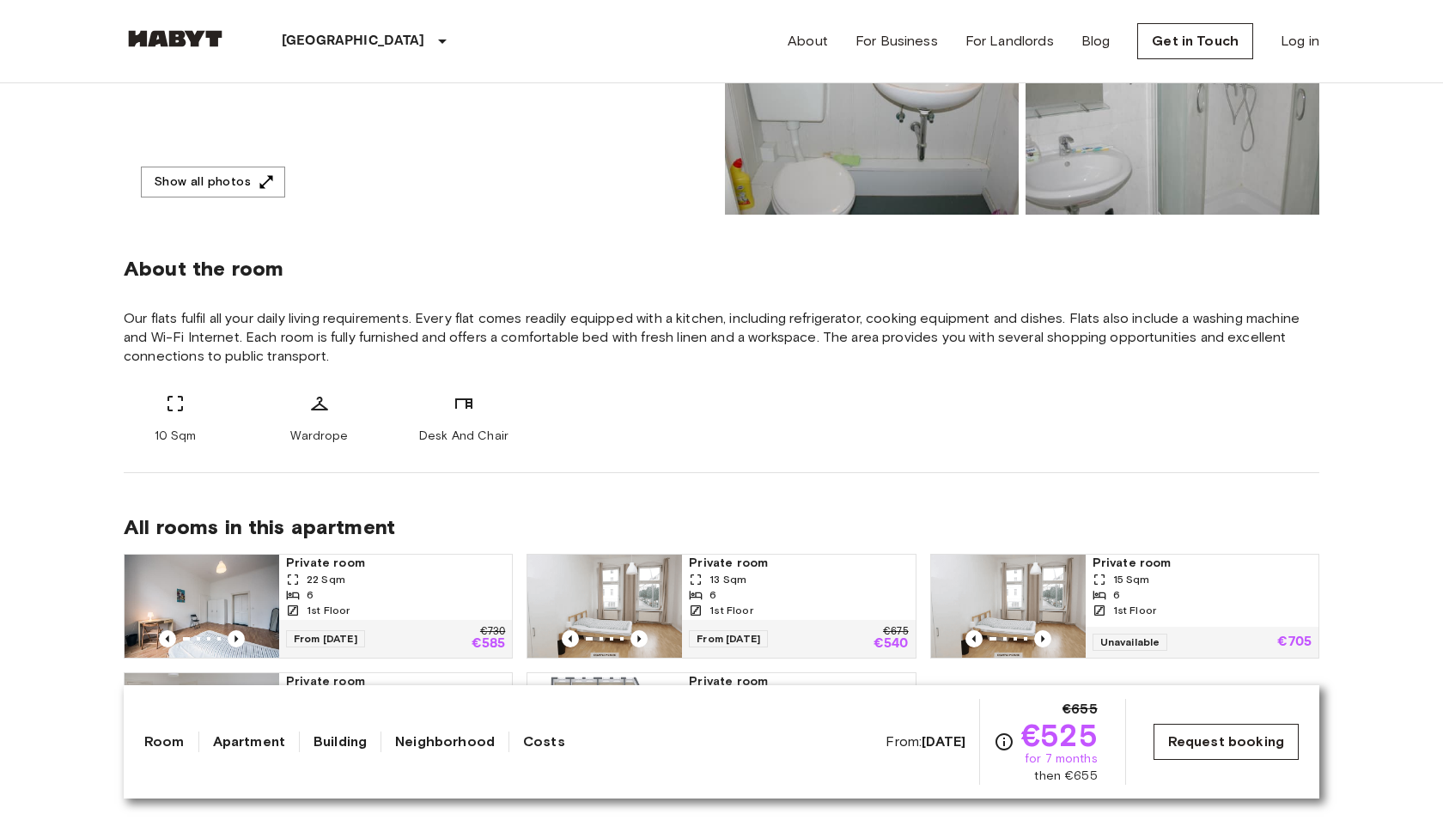
click at [1171, 747] on link "Request booking" at bounding box center [1226, 742] width 145 height 36
